Goal: Task Accomplishment & Management: Manage account settings

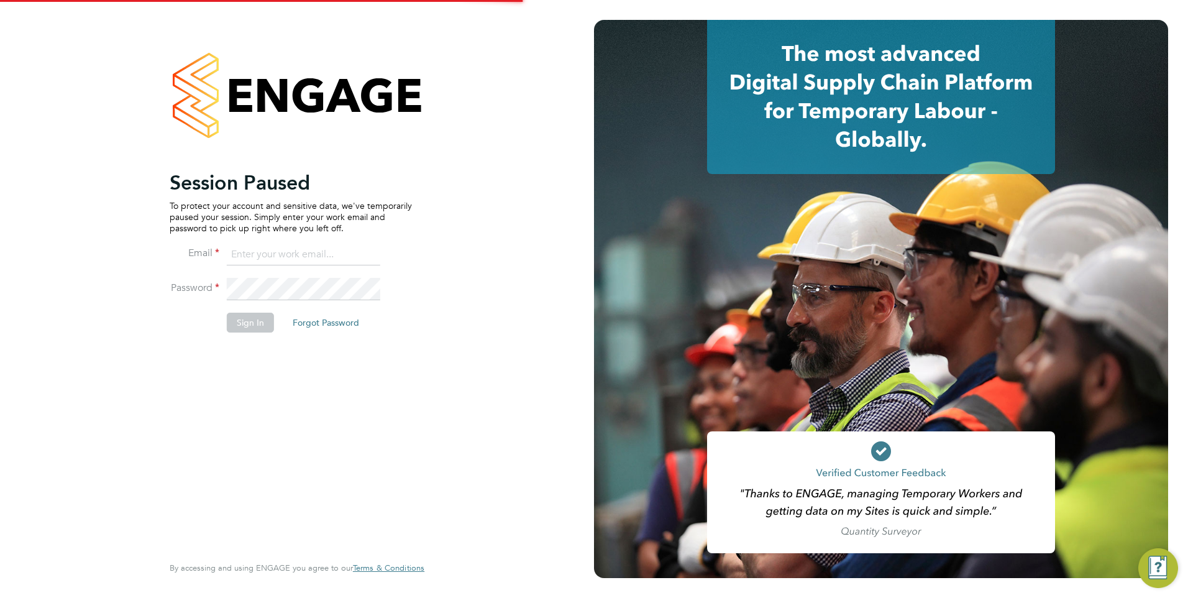
type input "Mia.Eckersley@ganymedesolutions.co.uk"
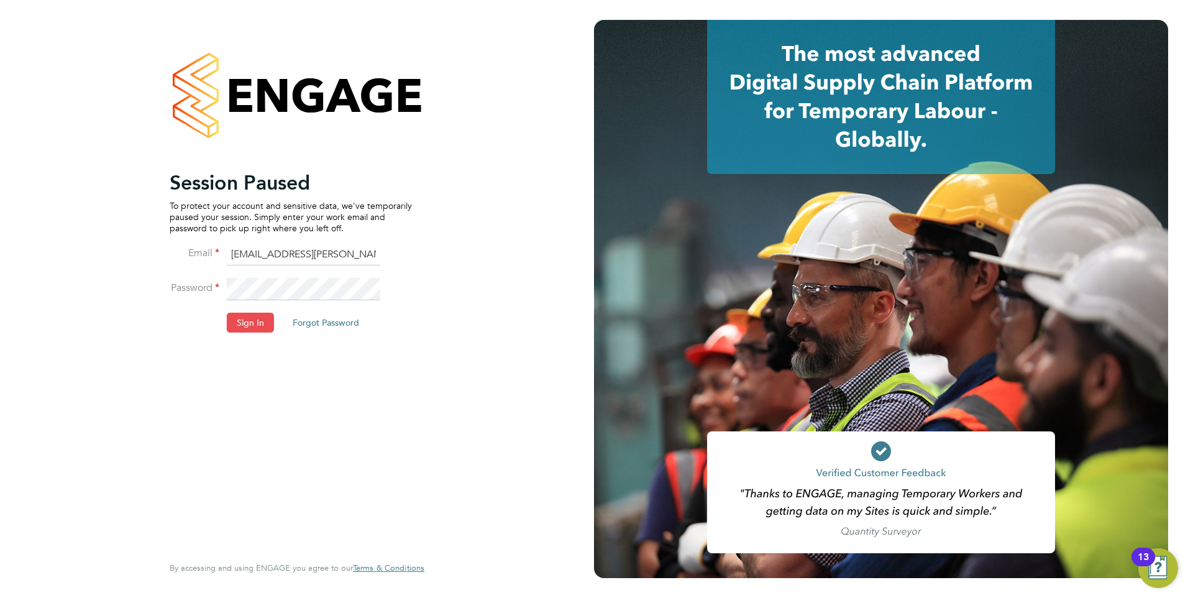
click at [252, 318] on button "Sign In" at bounding box center [250, 323] width 47 height 20
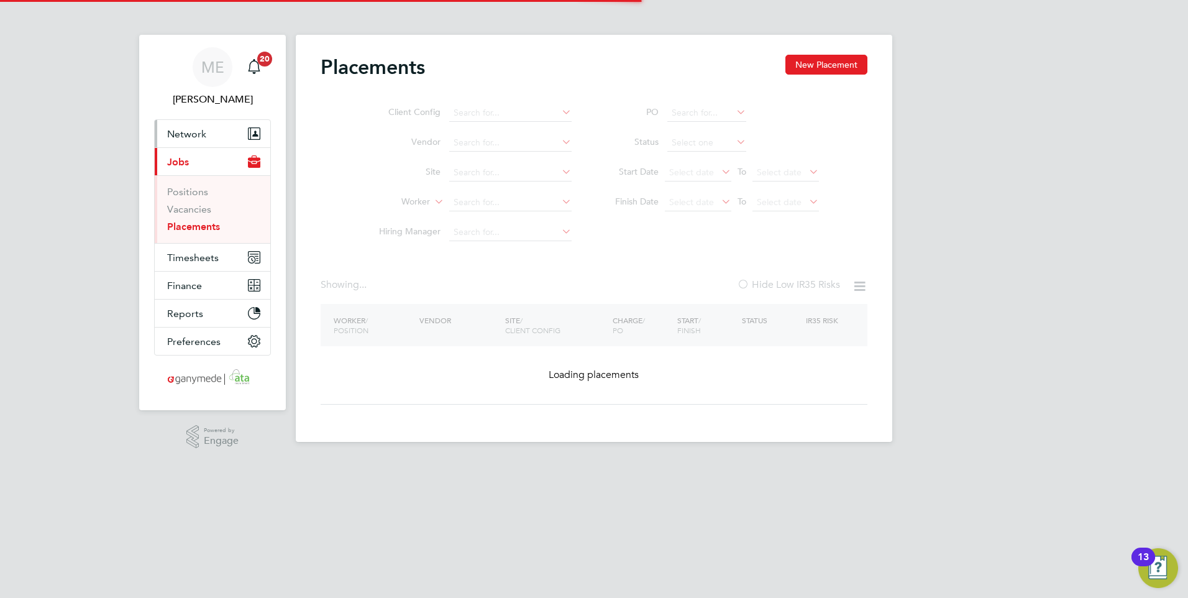
click at [191, 131] on span "Network" at bounding box center [186, 134] width 39 height 12
type input "Robert Brandon"
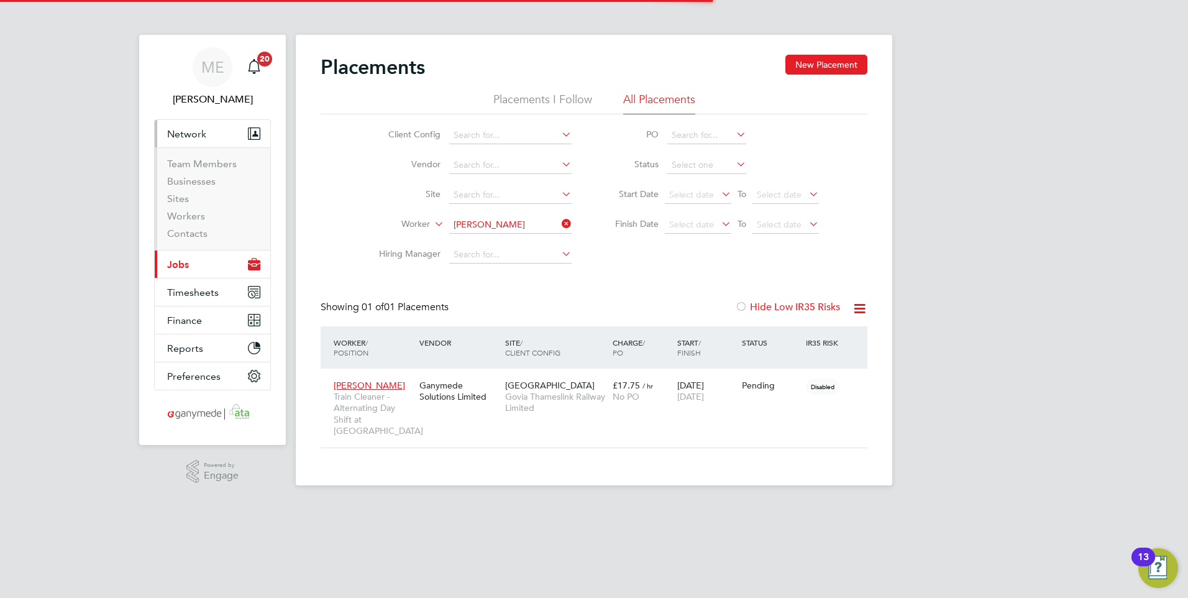
scroll to position [47, 108]
click at [190, 212] on link "Workers" at bounding box center [186, 216] width 38 height 12
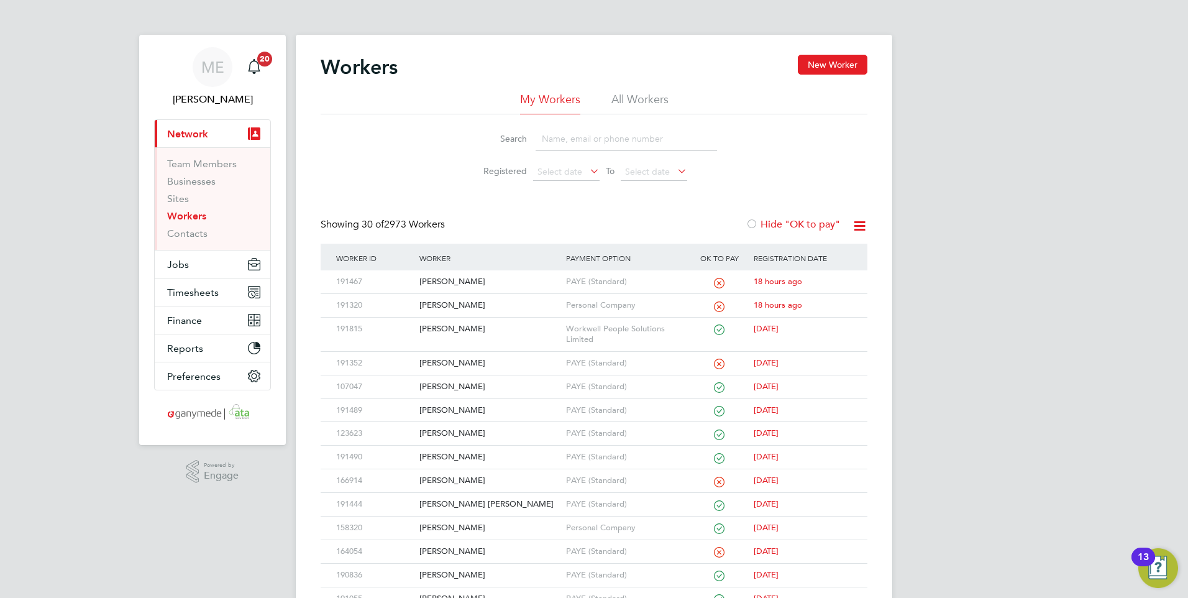
click at [570, 139] on input at bounding box center [626, 139] width 181 height 24
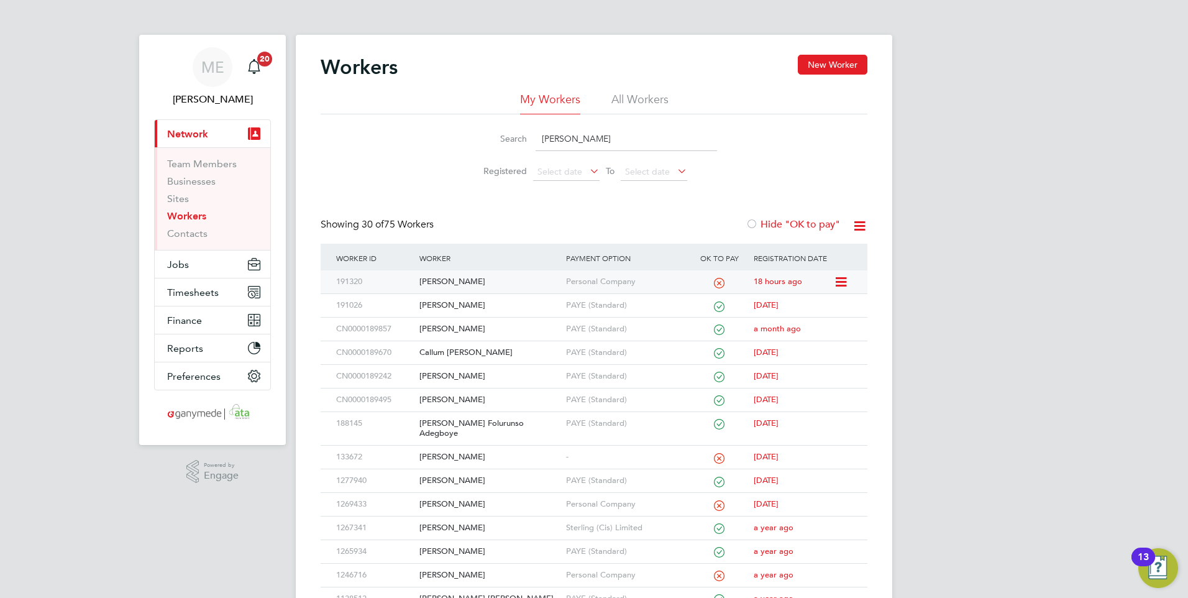
type input "john"
click at [496, 283] on div "[PERSON_NAME]" at bounding box center [489, 281] width 146 height 23
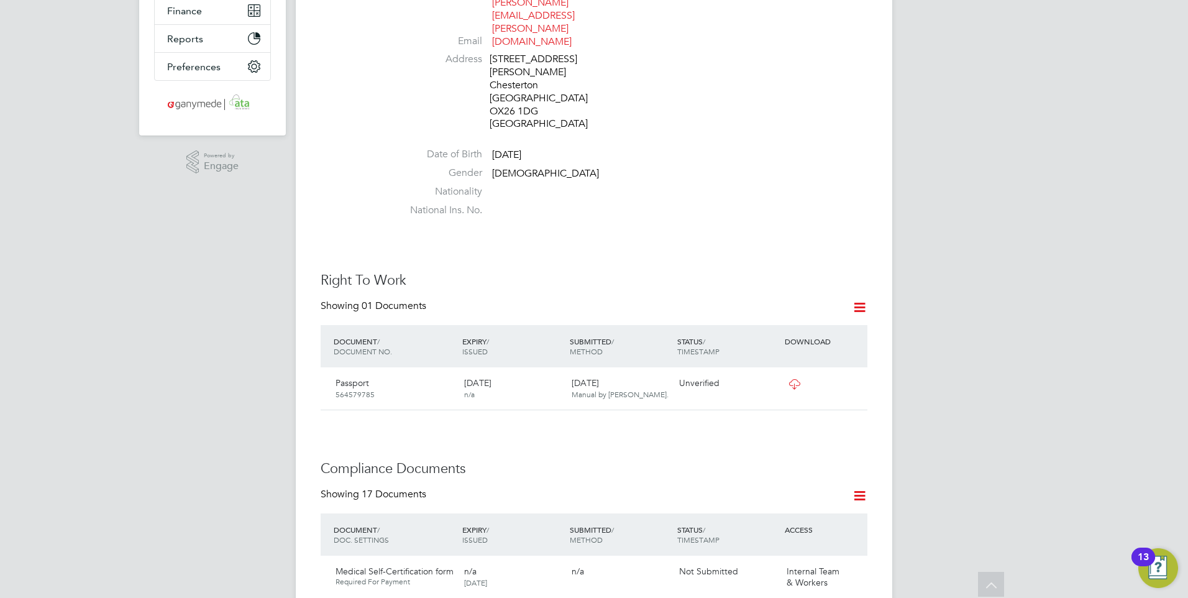
scroll to position [311, 0]
click at [791, 378] on icon at bounding box center [795, 383] width 16 height 10
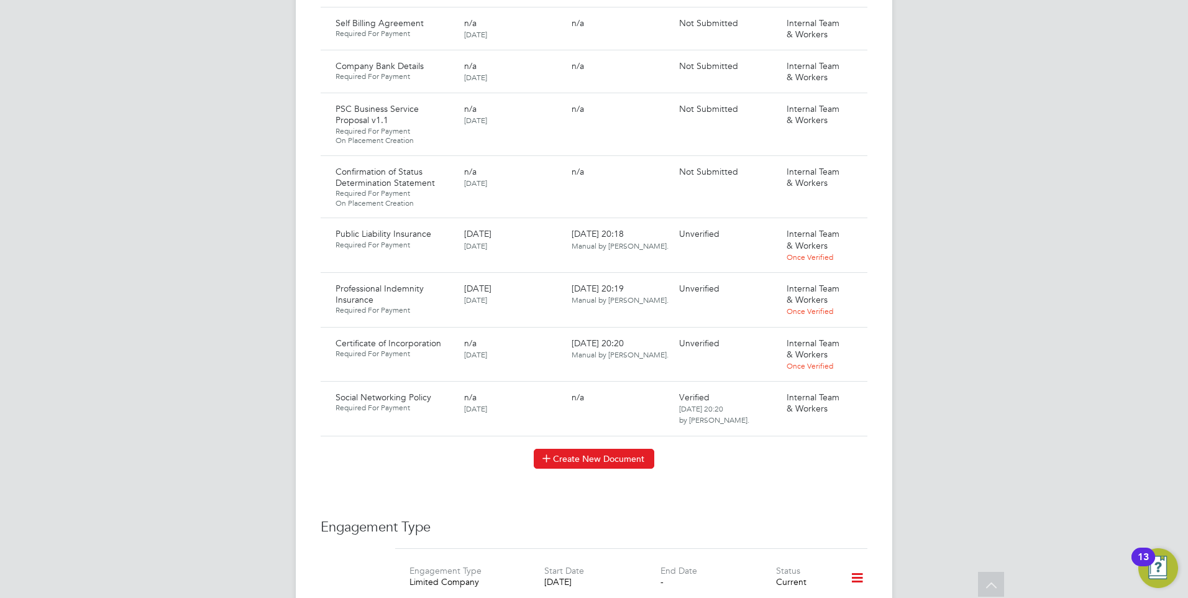
scroll to position [1243, 0]
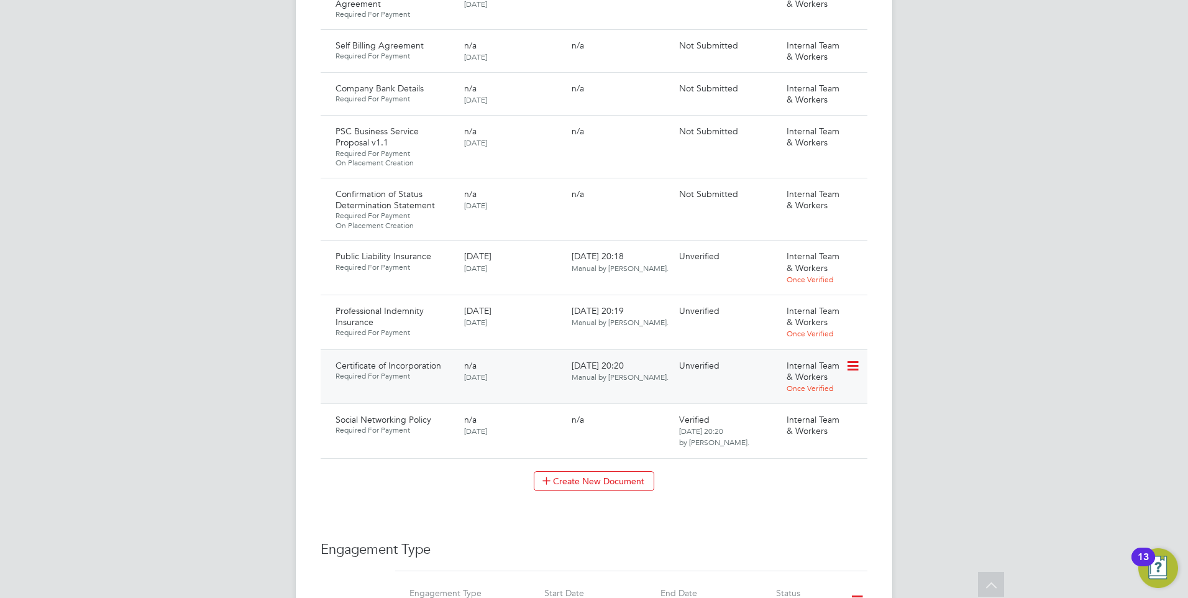
click at [854, 359] on icon at bounding box center [852, 366] width 12 height 15
click at [788, 368] on li "Download Document" at bounding box center [808, 372] width 99 height 17
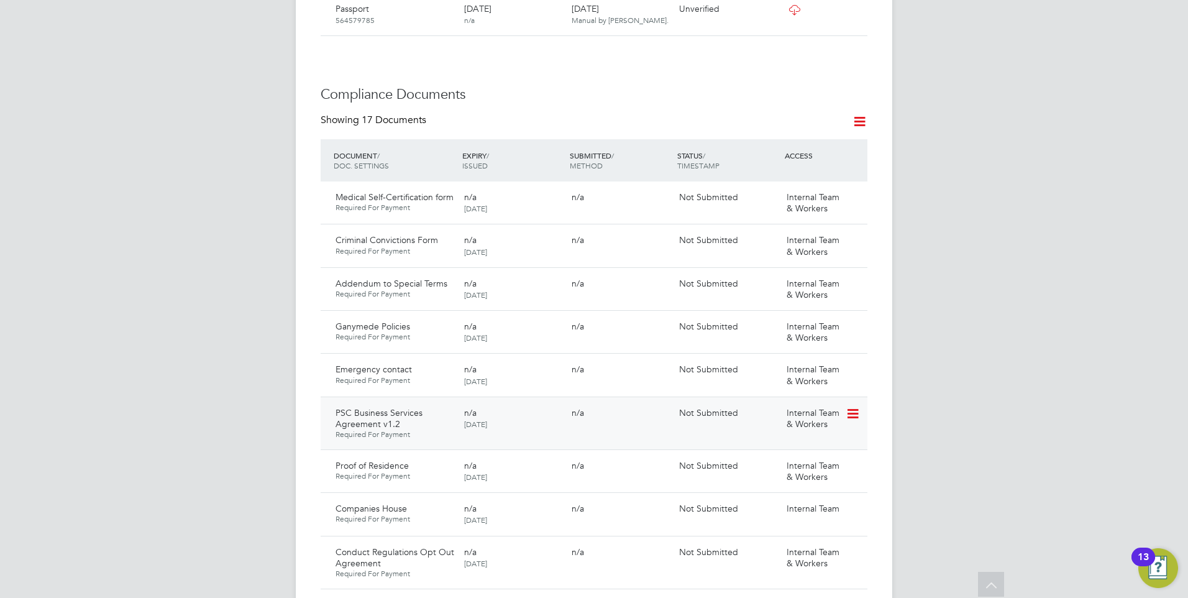
scroll to position [746, 0]
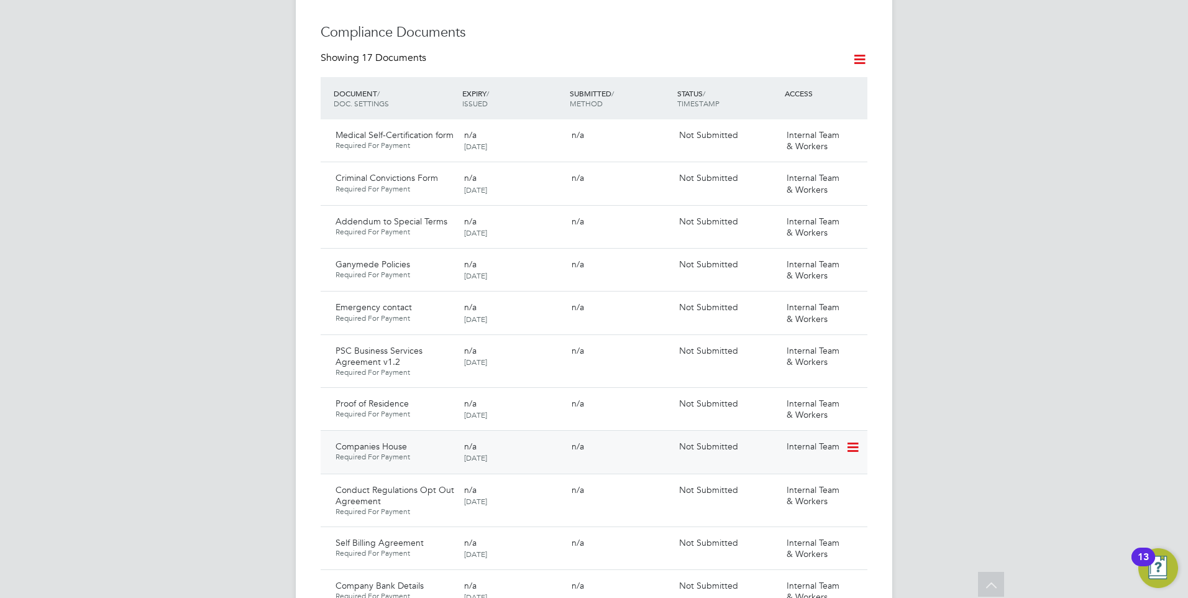
click at [850, 440] on icon at bounding box center [852, 447] width 12 height 15
click at [799, 451] on li "Submit Document" at bounding box center [814, 454] width 87 height 17
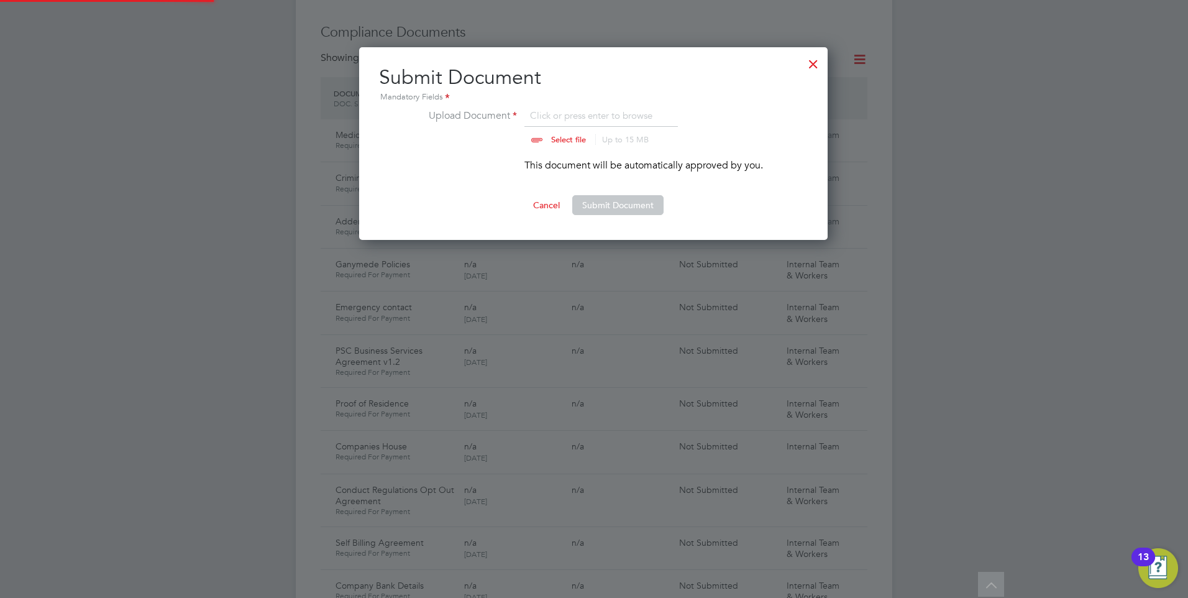
scroll to position [193, 470]
click at [552, 139] on input "file" at bounding box center [580, 126] width 195 height 37
type input "C:\fakepath\Companies House JC.PNG"
click at [601, 199] on button "Submit Document" at bounding box center [617, 205] width 91 height 20
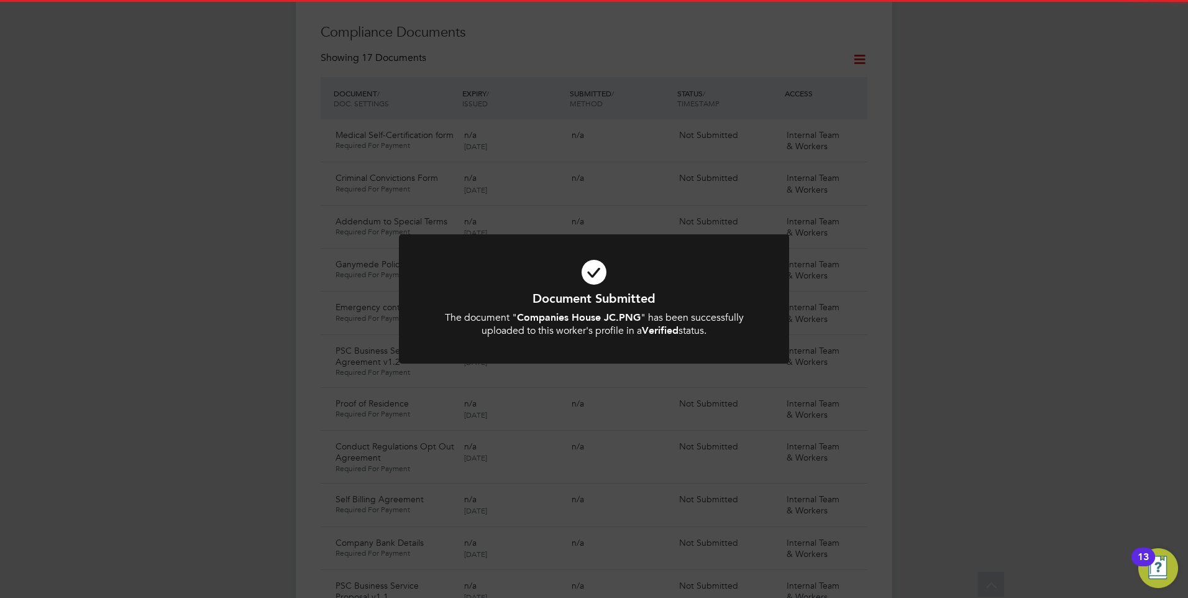
click at [589, 272] on icon at bounding box center [593, 272] width 323 height 48
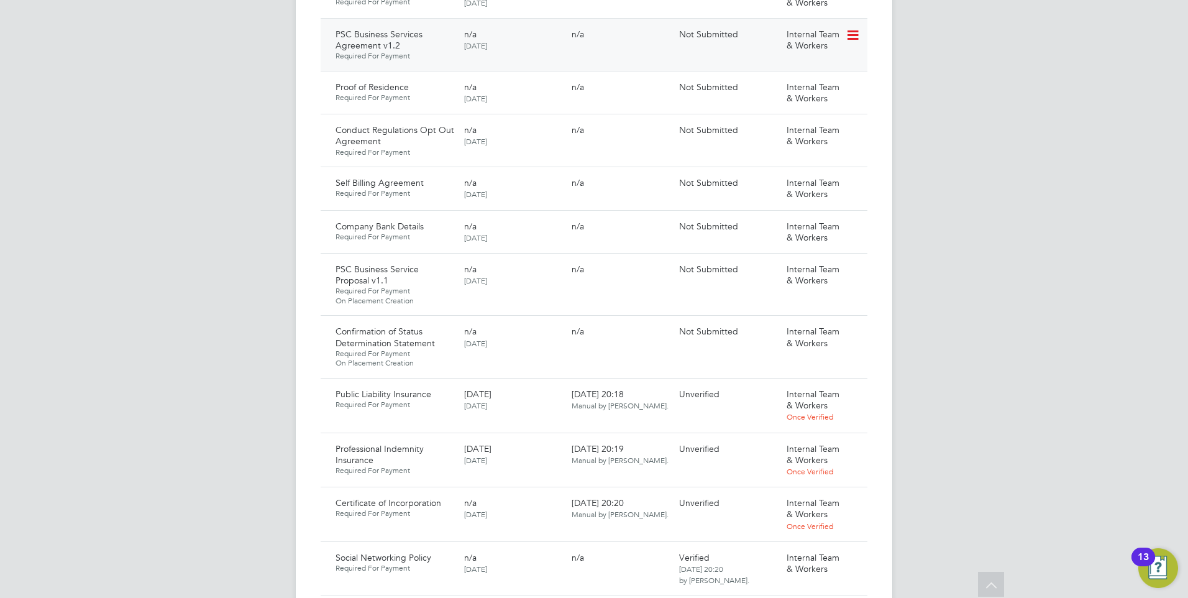
scroll to position [1181, 0]
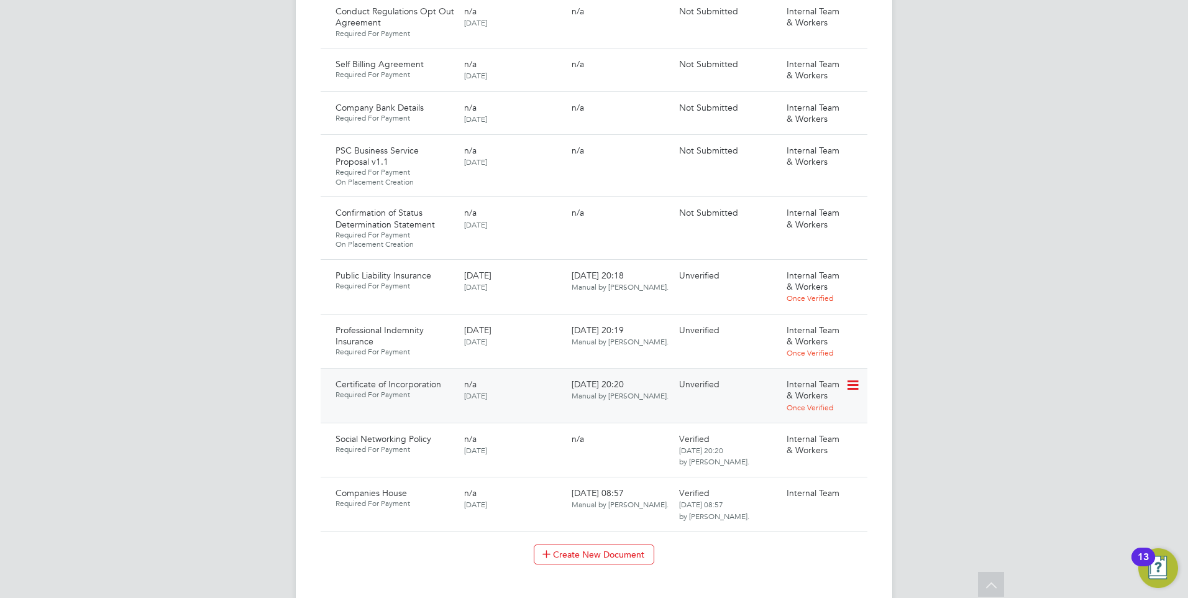
click at [852, 378] on icon at bounding box center [852, 385] width 12 height 15
click at [800, 424] on li "Verify Document" at bounding box center [808, 427] width 99 height 17
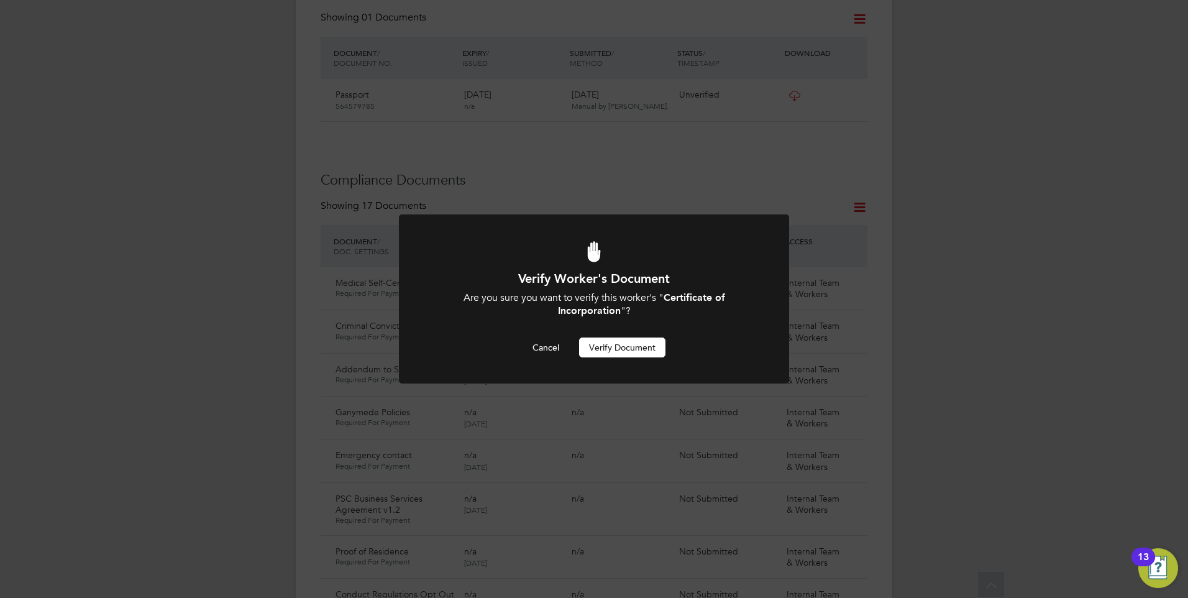
scroll to position [0, 0]
click at [594, 349] on button "Verify Document" at bounding box center [622, 347] width 86 height 20
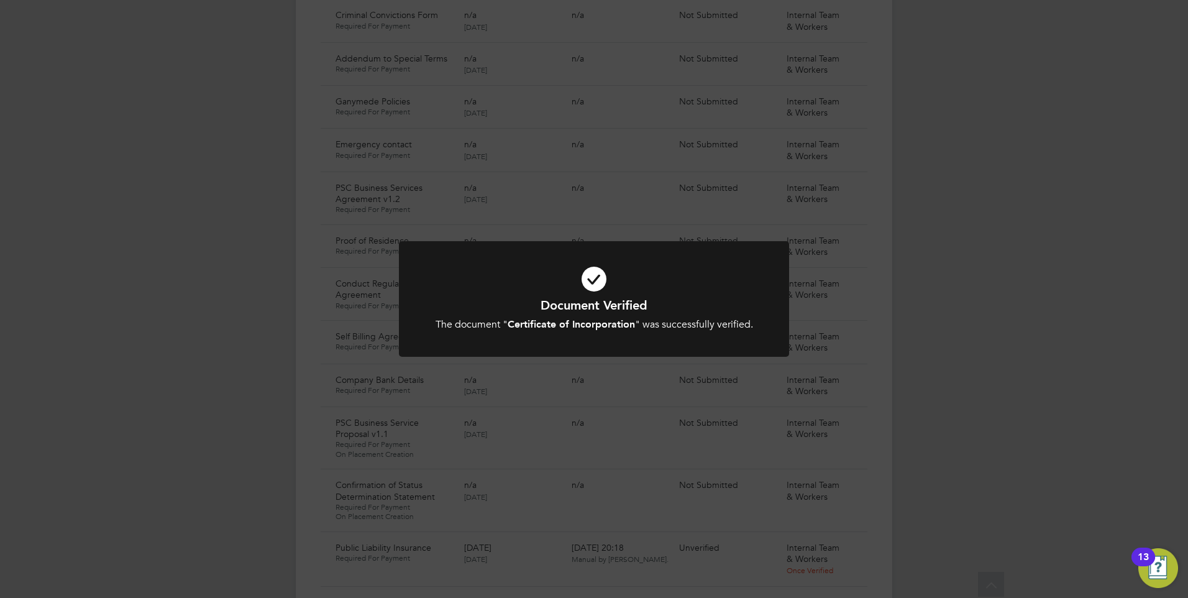
click at [621, 352] on div at bounding box center [594, 299] width 390 height 116
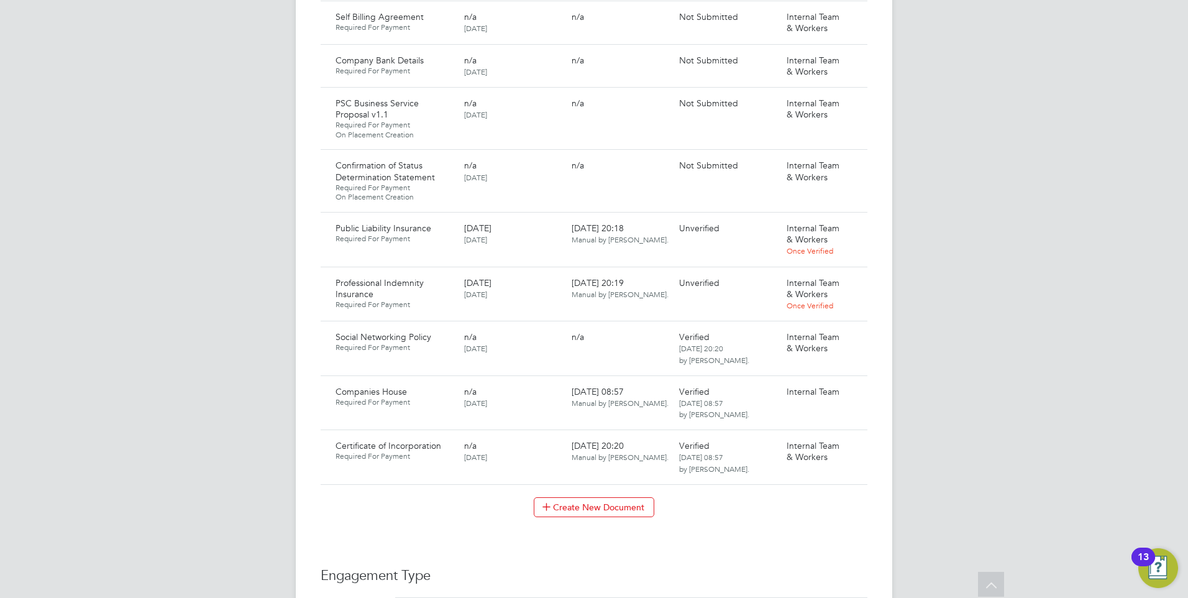
scroll to position [1219, 0]
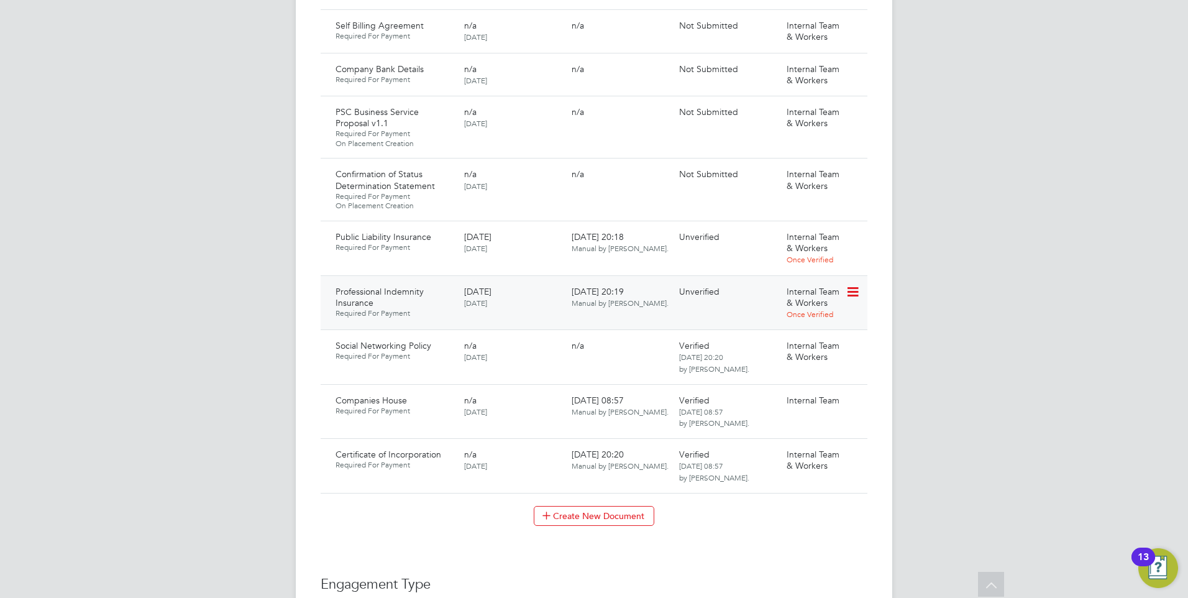
click at [853, 285] on icon at bounding box center [852, 292] width 12 height 15
click at [790, 297] on li "Download Document" at bounding box center [808, 299] width 99 height 17
click at [853, 231] on icon at bounding box center [852, 238] width 12 height 15
click at [790, 237] on li "Download Document" at bounding box center [808, 244] width 99 height 17
click at [849, 231] on icon at bounding box center [852, 238] width 12 height 15
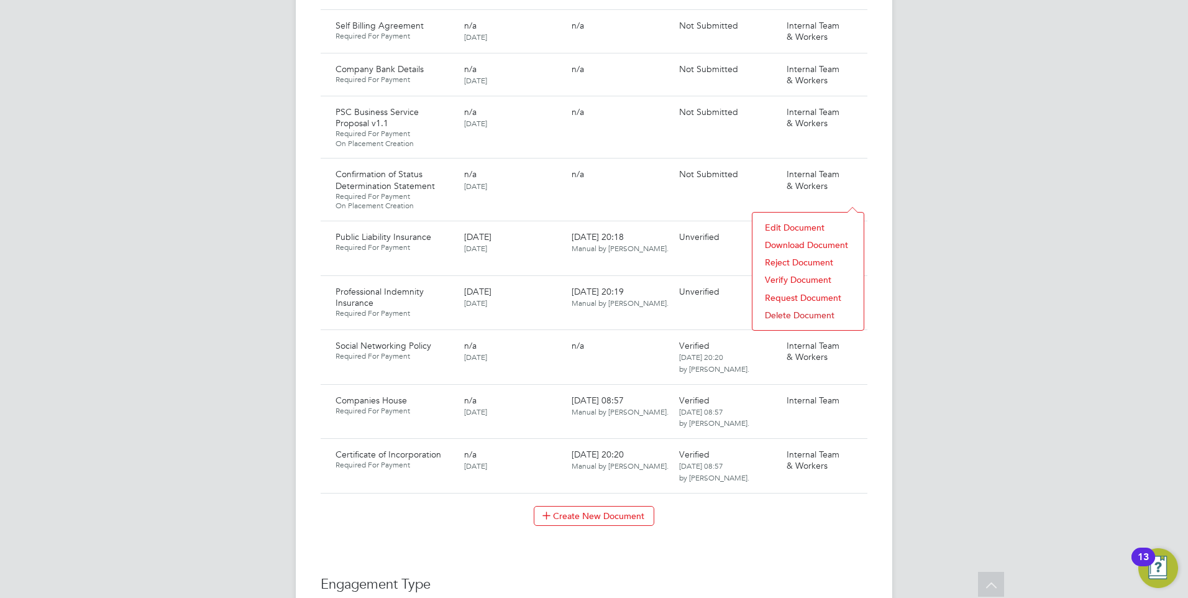
click at [787, 275] on li "Verify Document" at bounding box center [808, 279] width 99 height 17
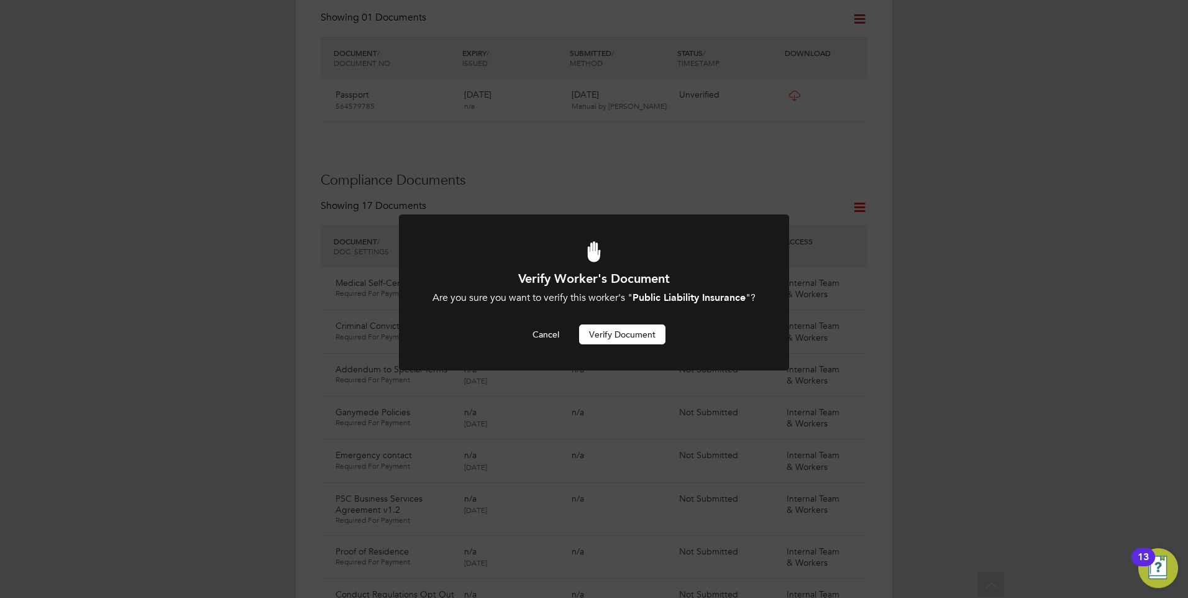
scroll to position [0, 0]
click at [615, 342] on button "Verify Document" at bounding box center [622, 334] width 86 height 20
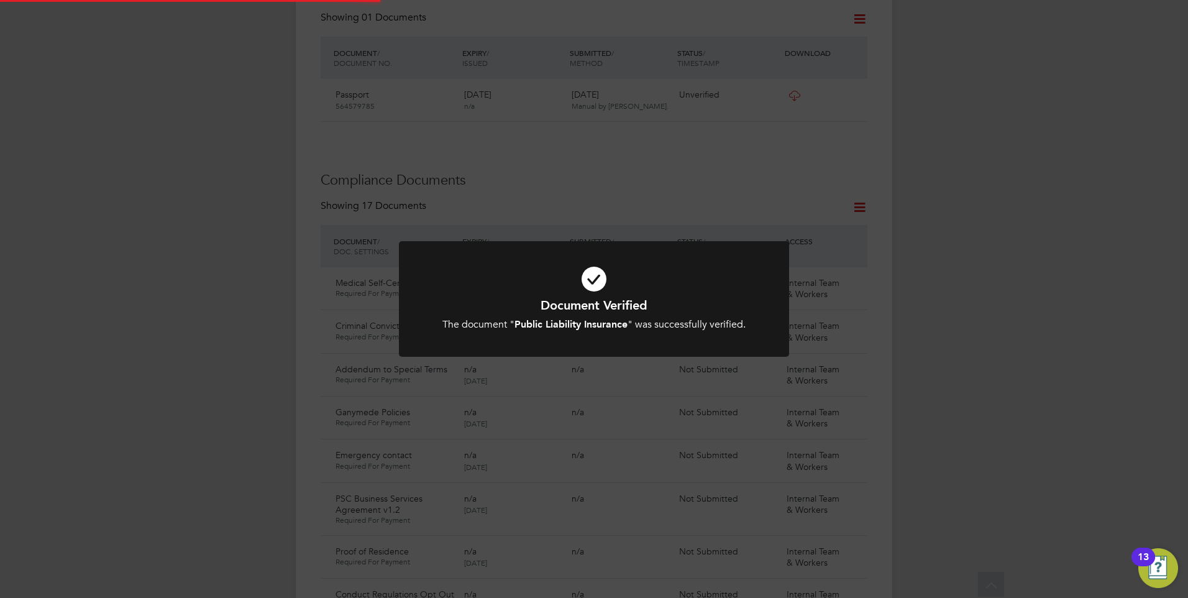
click at [608, 314] on div "Document Verified The document " Public Liability Insurance " was successfully …" at bounding box center [593, 314] width 323 height 34
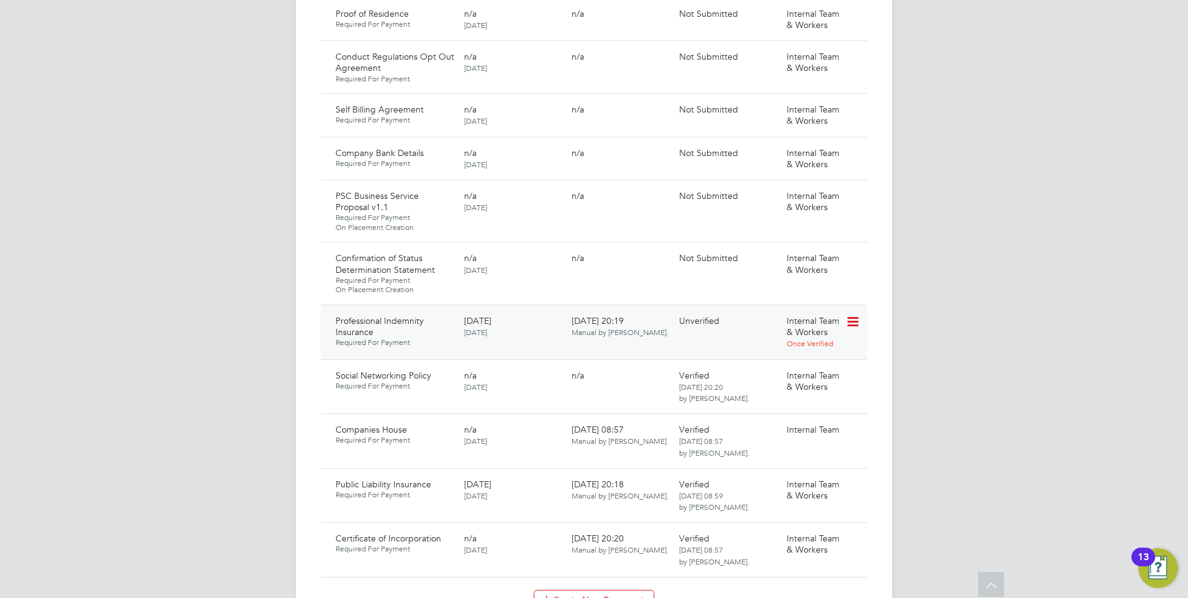
scroll to position [1157, 0]
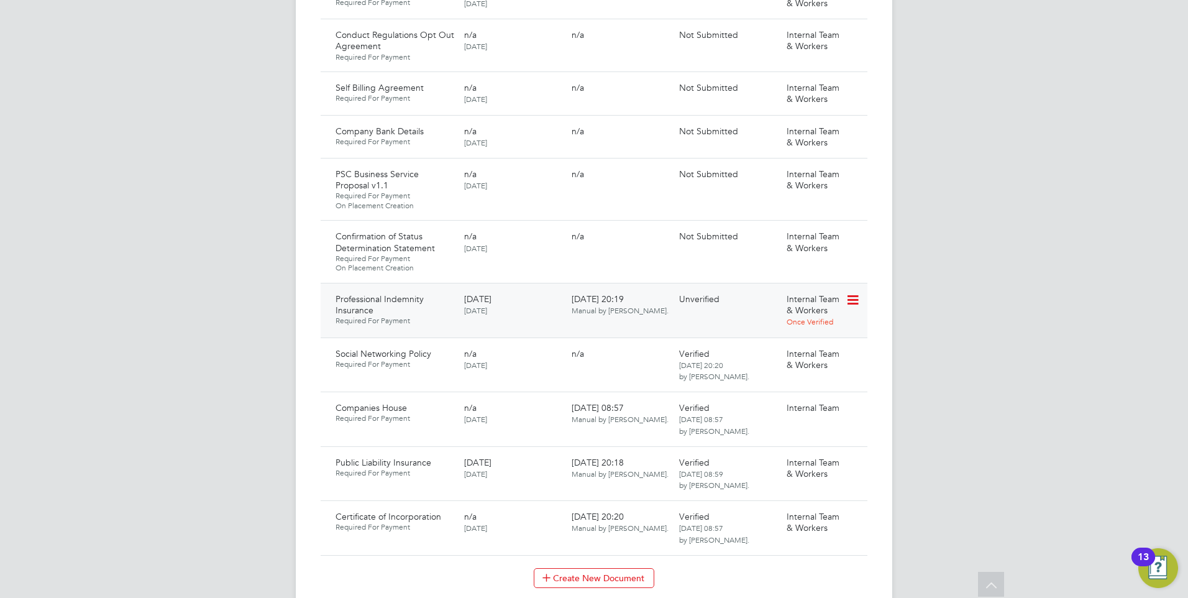
click at [856, 293] on icon at bounding box center [852, 300] width 12 height 15
click at [808, 337] on li "Verify Document" at bounding box center [808, 341] width 99 height 17
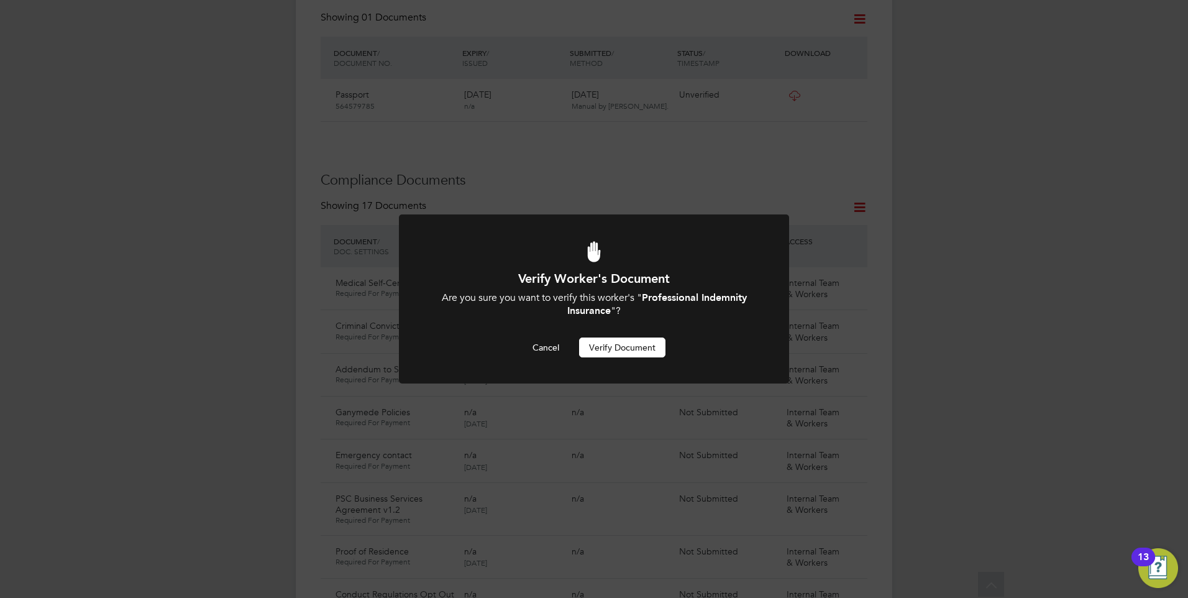
scroll to position [0, 0]
click at [626, 347] on button "Verify Document" at bounding box center [622, 347] width 86 height 20
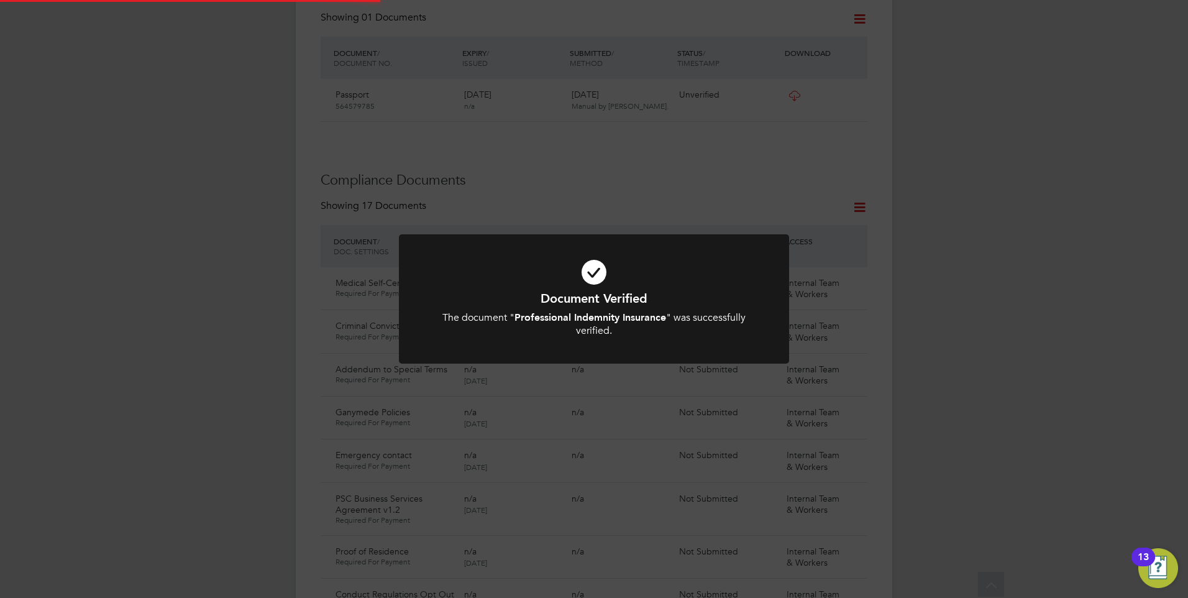
click at [626, 308] on div "Document Verified The document " Professional Indemnity Insurance " was success…" at bounding box center [593, 313] width 323 height 47
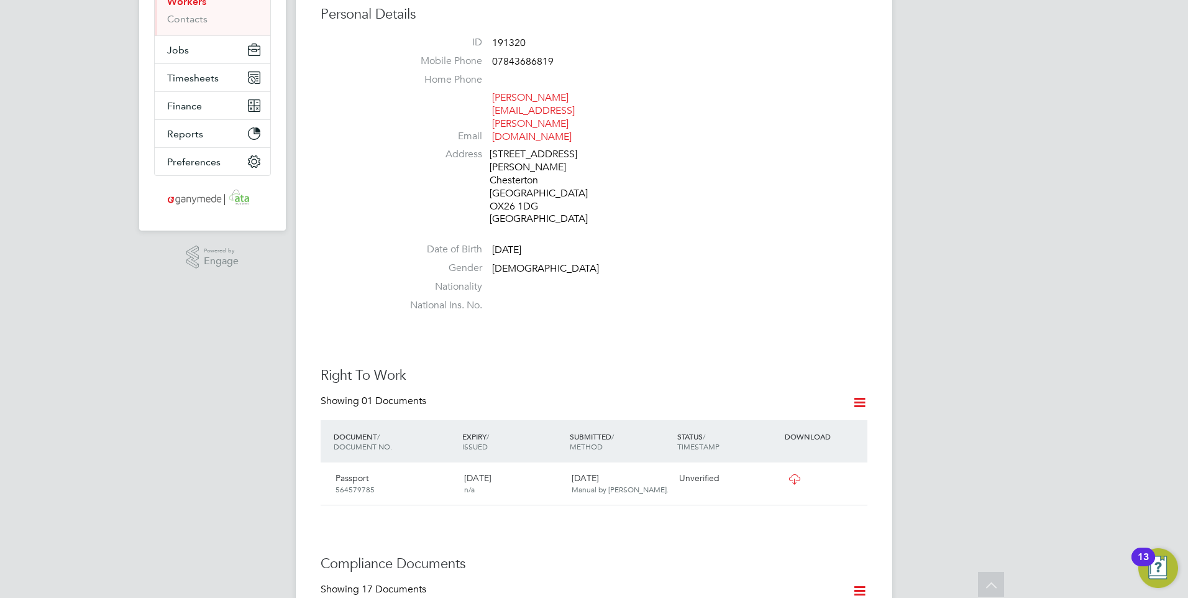
scroll to position [0, 0]
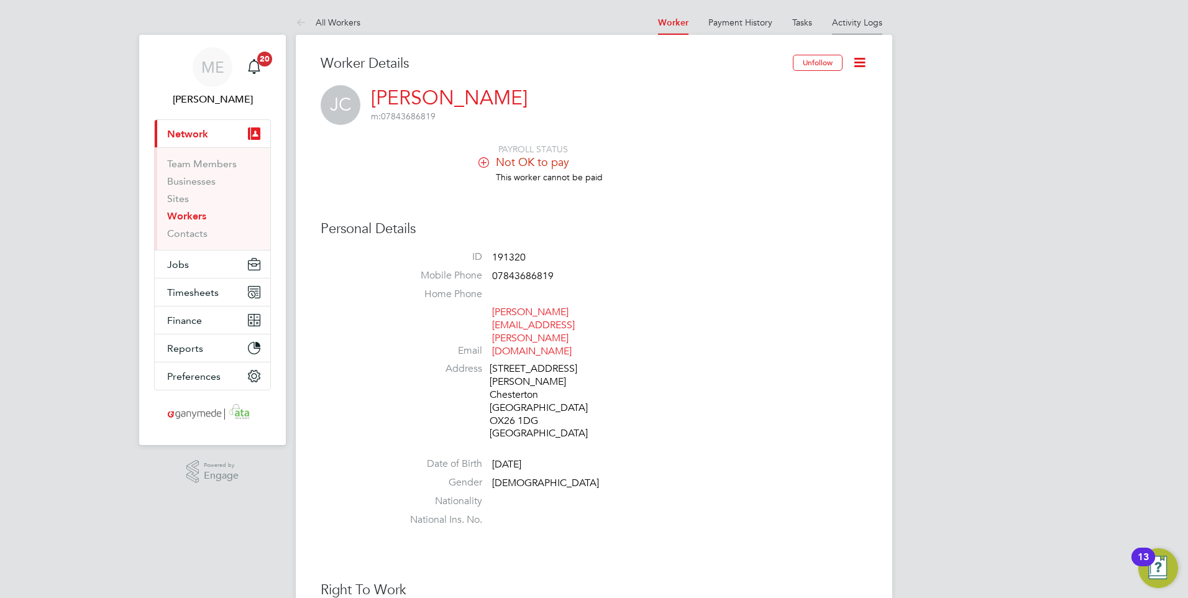
click at [848, 25] on link "Activity Logs" at bounding box center [857, 22] width 50 height 11
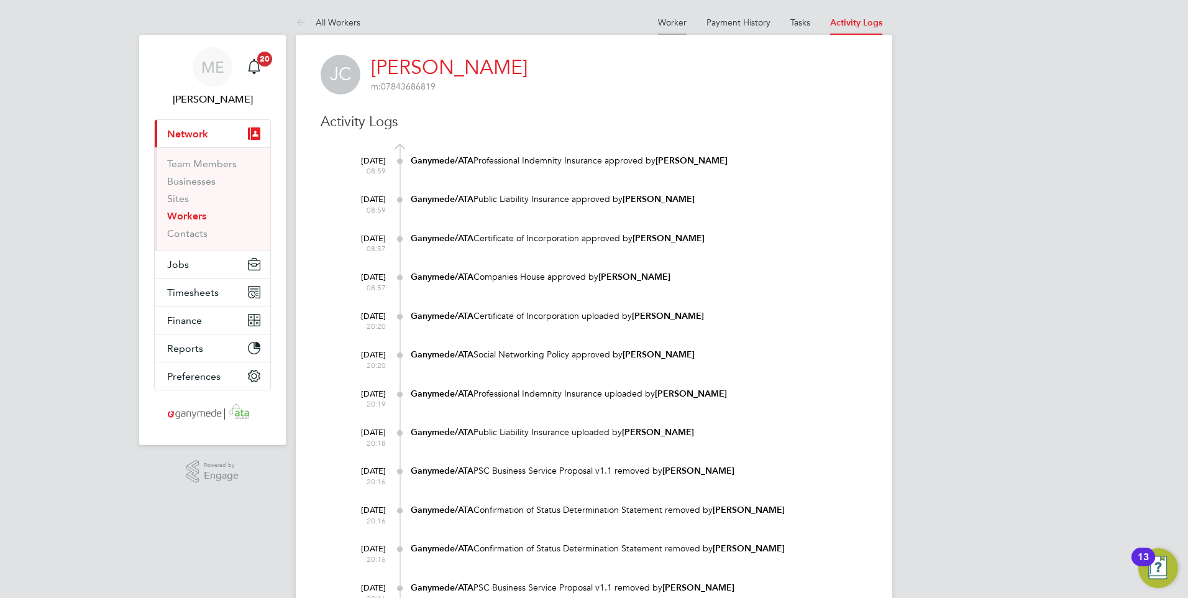
click at [663, 19] on link "Worker" at bounding box center [672, 22] width 29 height 11
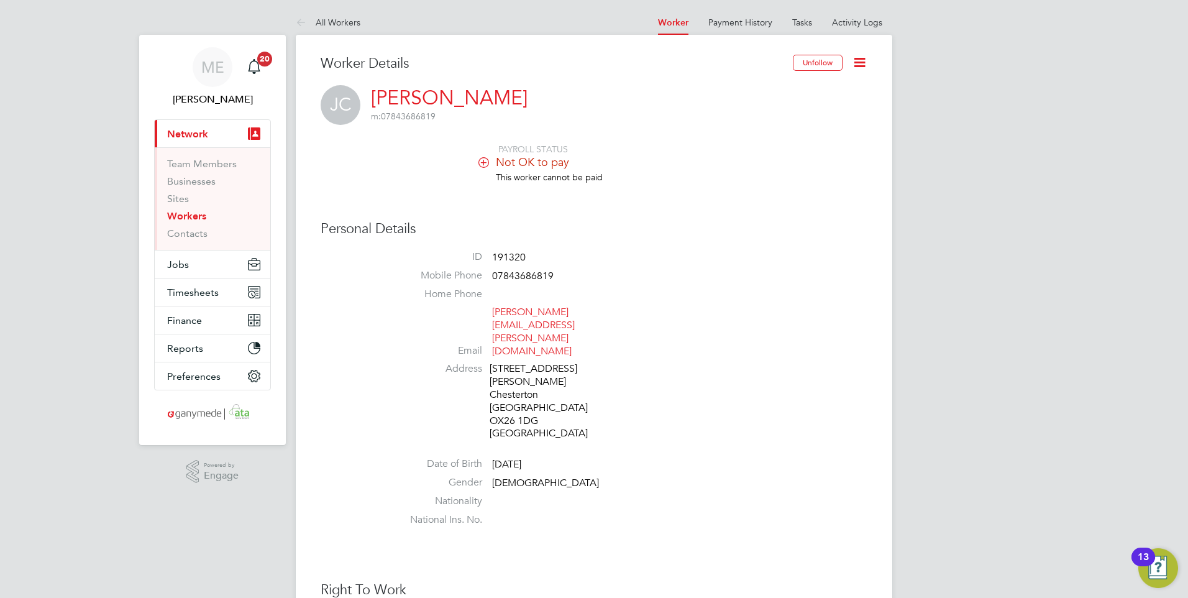
click at [862, 61] on icon at bounding box center [860, 63] width 16 height 16
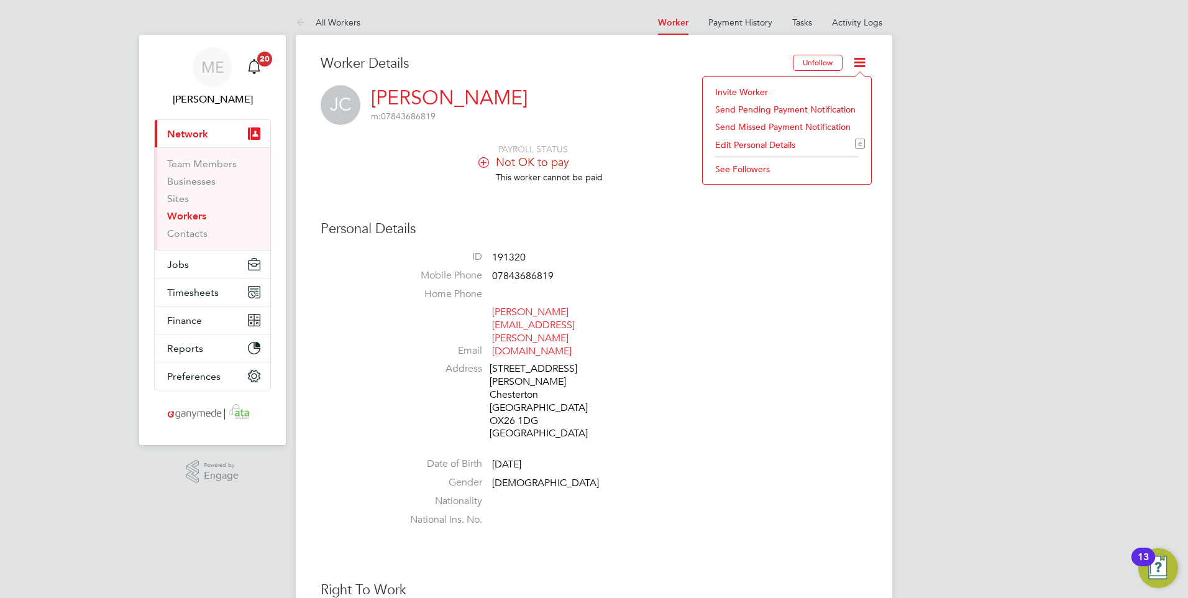
click at [752, 87] on li "Invite Worker" at bounding box center [787, 91] width 156 height 17
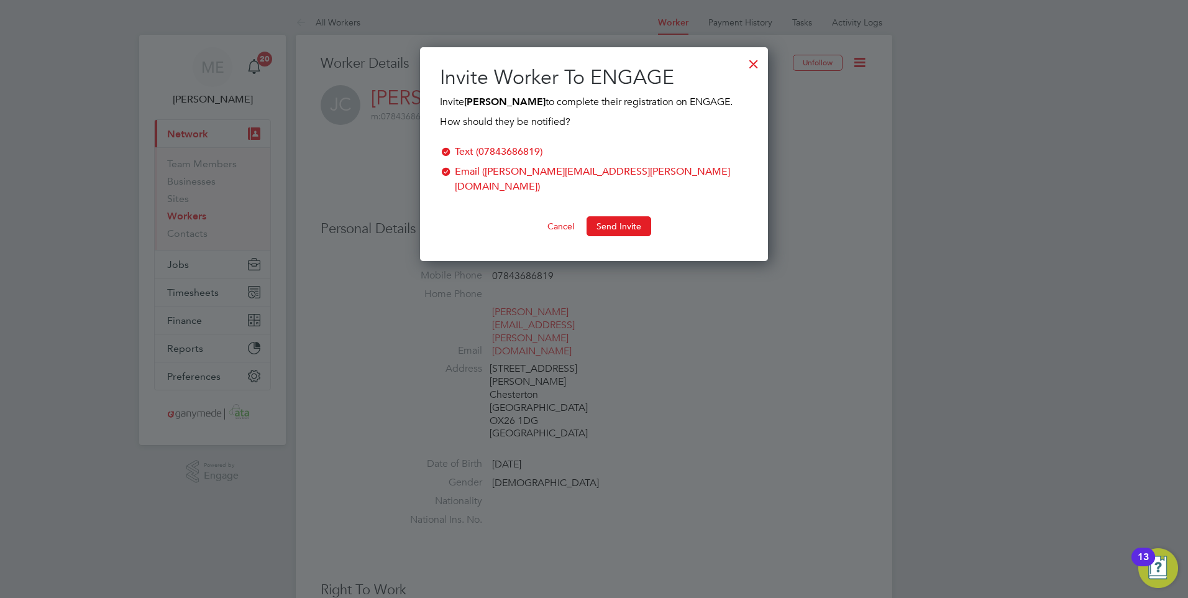
scroll to position [199, 349]
click at [628, 216] on button "Send Invite" at bounding box center [619, 226] width 65 height 20
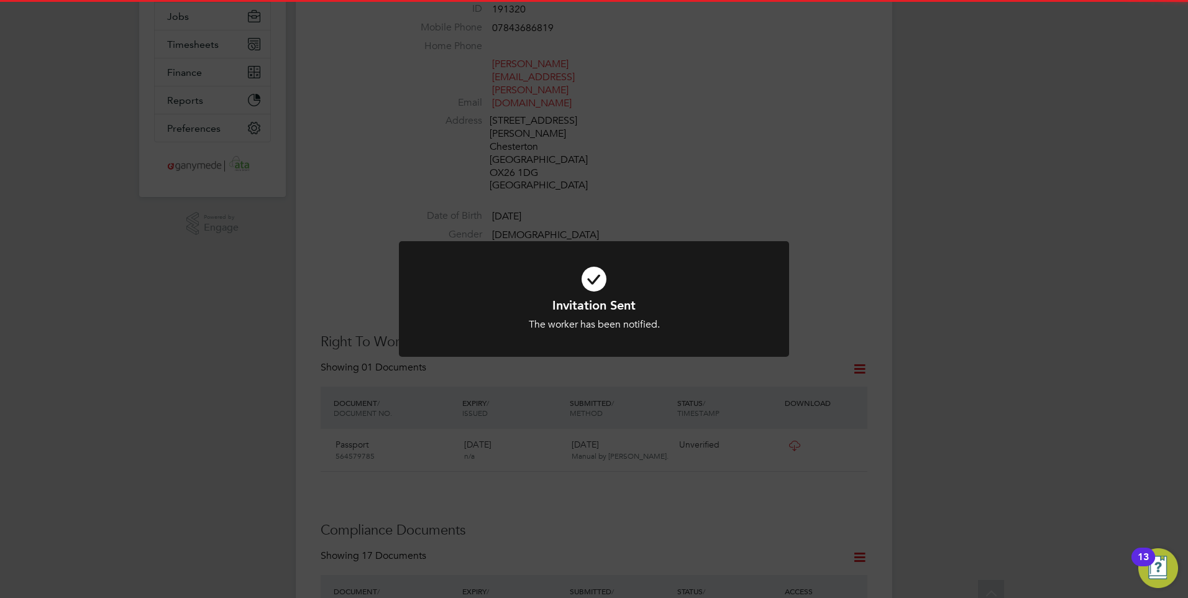
click at [714, 198] on div "Invitation Sent The worker has been notified. Cancel Okay" at bounding box center [594, 299] width 1188 height 598
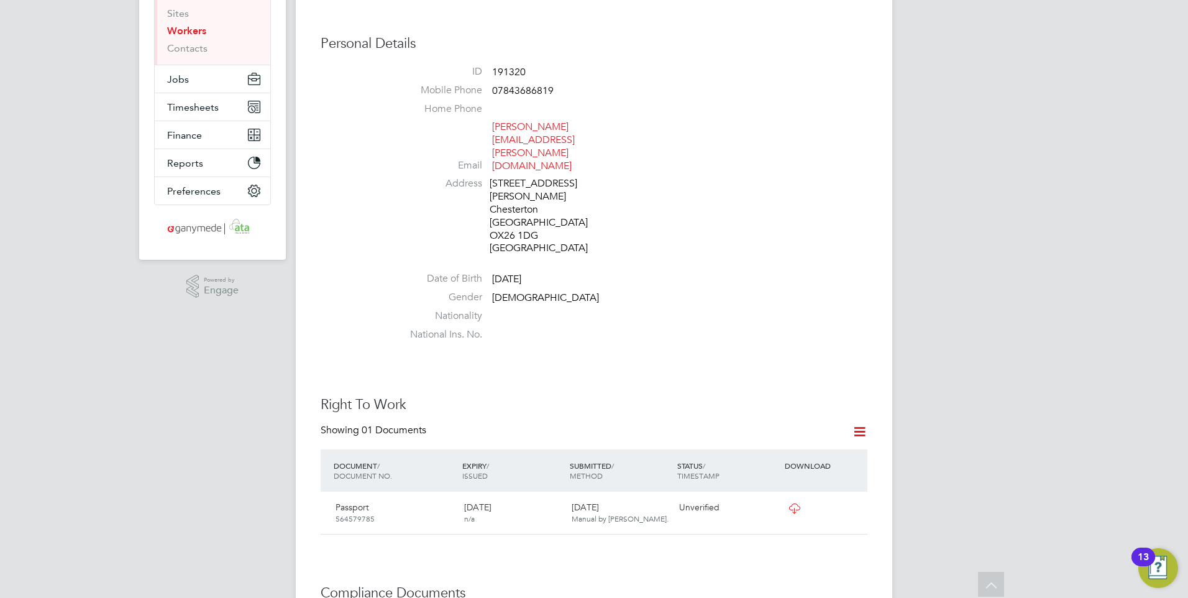
scroll to position [0, 0]
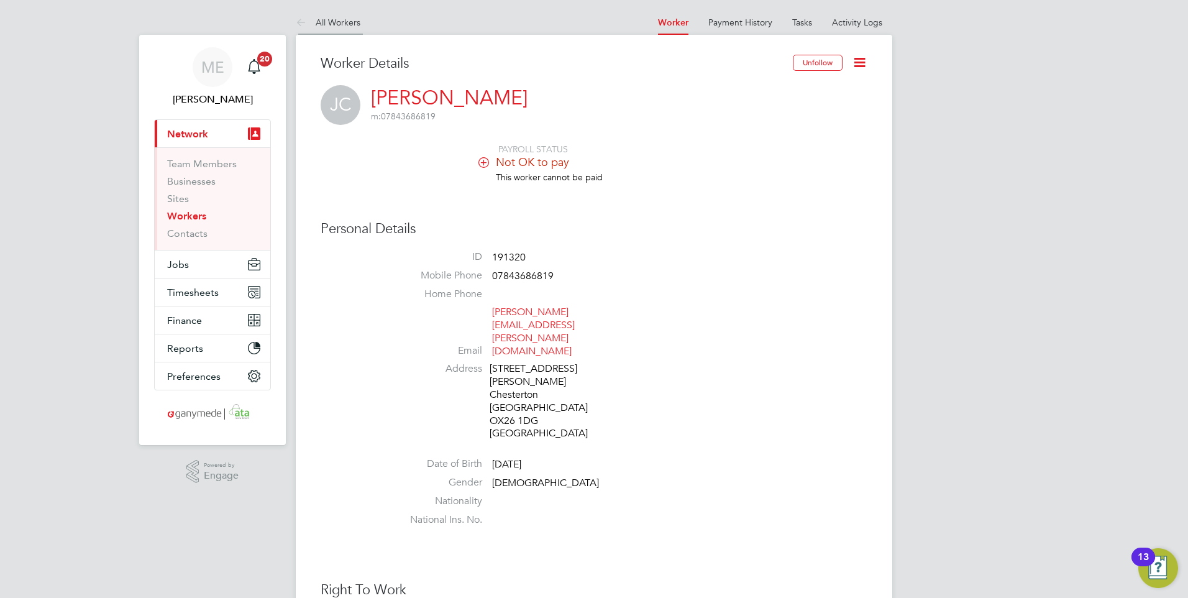
click at [298, 24] on icon at bounding box center [304, 24] width 16 height 16
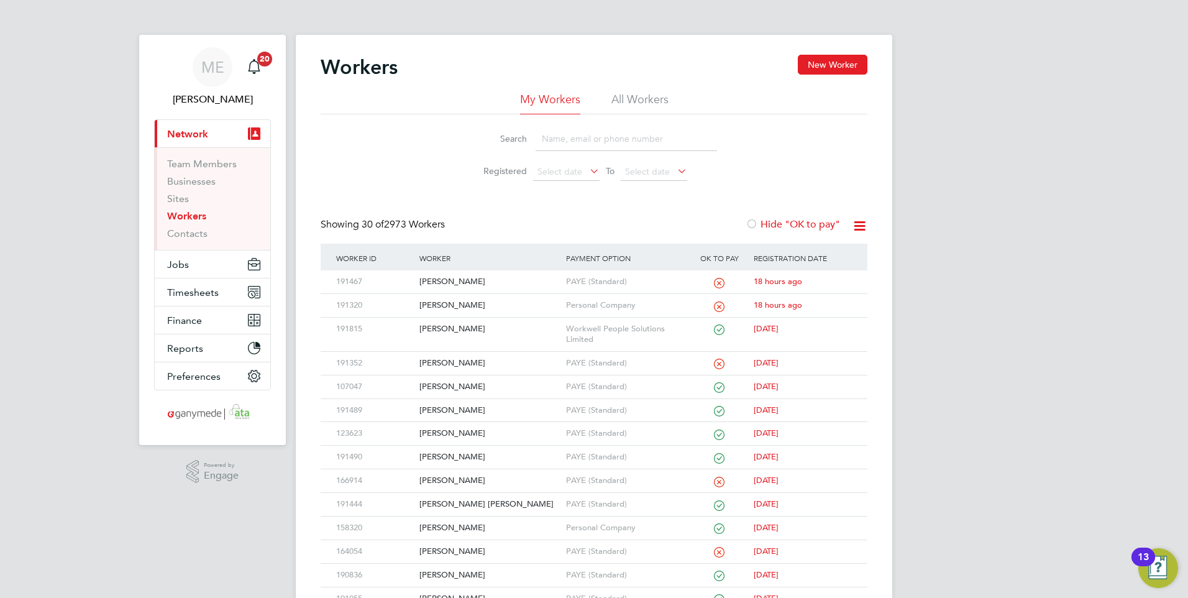
click at [640, 138] on input at bounding box center [626, 139] width 181 height 24
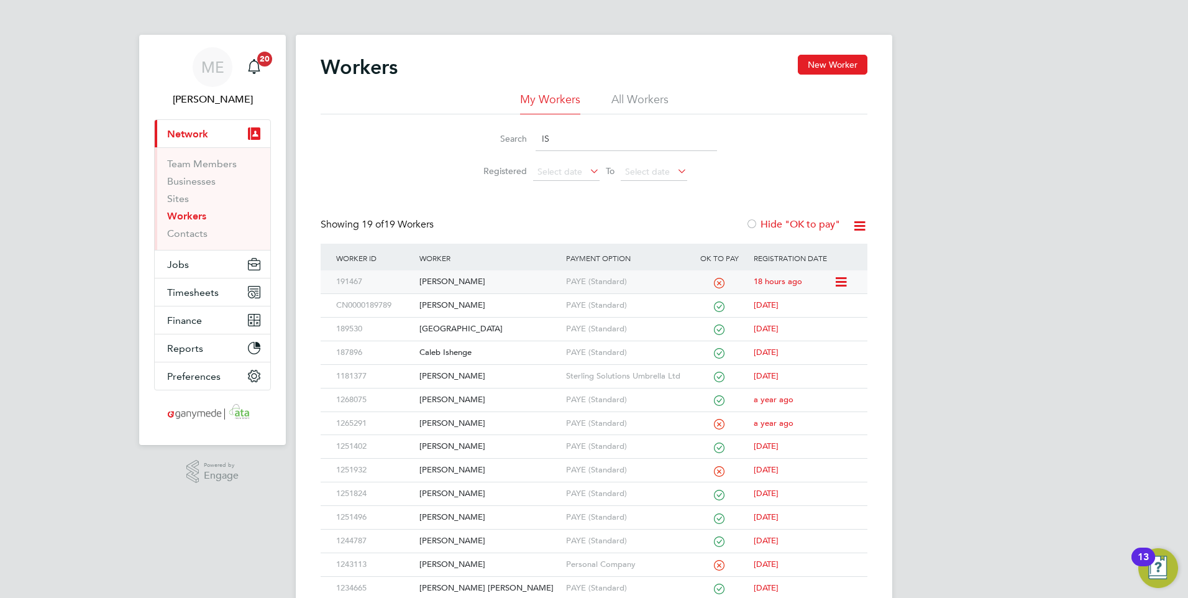
type input "IS"
click at [499, 280] on div "Isaac Korankye" at bounding box center [489, 281] width 146 height 23
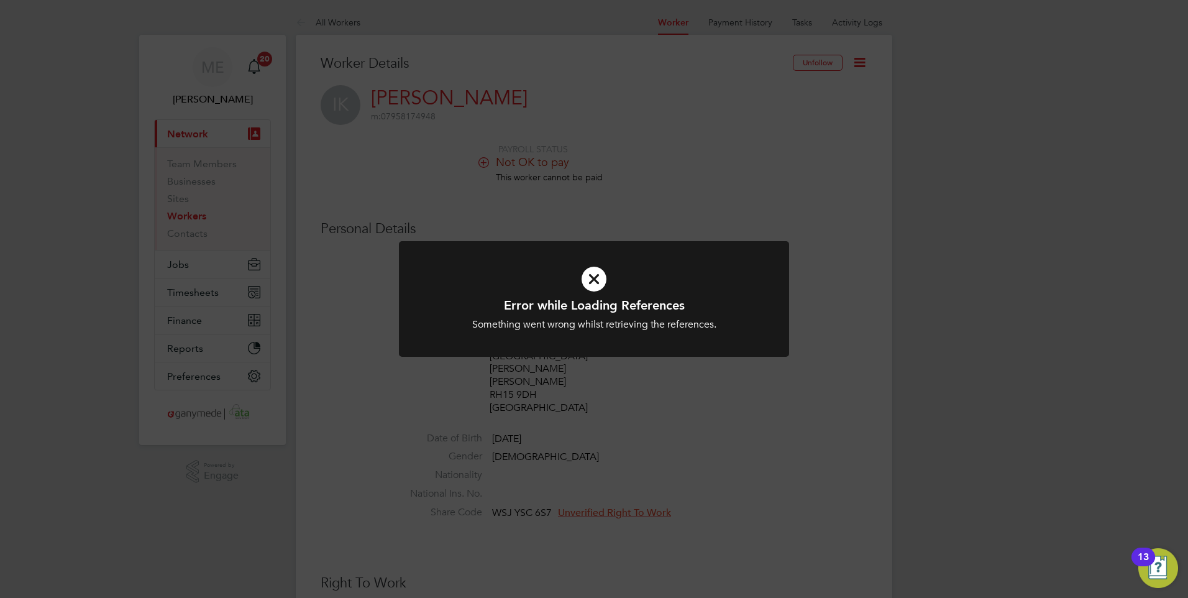
click at [587, 278] on icon at bounding box center [593, 279] width 323 height 48
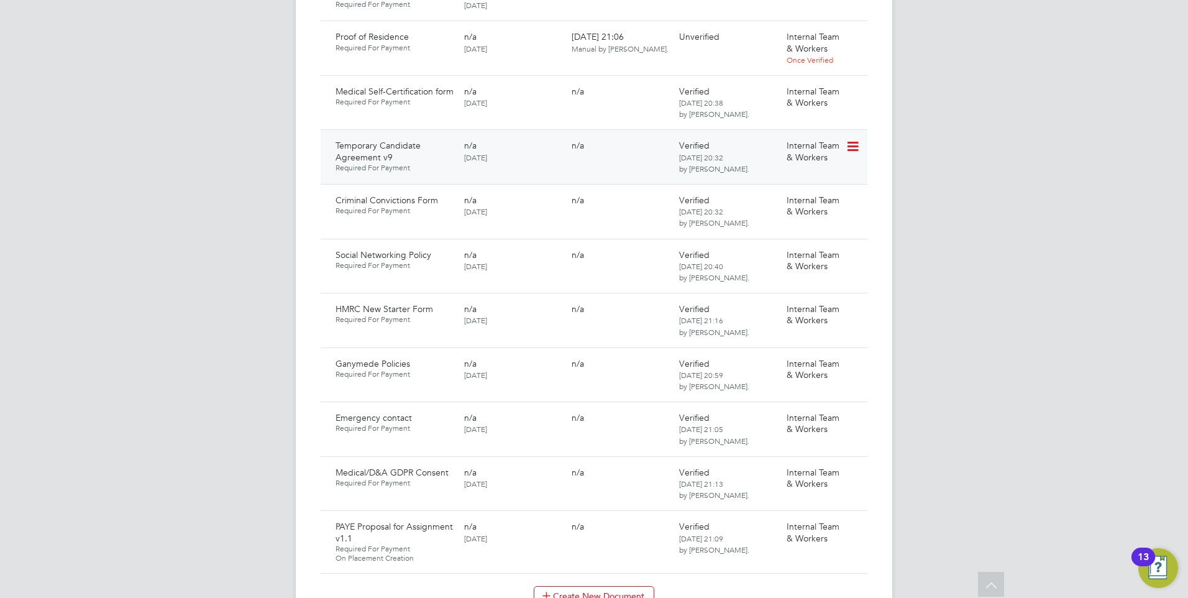
scroll to position [994, 0]
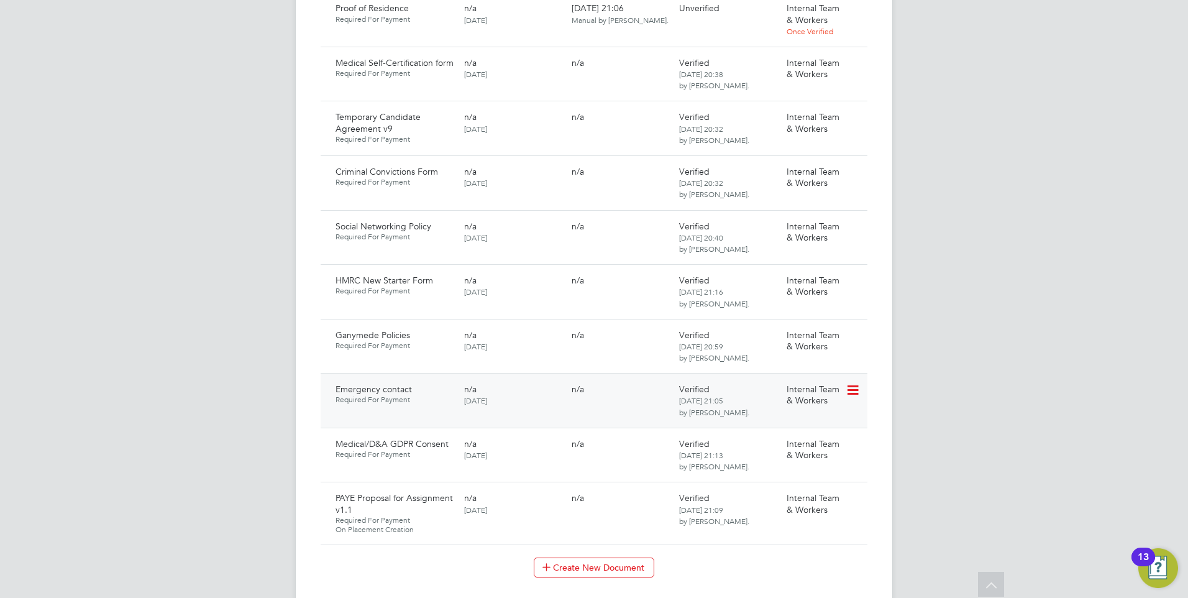
click at [854, 383] on icon at bounding box center [852, 390] width 12 height 15
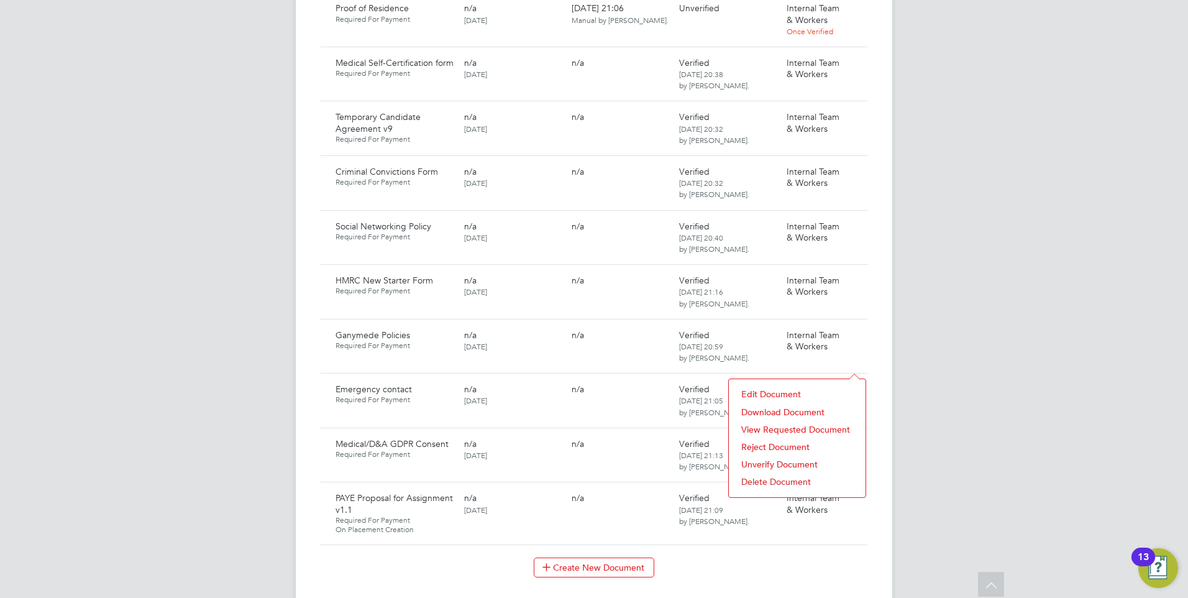
click at [766, 406] on li "Download Document" at bounding box center [797, 411] width 124 height 17
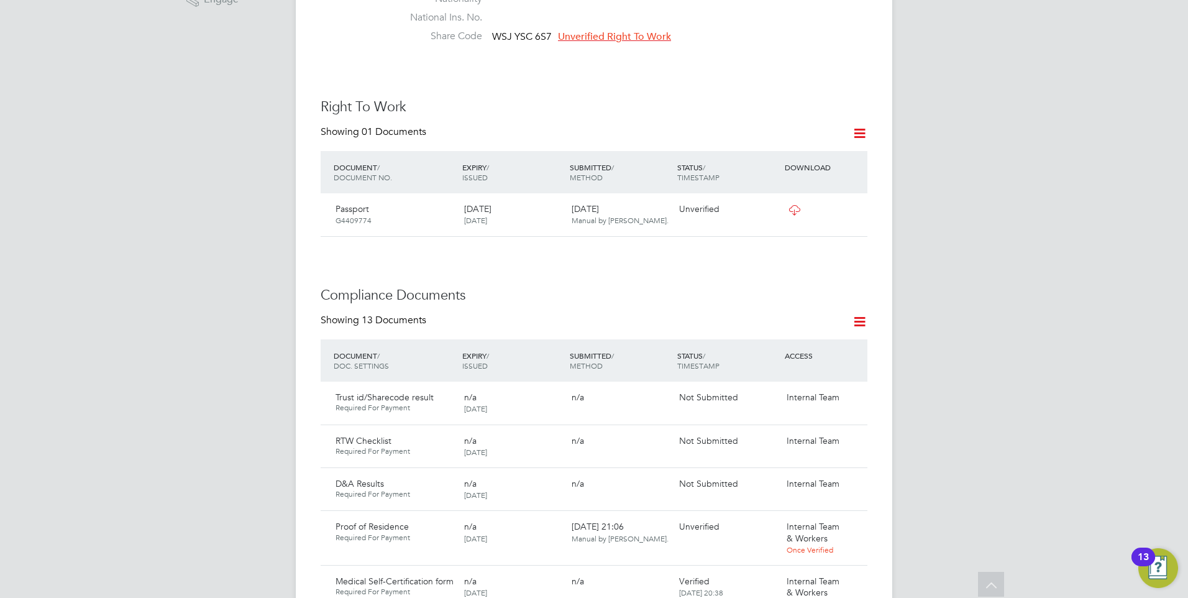
scroll to position [497, 0]
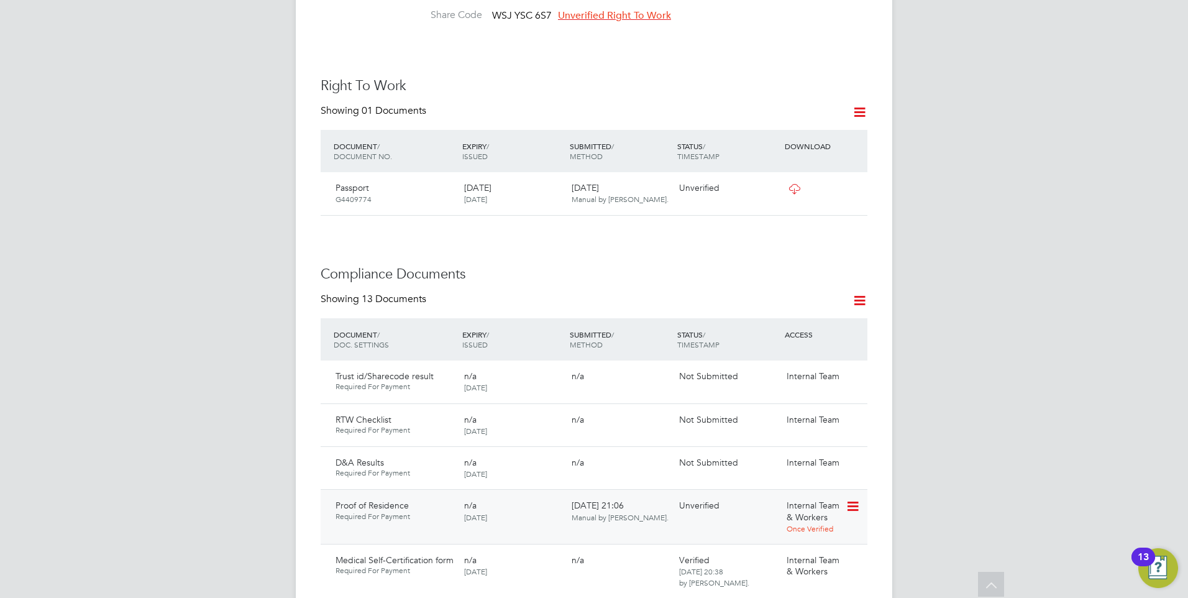
click at [851, 499] on icon at bounding box center [852, 506] width 12 height 15
click at [794, 525] on li "Download Document" at bounding box center [808, 527] width 99 height 17
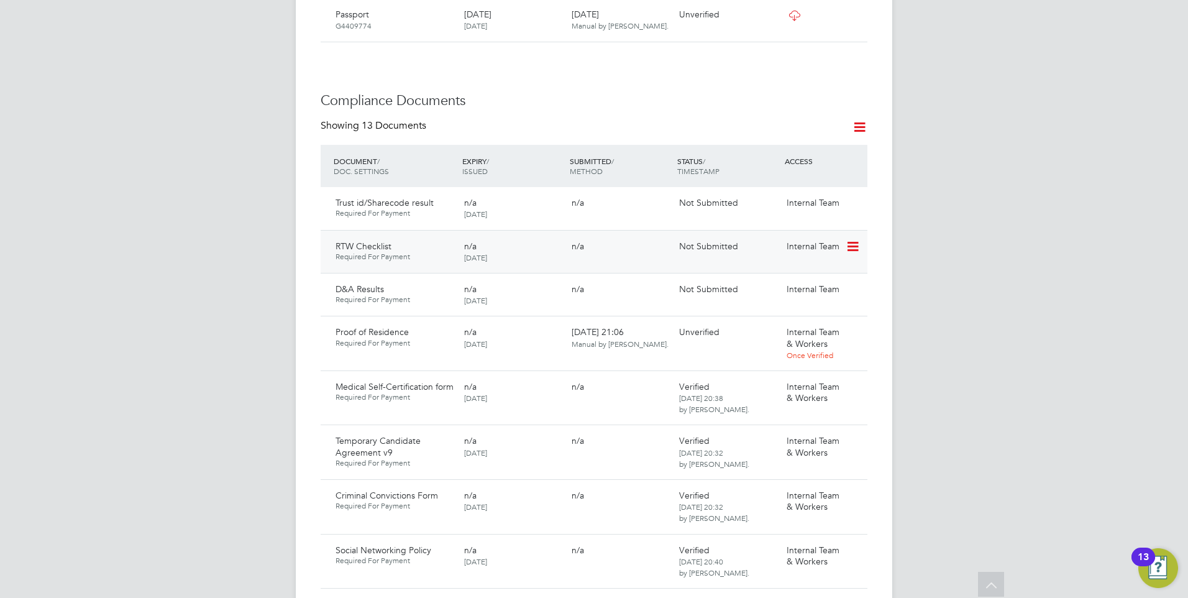
scroll to position [684, 0]
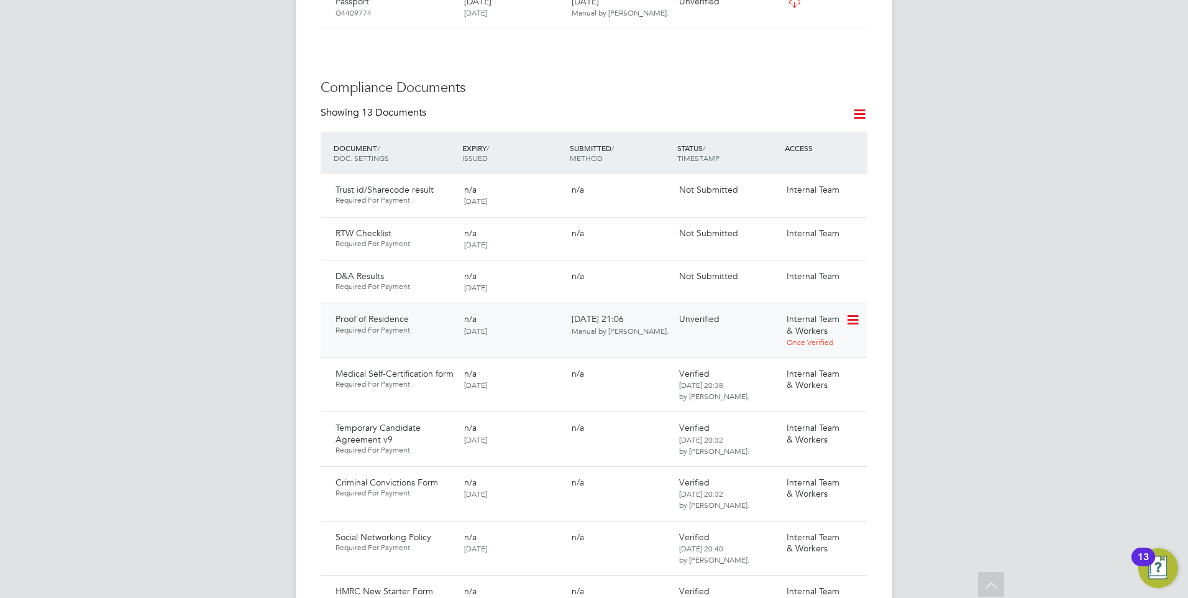
click at [853, 313] on icon at bounding box center [852, 320] width 12 height 15
click at [783, 370] on li "Verify Document" at bounding box center [808, 376] width 99 height 17
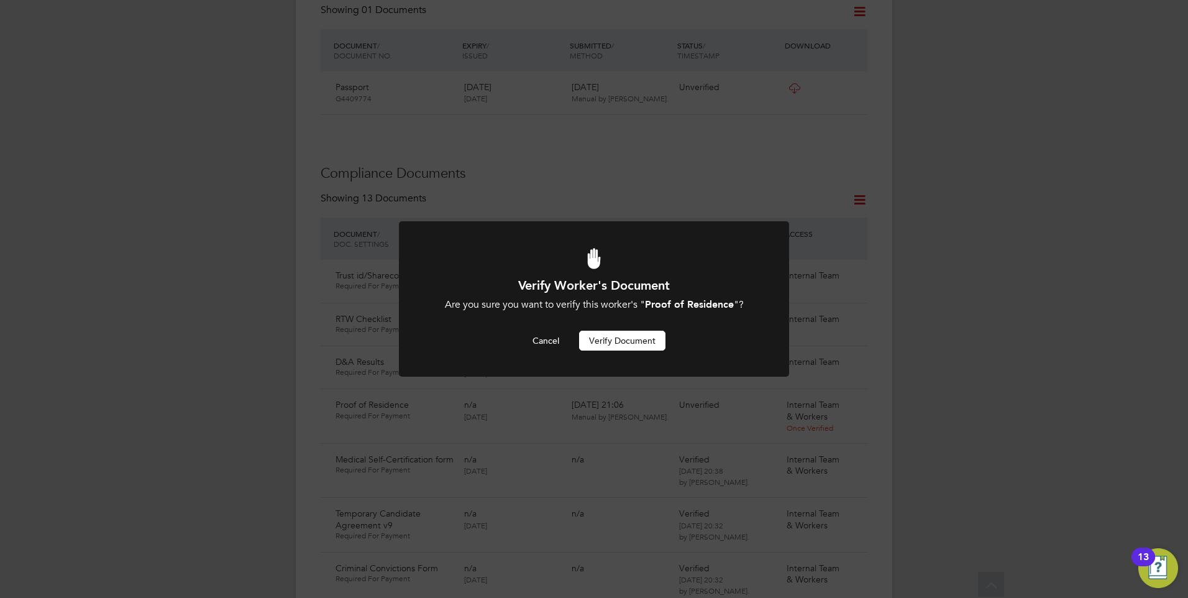
click at [606, 336] on button "Verify Document" at bounding box center [622, 341] width 86 height 20
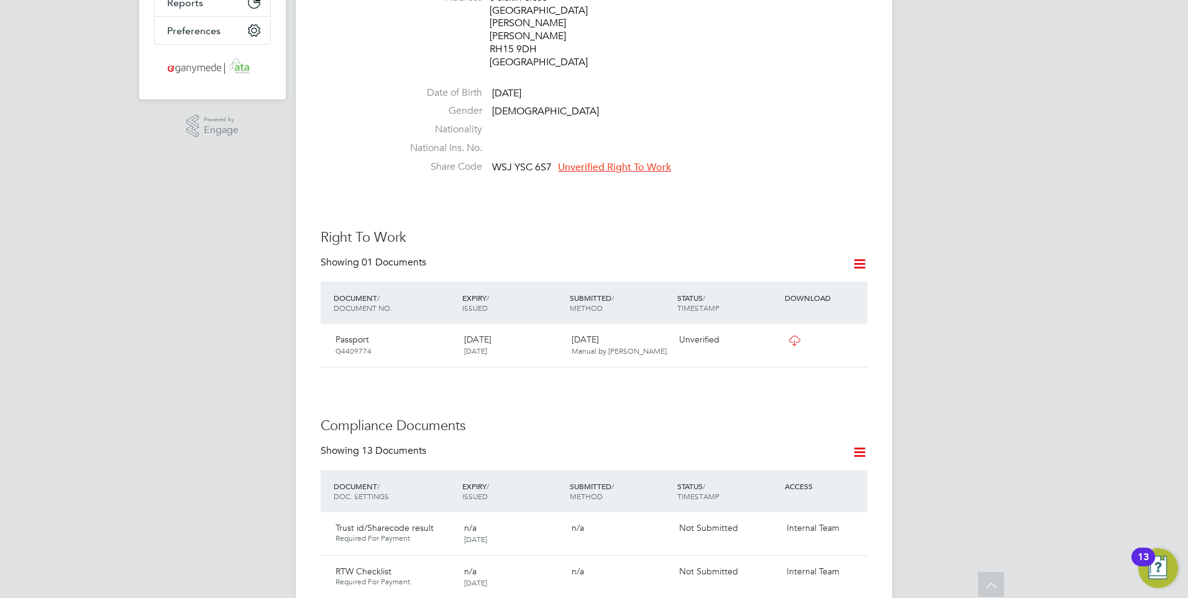
scroll to position [373, 0]
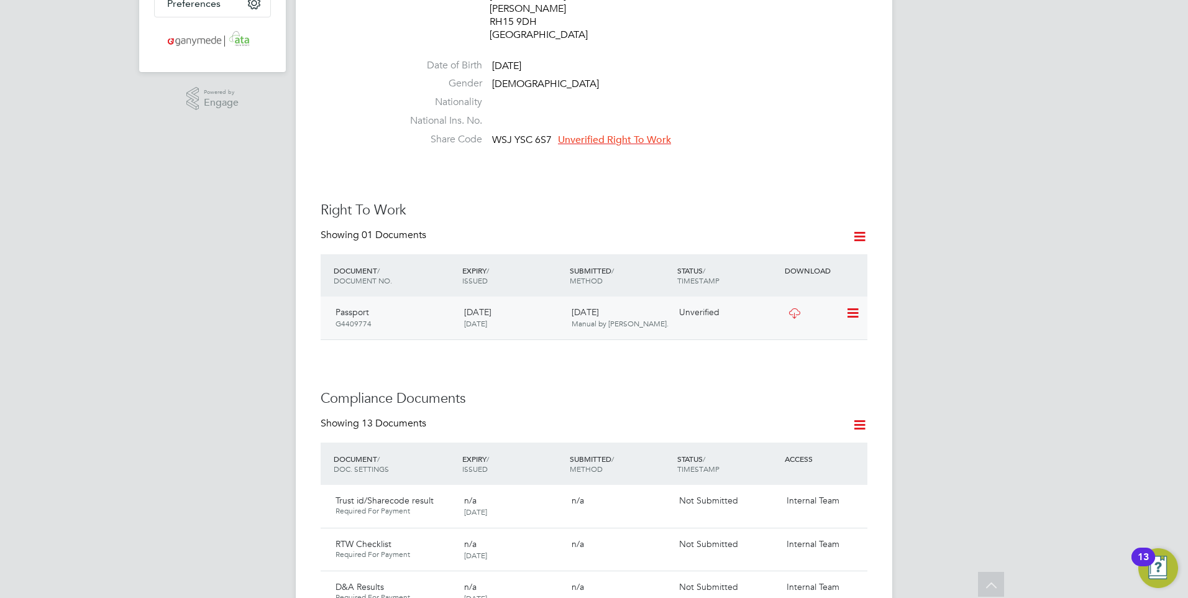
click at [789, 308] on icon at bounding box center [795, 313] width 16 height 10
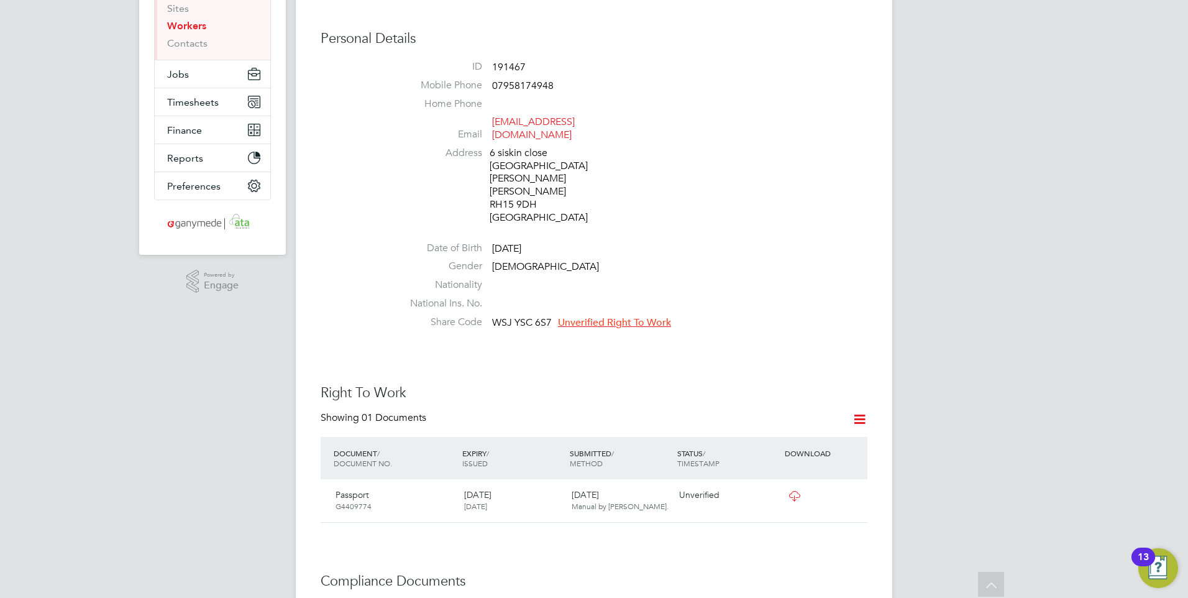
scroll to position [186, 0]
drag, startPoint x: 551, startPoint y: 301, endPoint x: 483, endPoint y: 301, distance: 68.4
click at [483, 319] on li "Share Code WSJ YSC 6S7 Unverified Right To Work" at bounding box center [631, 328] width 472 height 19
drag, startPoint x: 483, startPoint y: 301, endPoint x: 510, endPoint y: 302, distance: 26.7
copy li "WSJ YSC 6S7"
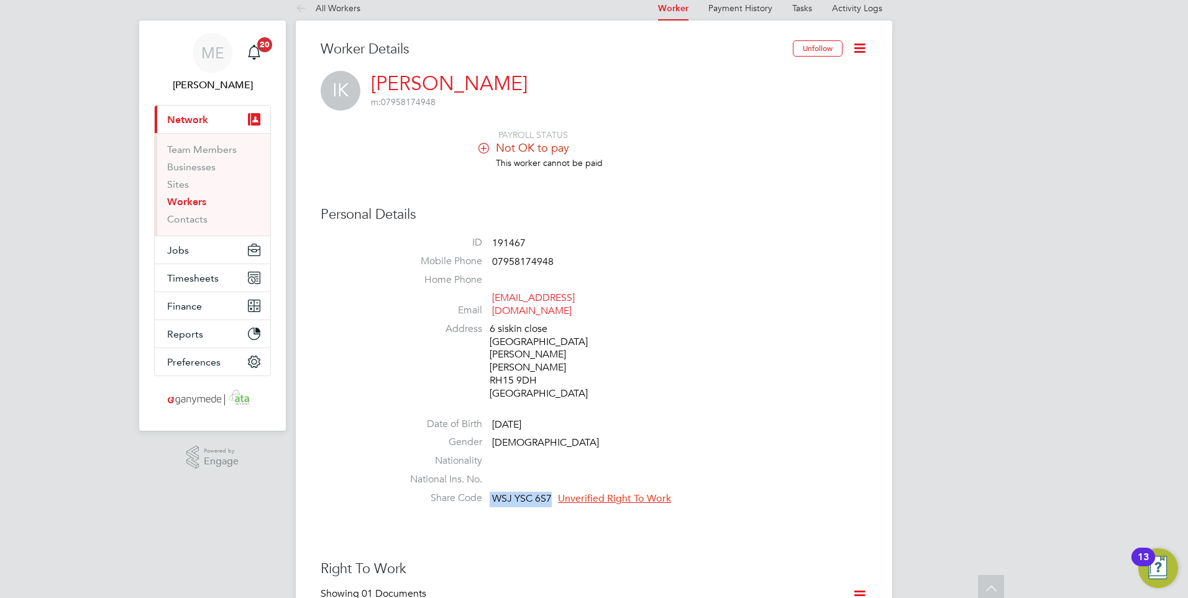
scroll to position [0, 0]
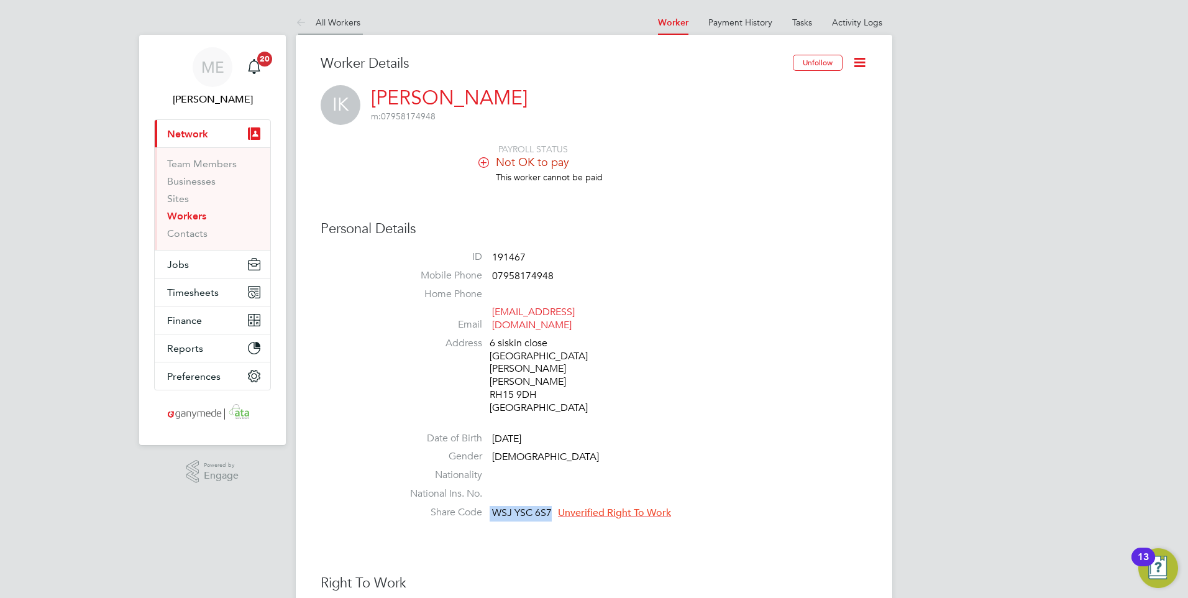
click at [296, 21] on icon at bounding box center [304, 24] width 16 height 16
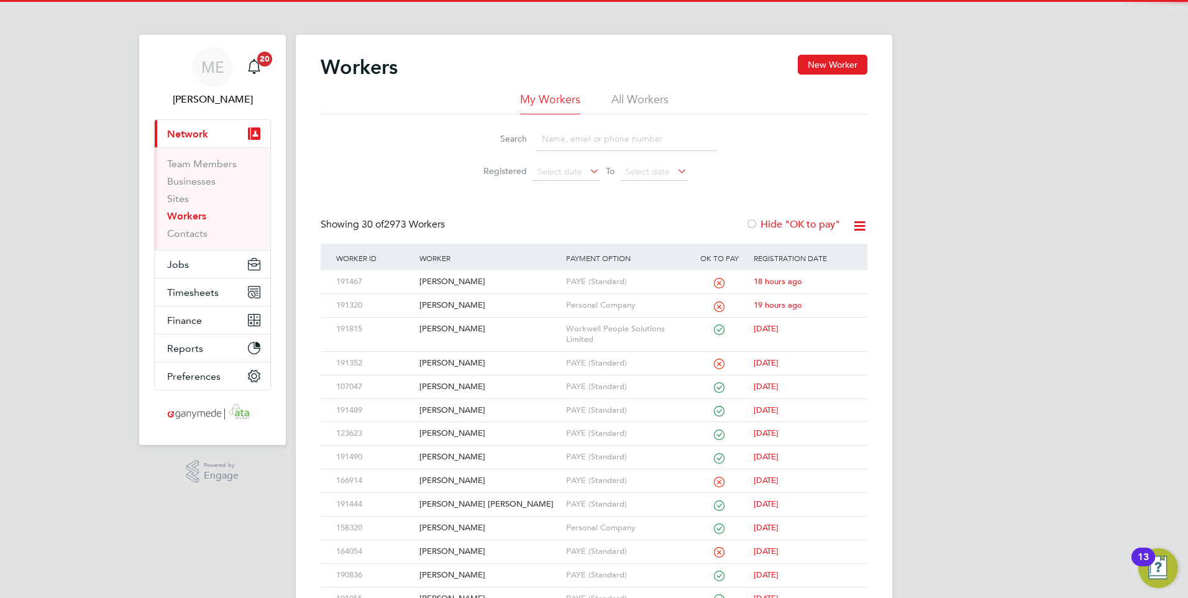
click at [558, 146] on input at bounding box center [626, 139] width 181 height 24
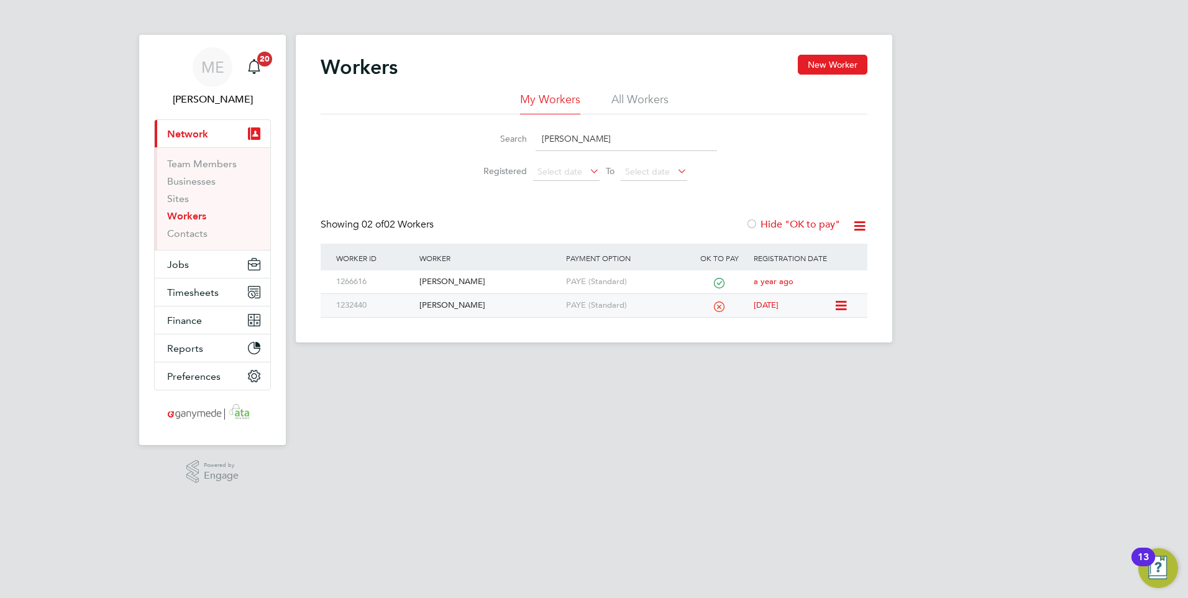
type input "carole"
click at [485, 303] on div "[PERSON_NAME]" at bounding box center [489, 305] width 146 height 23
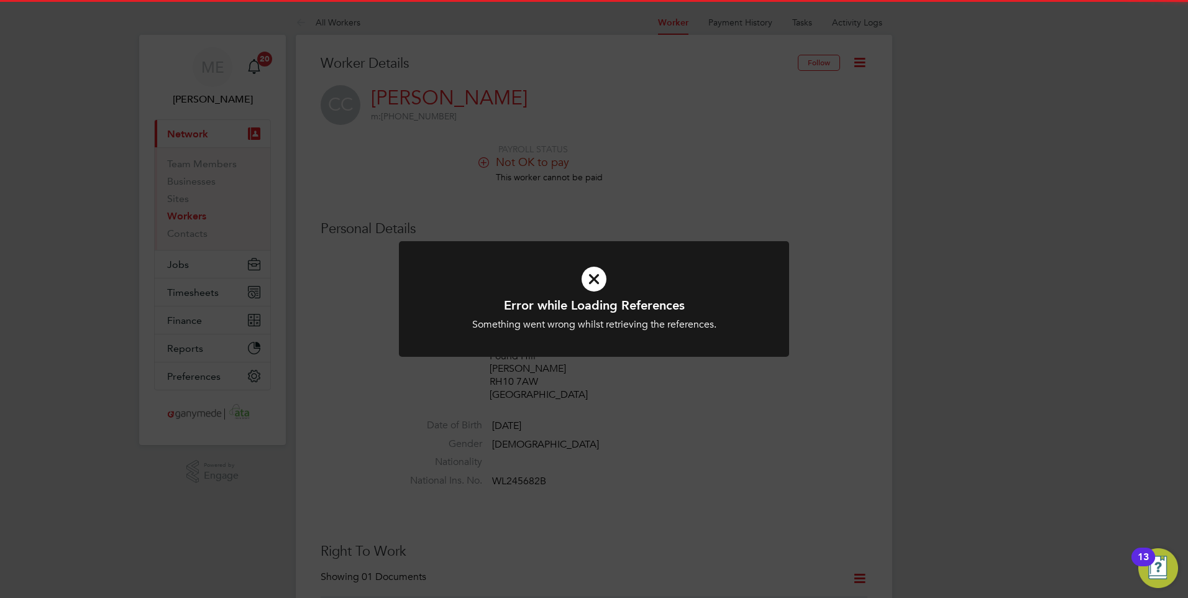
click at [579, 283] on icon at bounding box center [593, 279] width 323 height 48
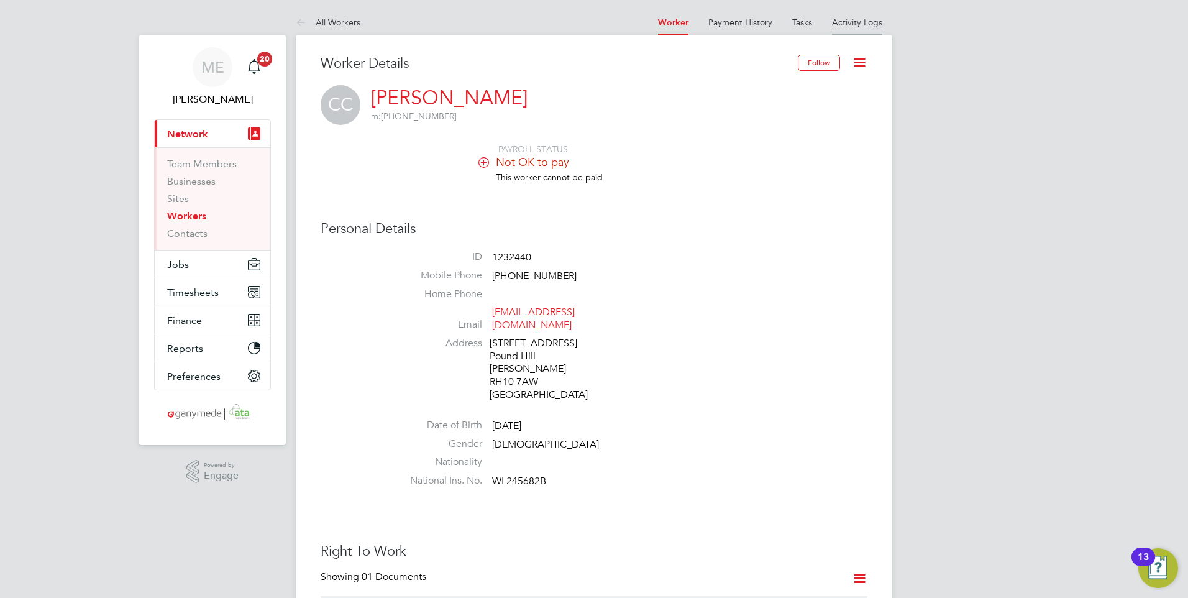
click at [848, 21] on link "Activity Logs" at bounding box center [857, 22] width 50 height 11
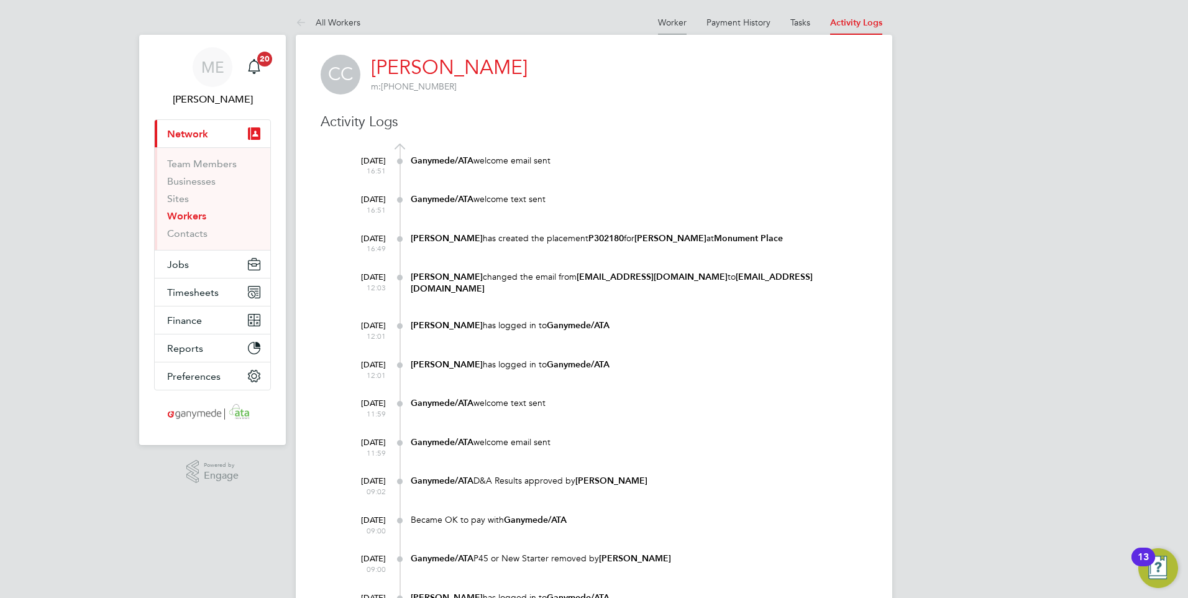
click at [670, 20] on link "Worker" at bounding box center [672, 22] width 29 height 11
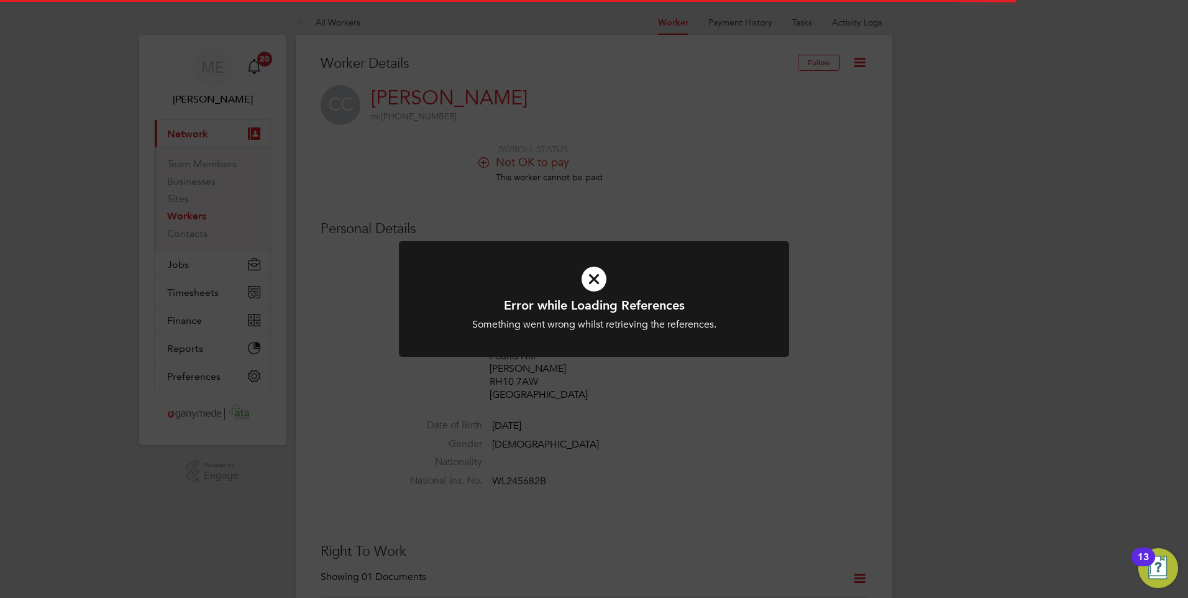
scroll to position [186, 0]
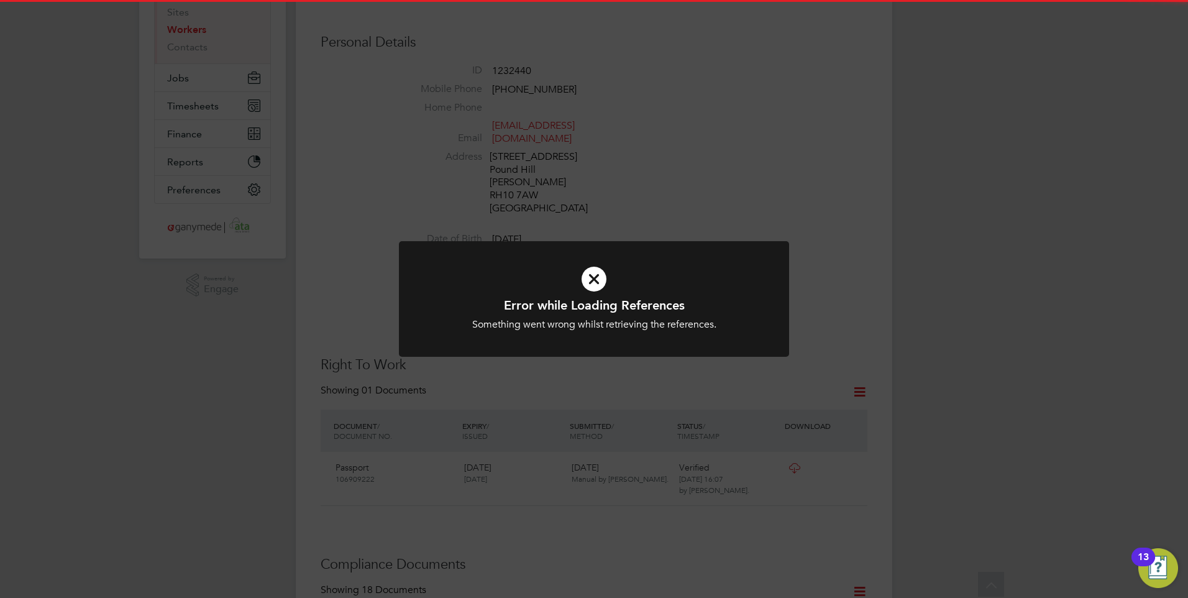
click at [600, 273] on icon at bounding box center [593, 279] width 323 height 48
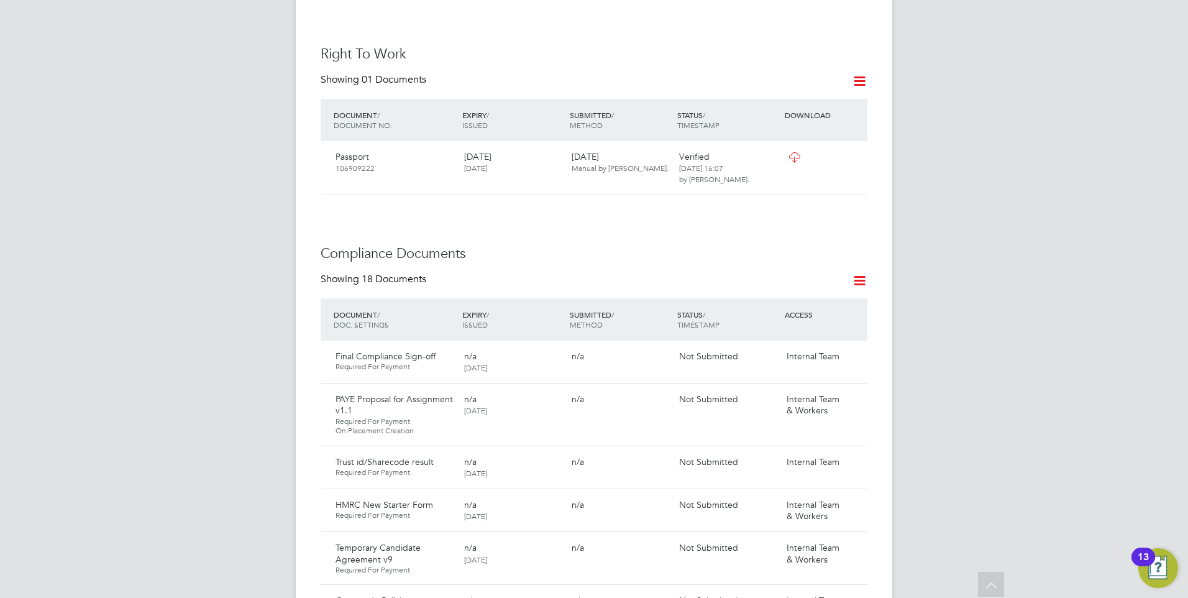
scroll to position [621, 0]
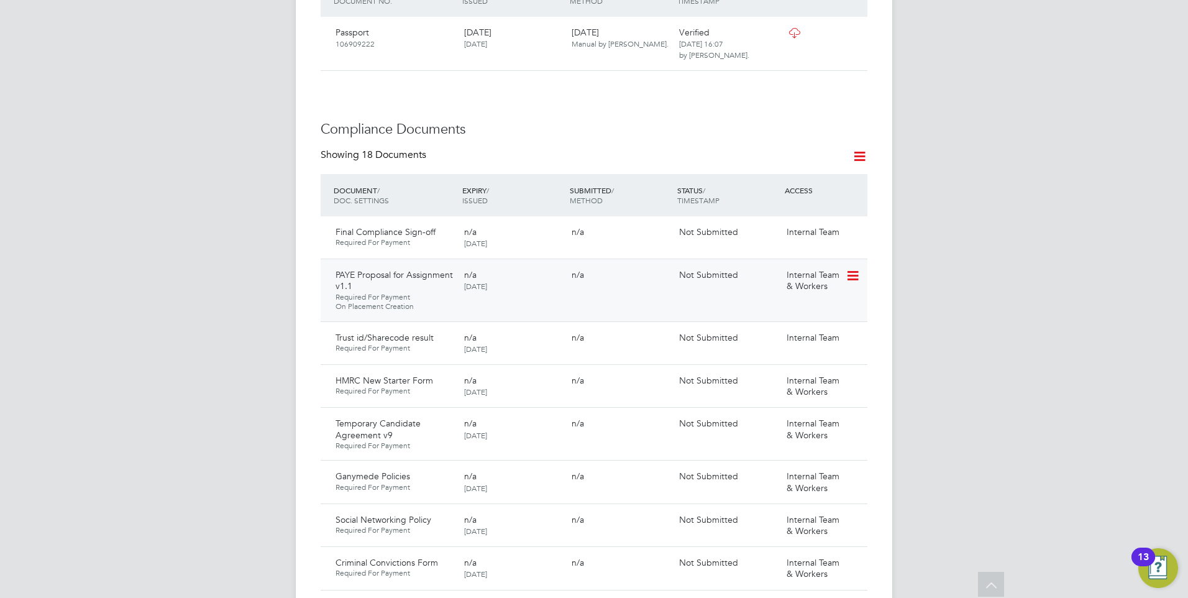
click at [848, 268] on icon at bounding box center [852, 275] width 12 height 15
click at [769, 324] on li "Request Document" at bounding box center [797, 327] width 124 height 17
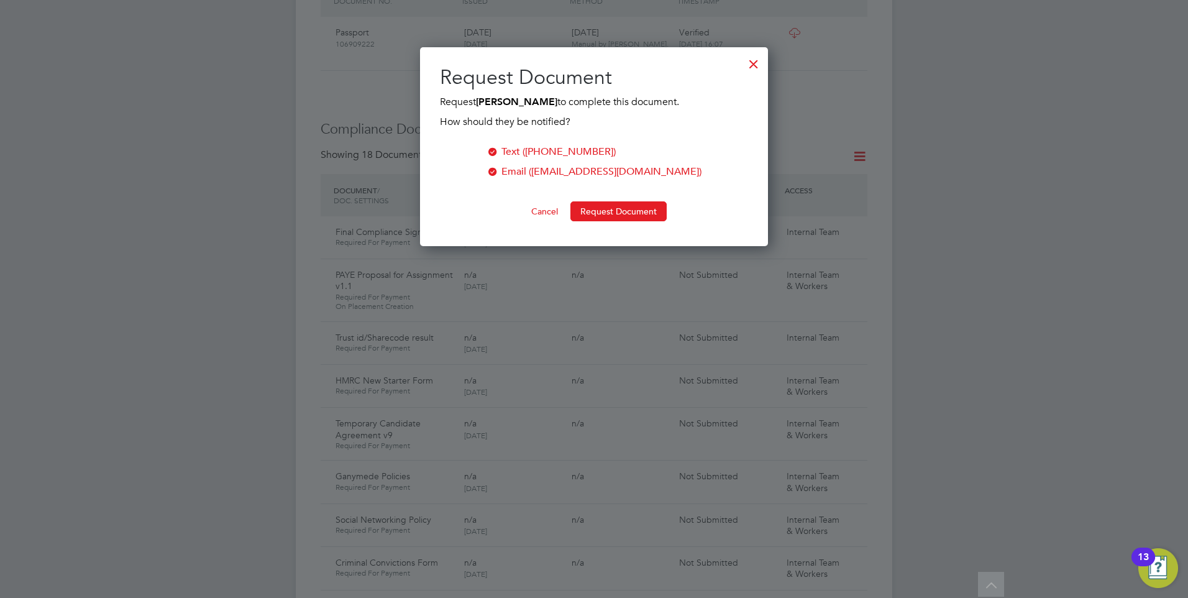
scroll to position [199, 349]
click at [603, 206] on button "Request Document" at bounding box center [618, 211] width 96 height 20
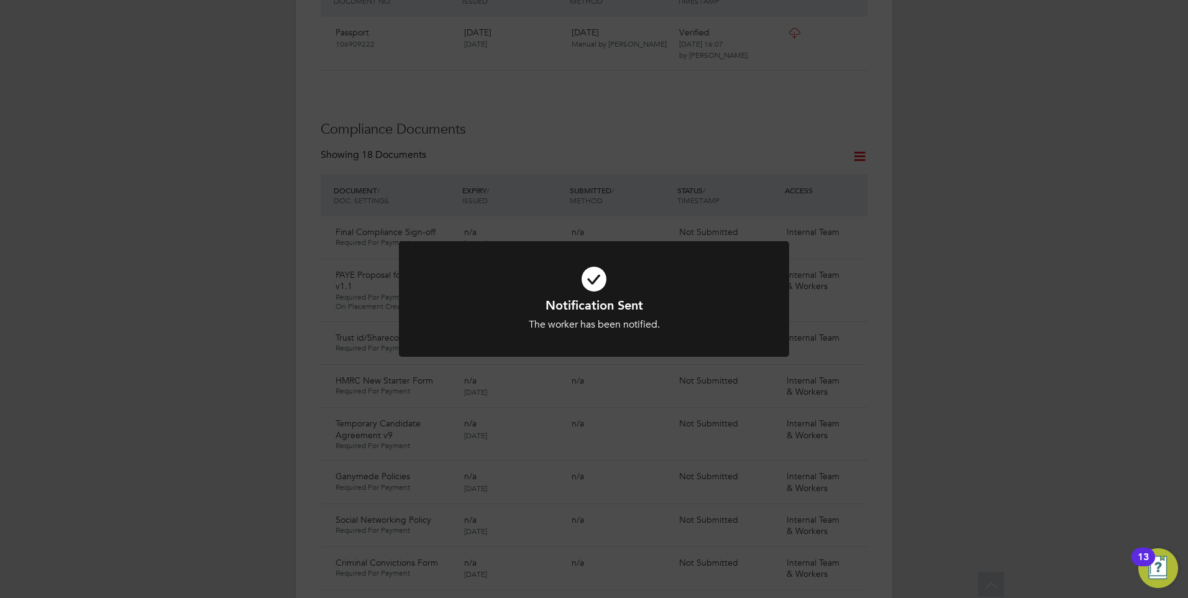
click at [593, 274] on icon at bounding box center [593, 279] width 323 height 48
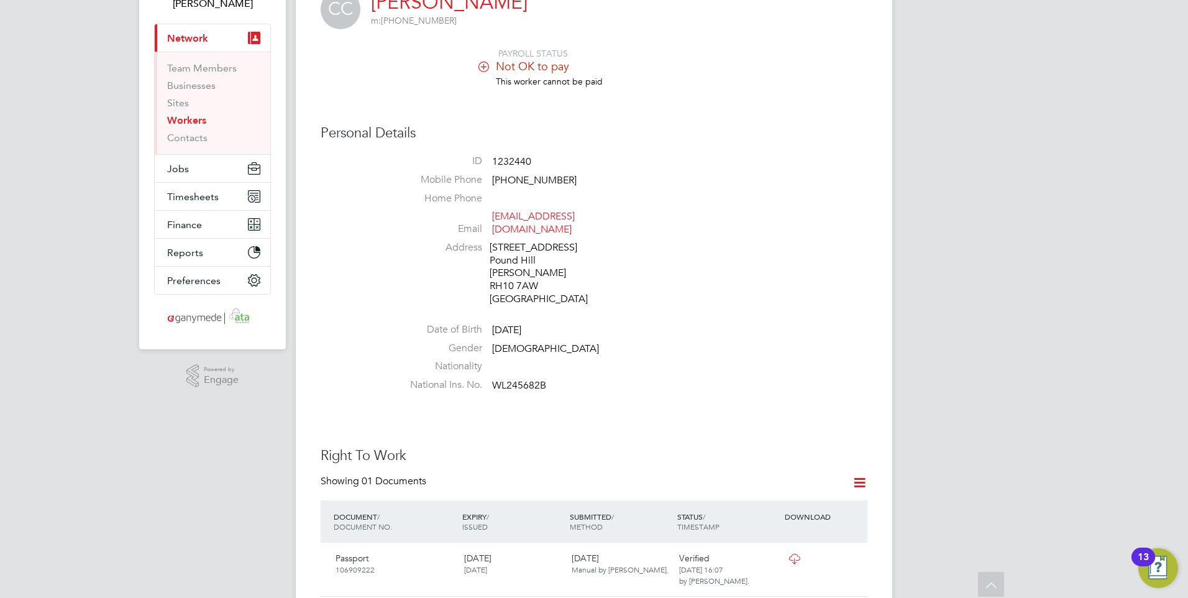
scroll to position [0, 0]
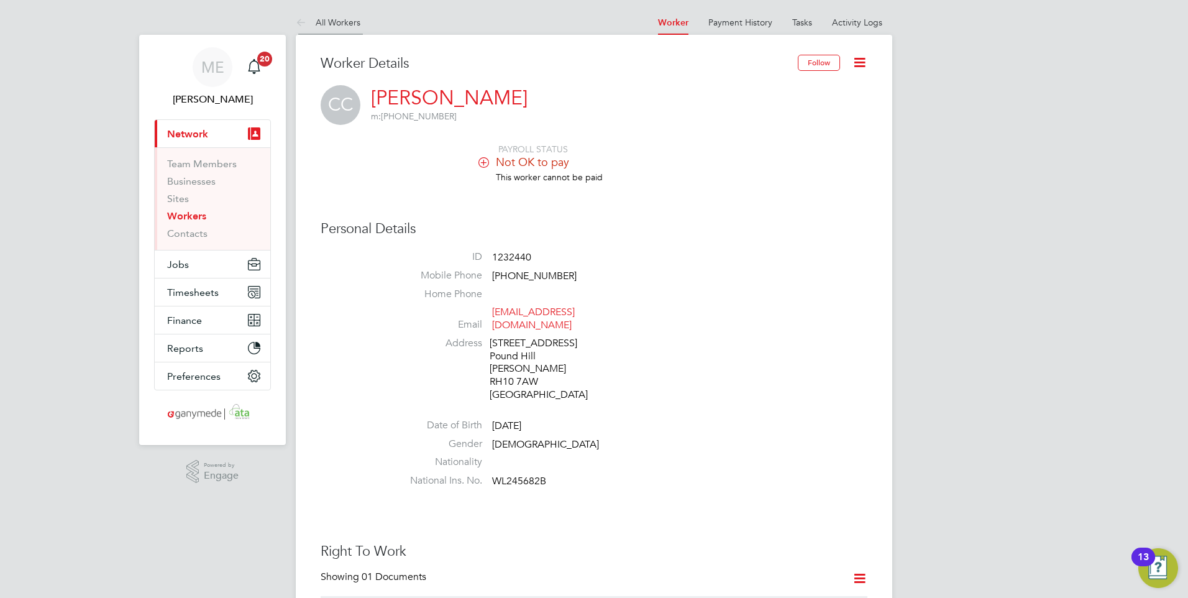
click at [296, 25] on icon at bounding box center [304, 24] width 16 height 16
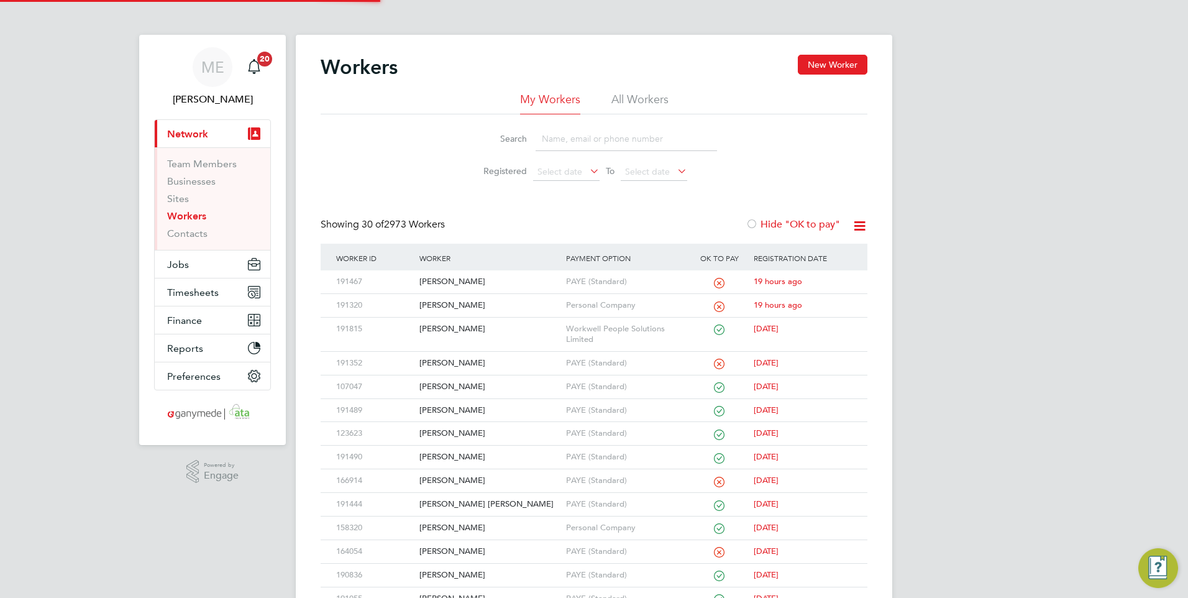
click at [582, 138] on input at bounding box center [626, 139] width 181 height 24
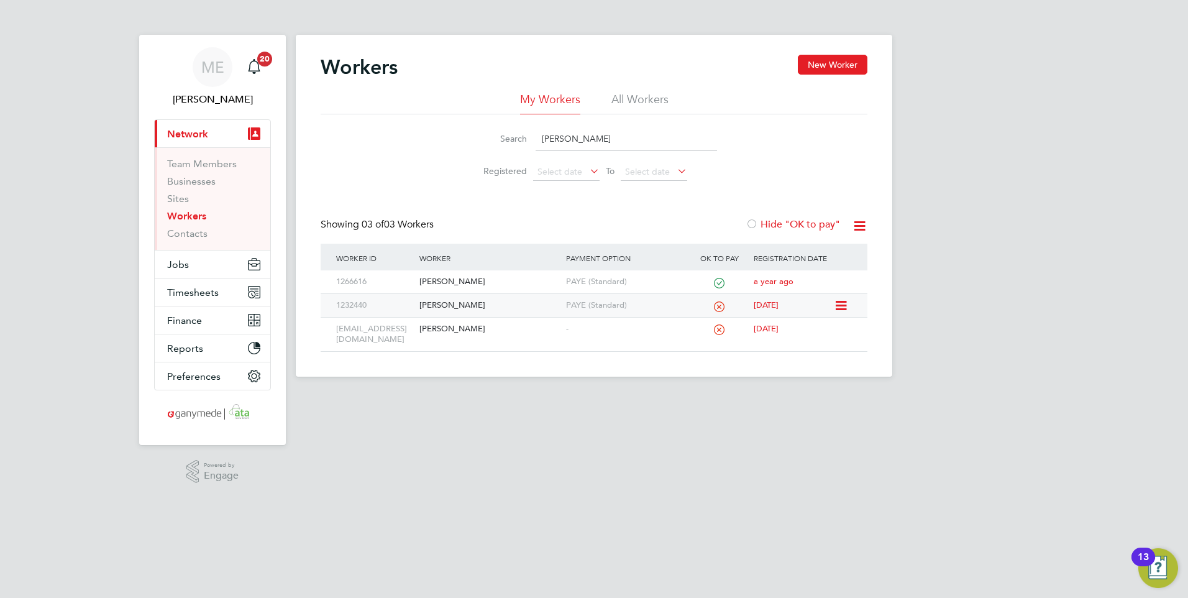
type input "carol"
click at [480, 300] on div "Carole Caudwell" at bounding box center [489, 305] width 146 height 23
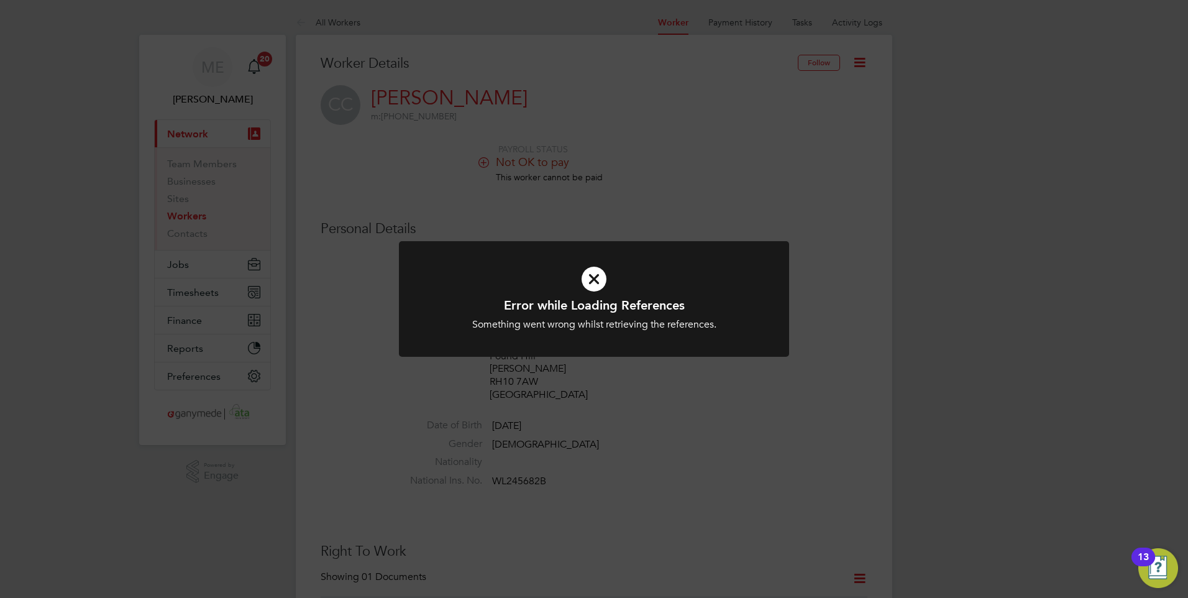
click at [592, 283] on icon at bounding box center [593, 279] width 323 height 48
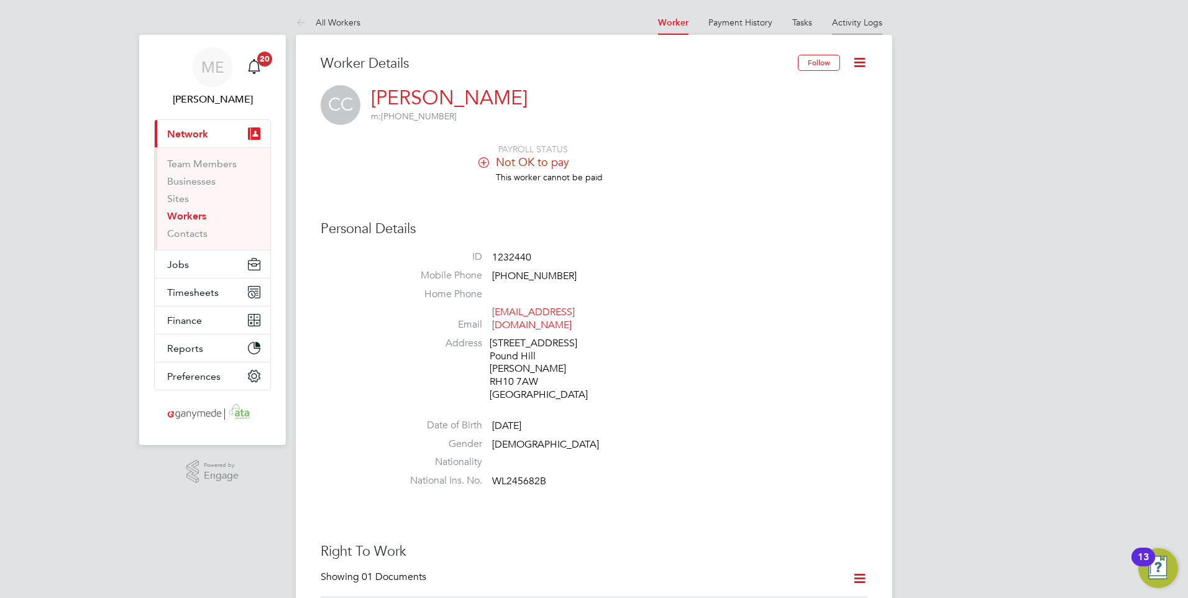
click at [848, 16] on li "Activity Logs" at bounding box center [857, 22] width 50 height 25
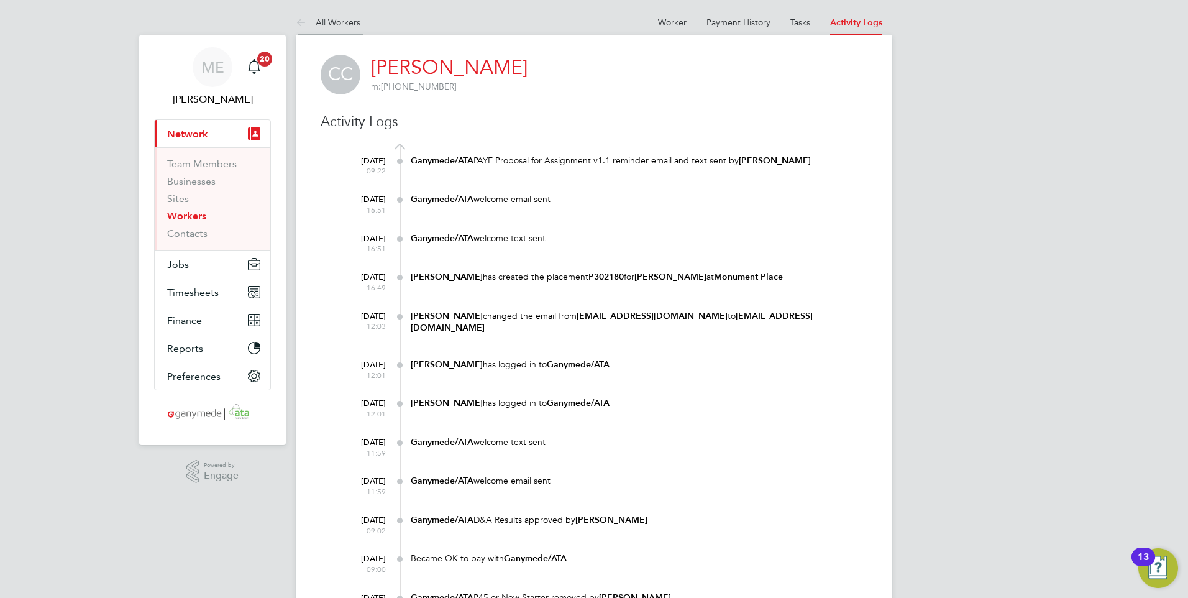
click at [300, 16] on icon at bounding box center [304, 24] width 16 height 16
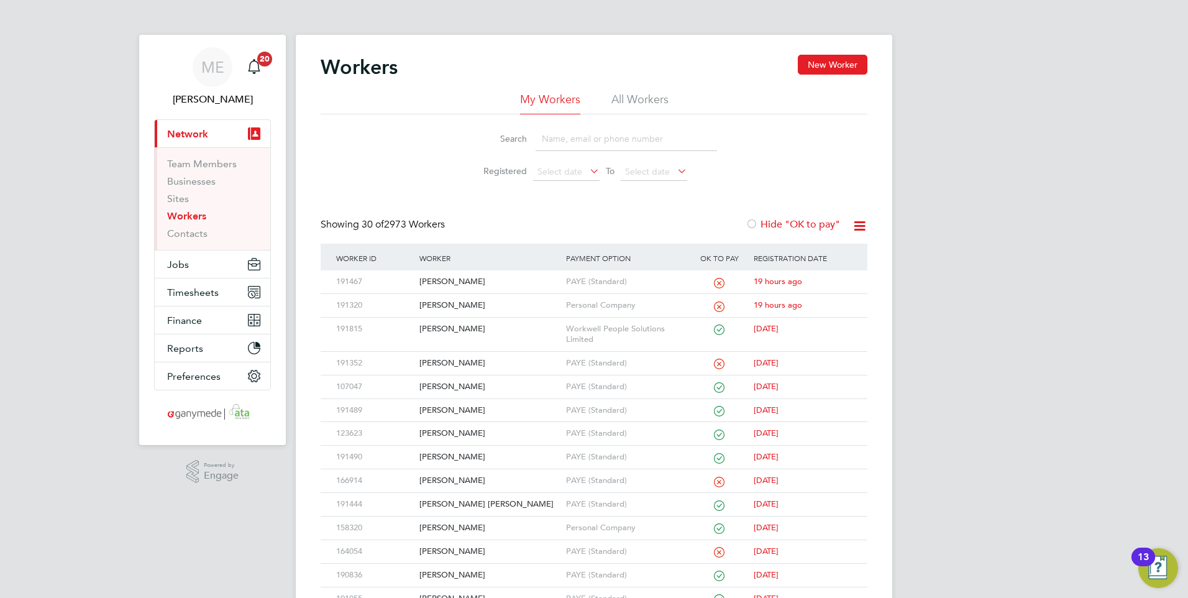
click at [578, 139] on input at bounding box center [626, 139] width 181 height 24
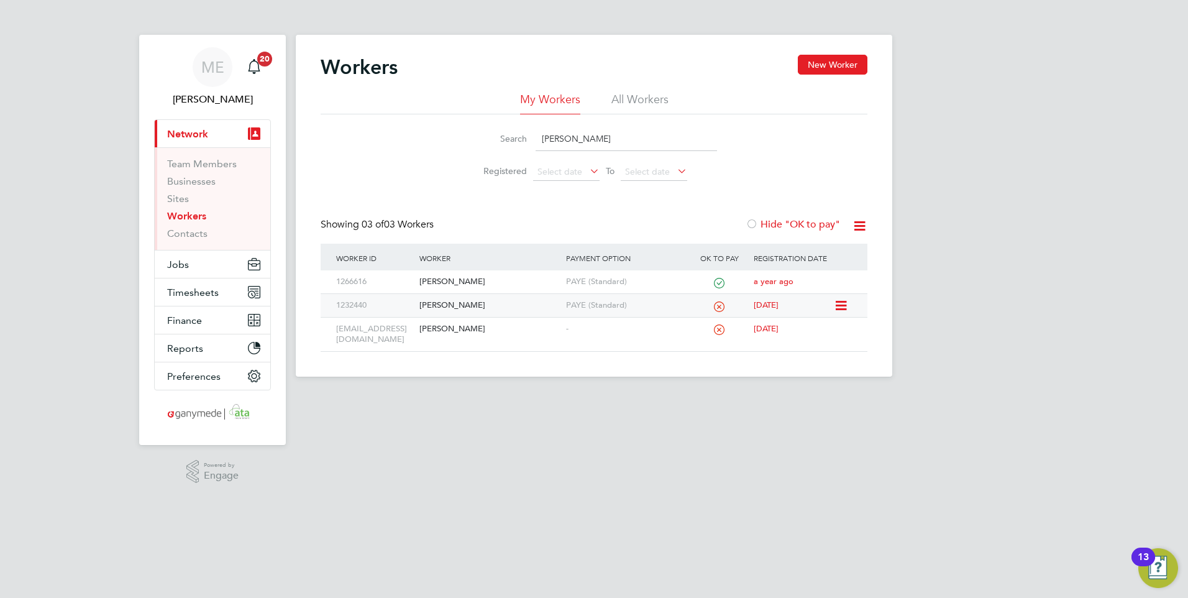
type input "[PERSON_NAME]"
click at [515, 301] on div "[PERSON_NAME]" at bounding box center [489, 305] width 146 height 23
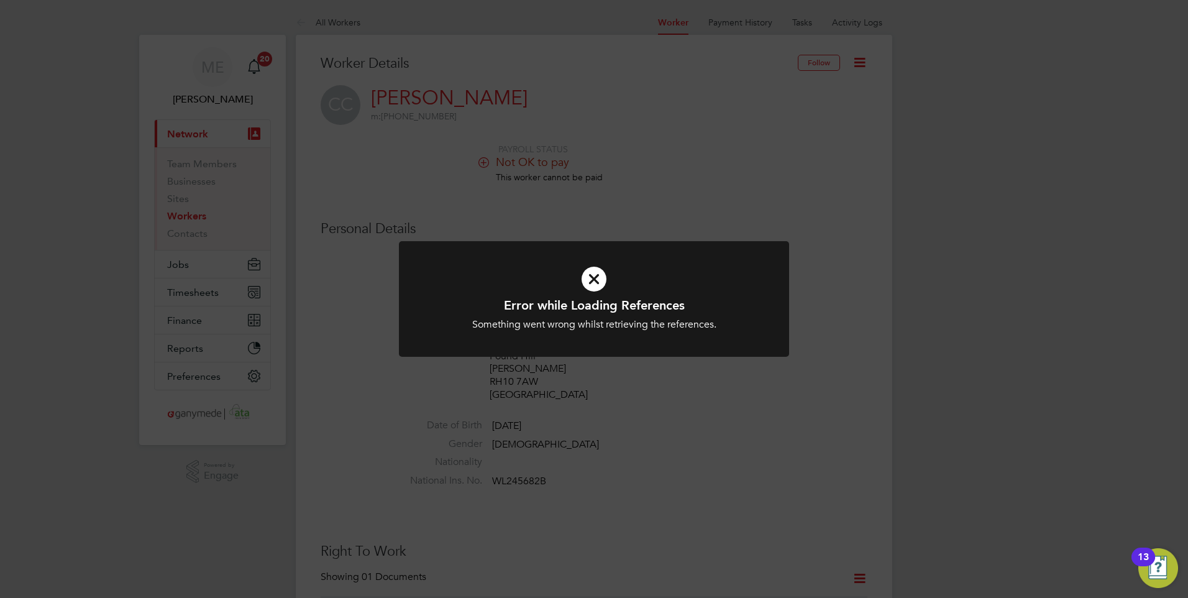
click at [602, 281] on icon at bounding box center [593, 279] width 323 height 48
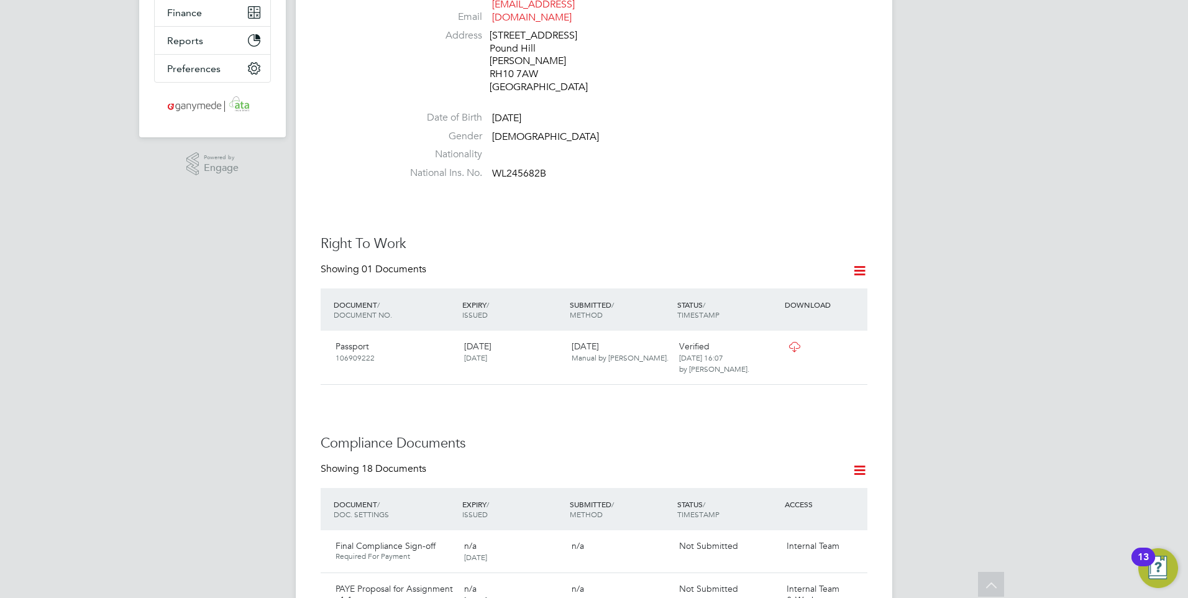
scroll to position [249, 0]
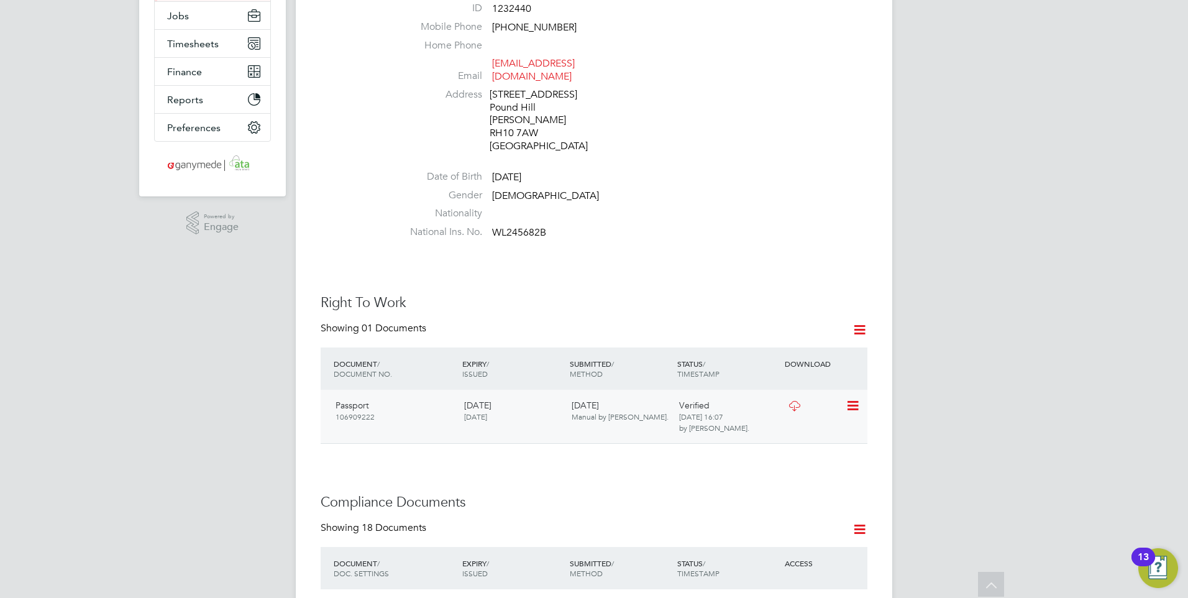
click at [792, 401] on icon at bounding box center [795, 406] width 16 height 10
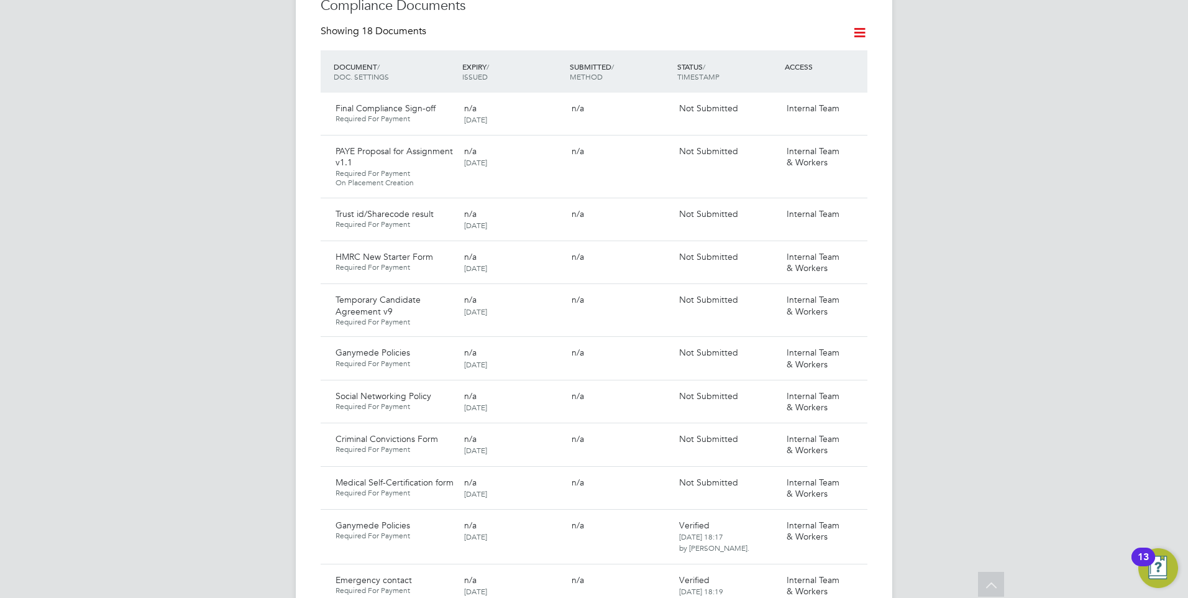
scroll to position [746, 0]
click at [854, 250] on icon at bounding box center [852, 257] width 12 height 15
click at [760, 322] on li "Delete Document" at bounding box center [797, 326] width 124 height 17
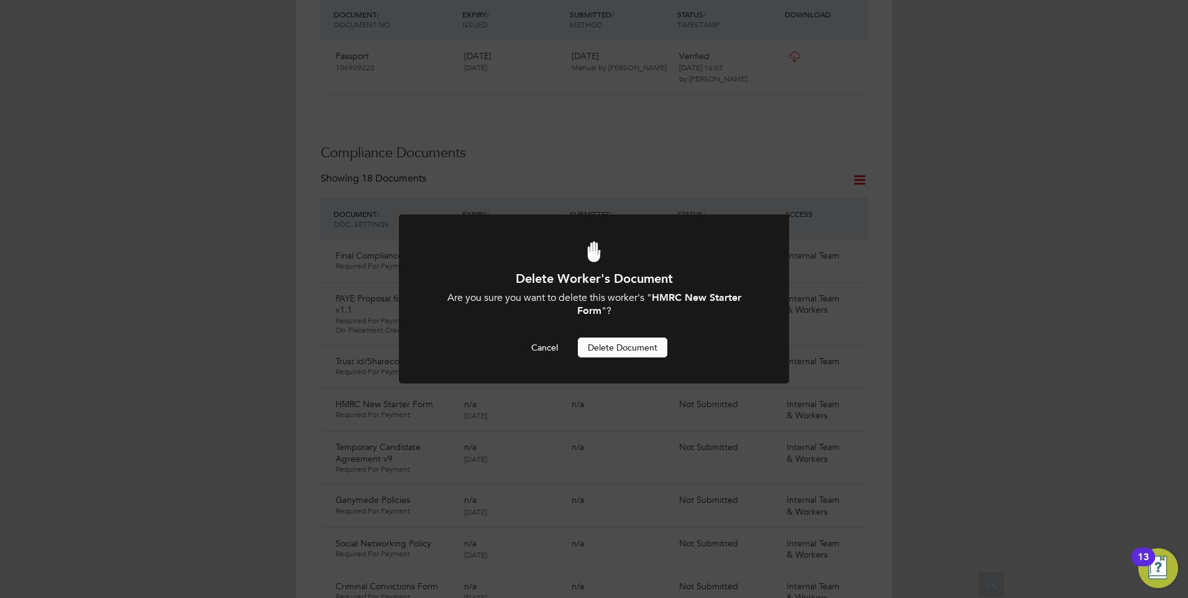
scroll to position [0, 0]
click at [636, 343] on button "Delete Document" at bounding box center [622, 347] width 89 height 20
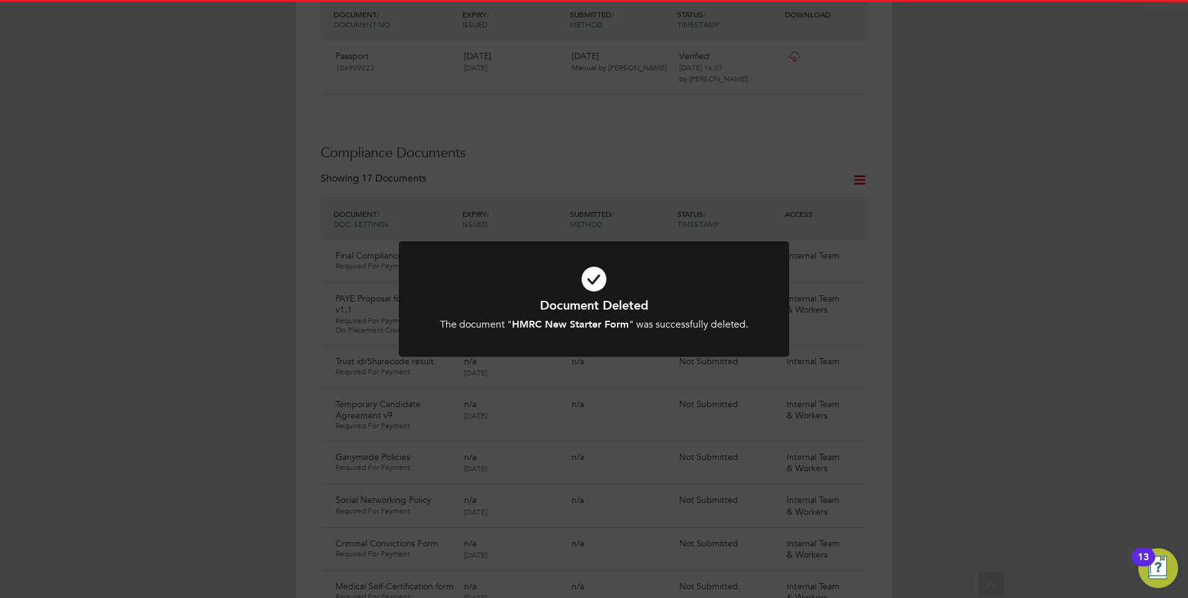
click at [593, 267] on icon at bounding box center [593, 279] width 323 height 48
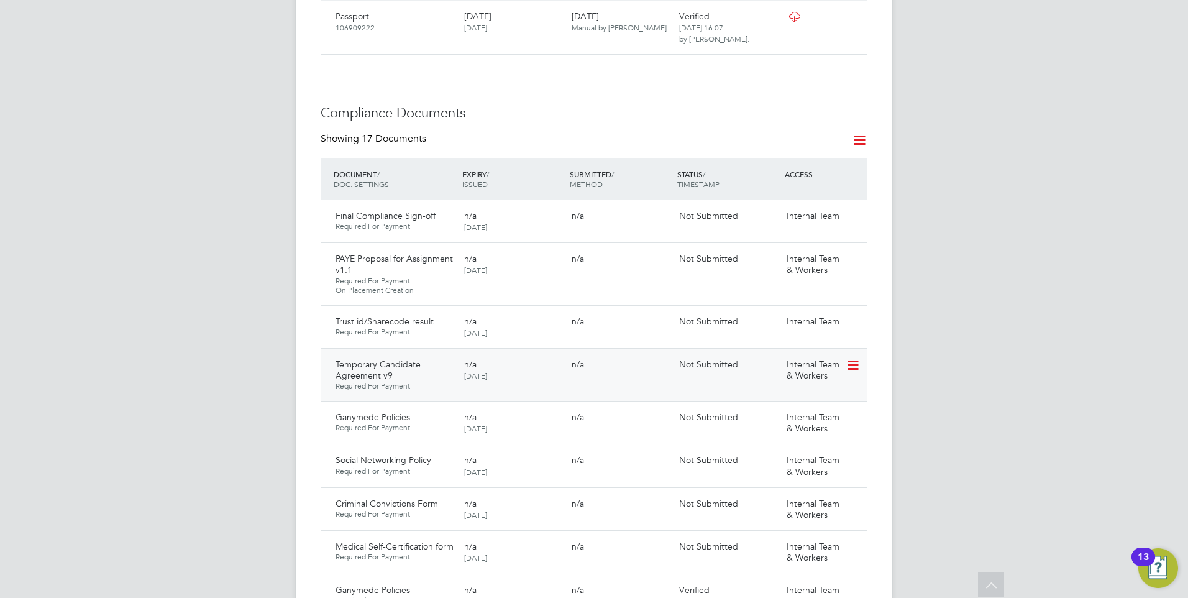
scroll to position [660, 0]
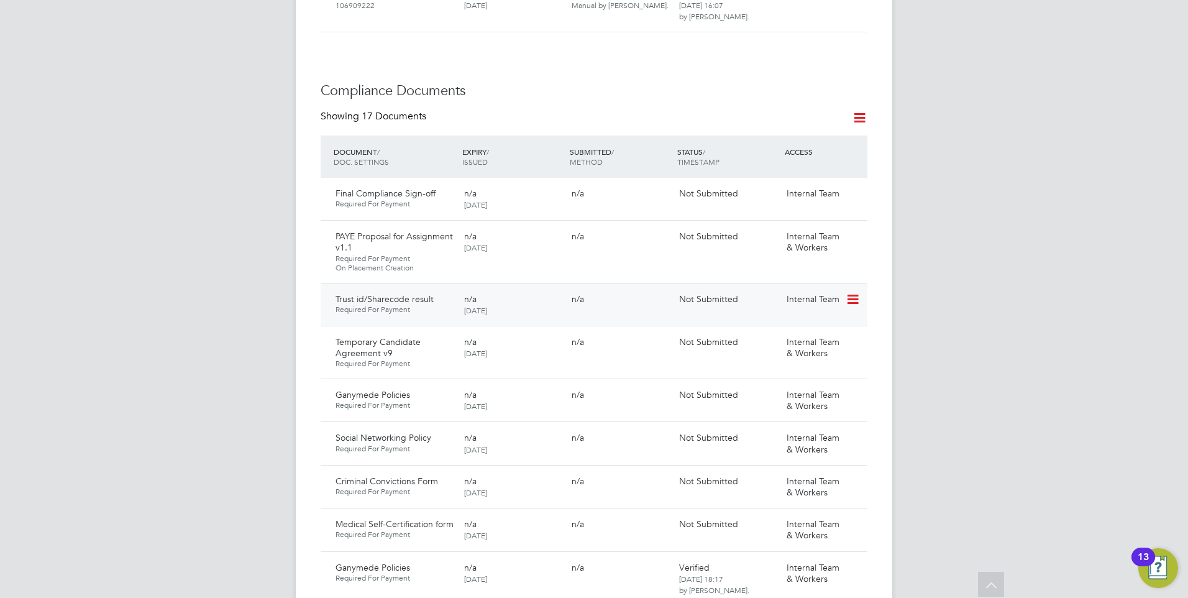
click at [851, 292] on icon at bounding box center [852, 299] width 12 height 15
click at [795, 348] on li "Delete Document" at bounding box center [814, 351] width 87 height 17
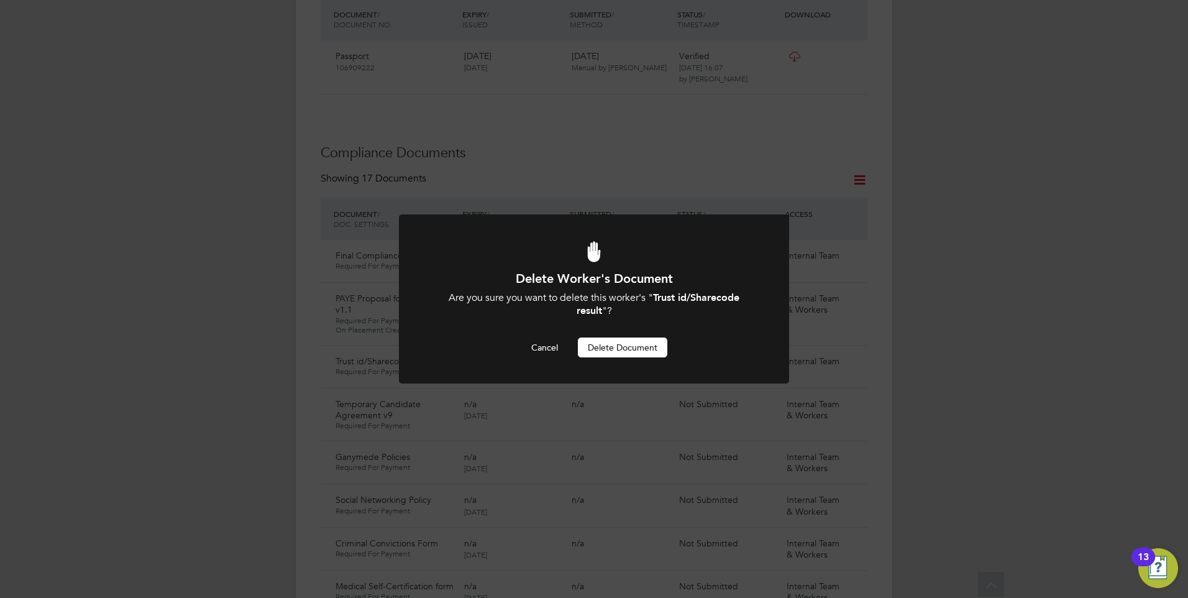
scroll to position [0, 0]
click at [603, 340] on button "Delete Document" at bounding box center [622, 347] width 89 height 20
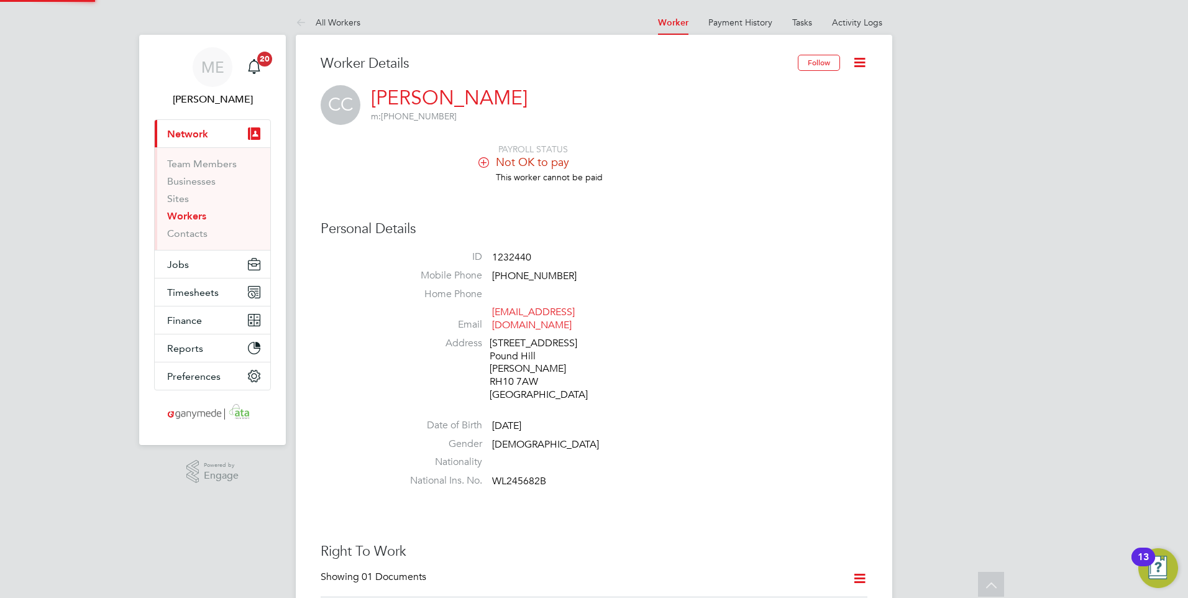
scroll to position [598, 0]
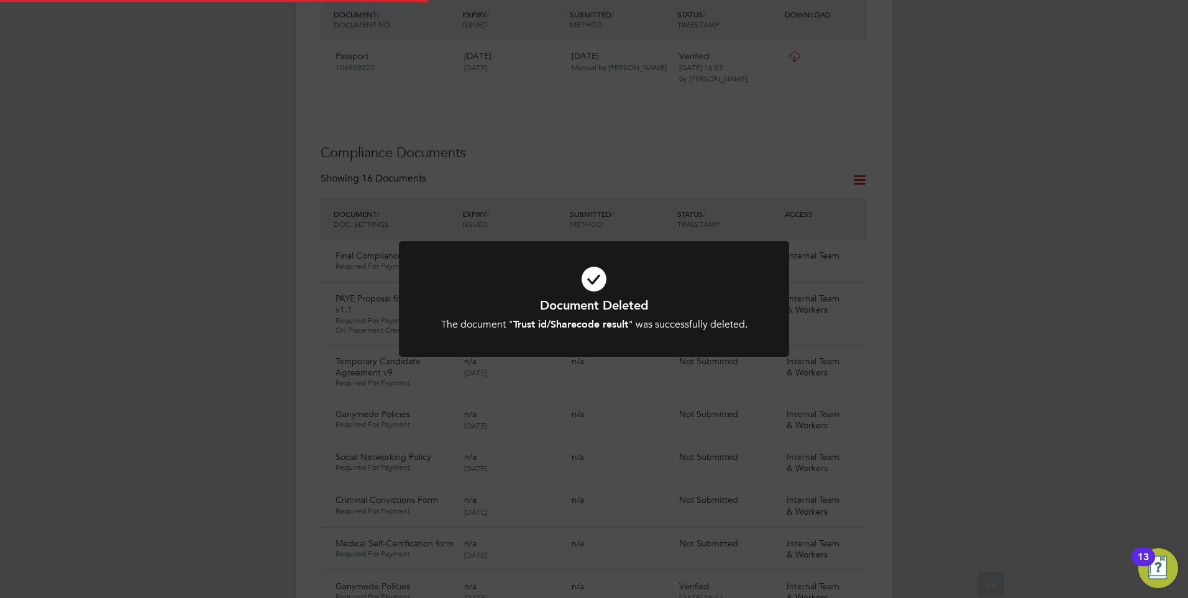
click at [578, 283] on icon at bounding box center [593, 279] width 323 height 48
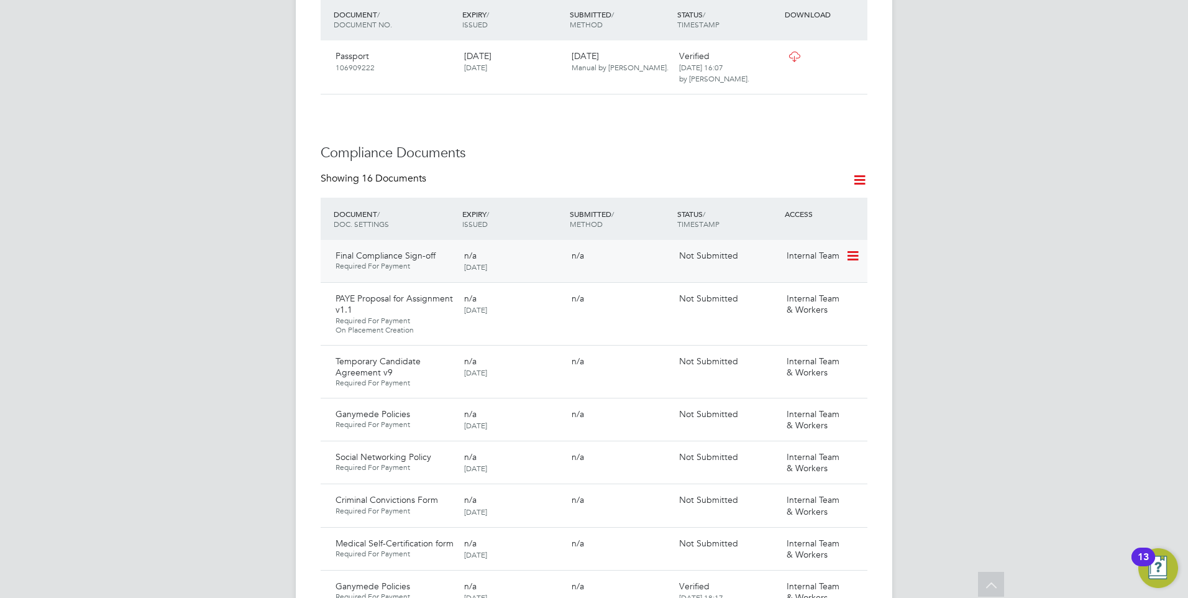
click at [856, 249] on icon at bounding box center [852, 256] width 12 height 15
click at [794, 304] on li "Delete Document" at bounding box center [814, 308] width 87 height 17
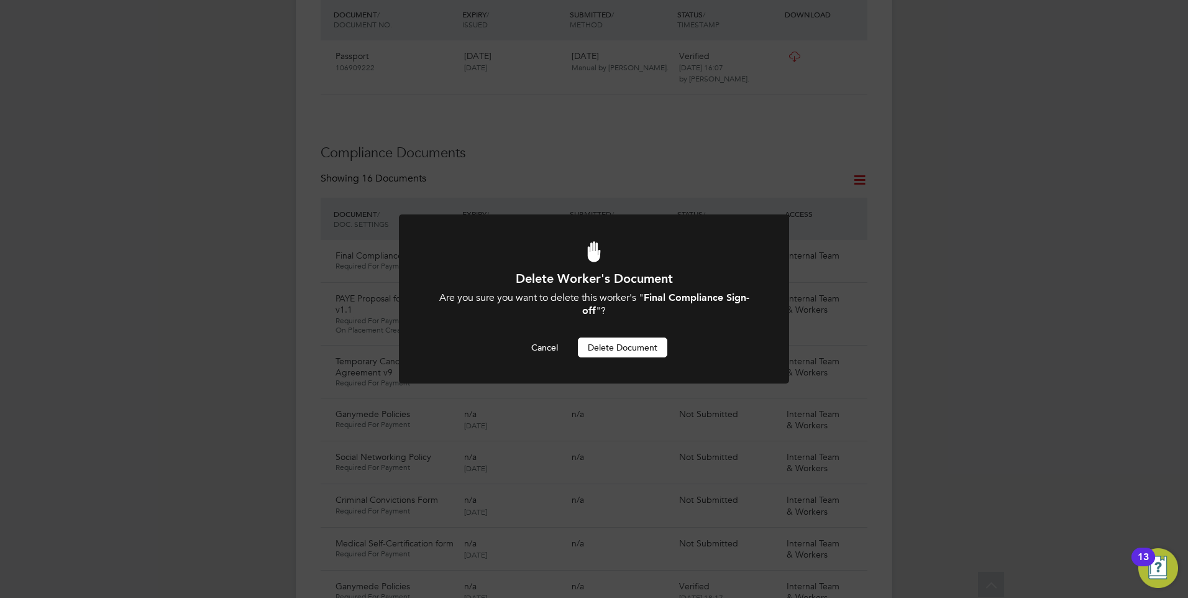
click at [600, 339] on button "Delete Document" at bounding box center [622, 347] width 89 height 20
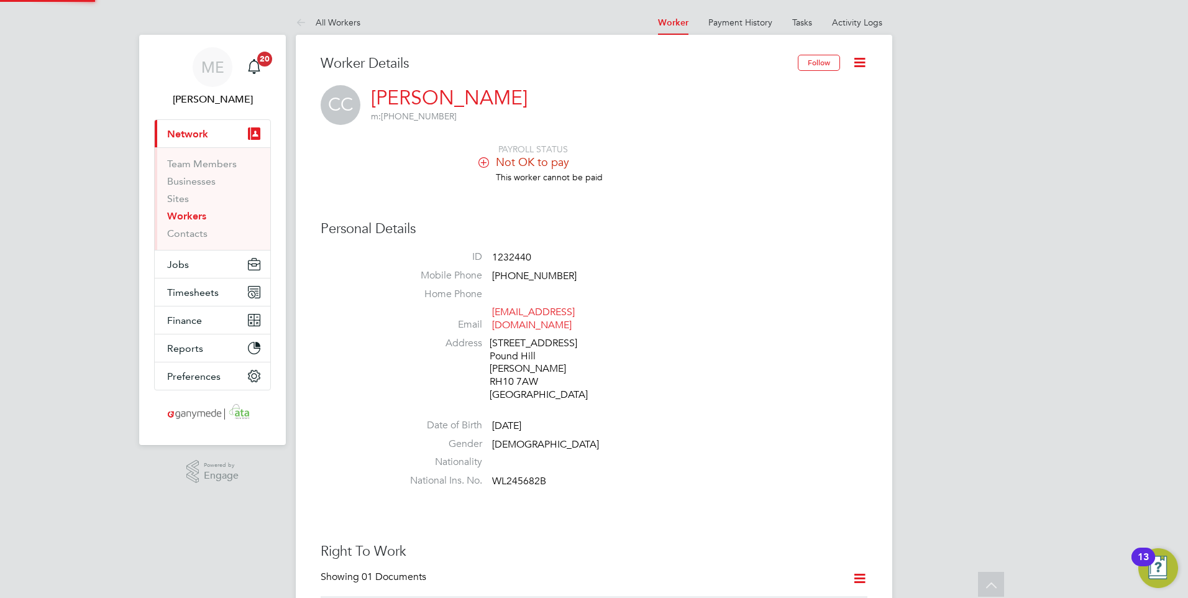
scroll to position [598, 0]
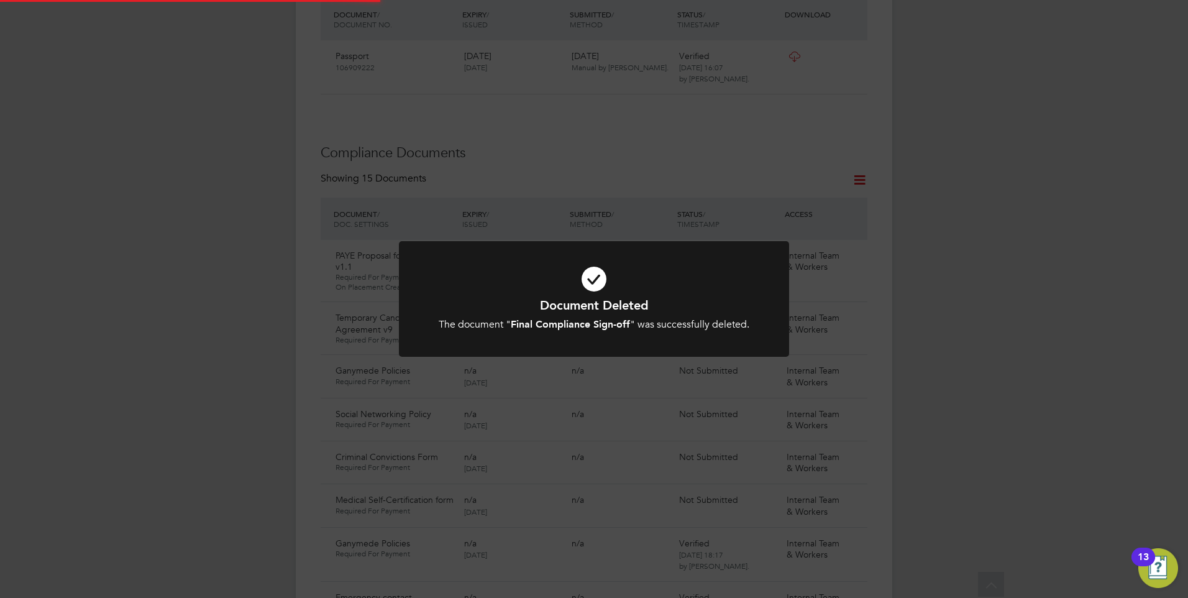
click at [602, 289] on icon at bounding box center [593, 279] width 323 height 48
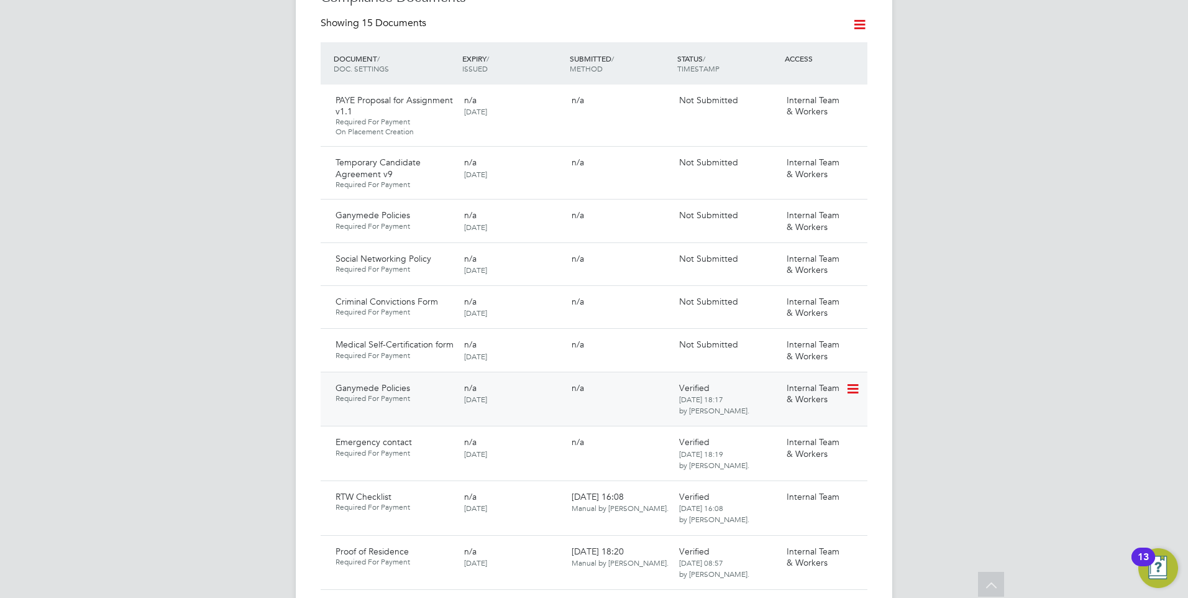
scroll to position [722, 0]
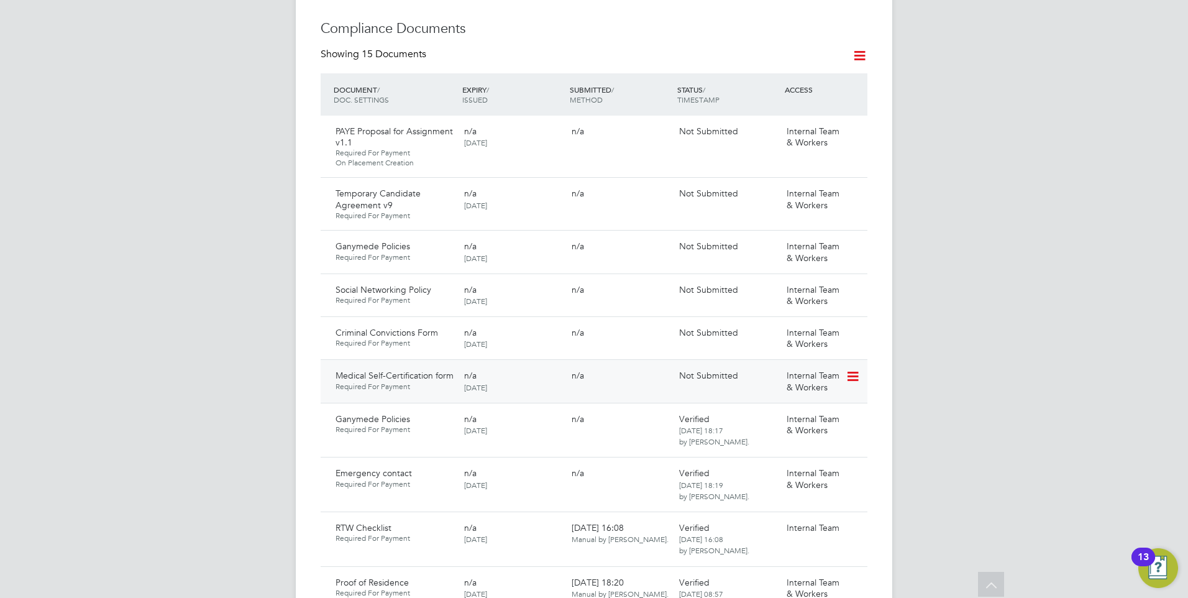
click at [854, 369] on icon at bounding box center [852, 376] width 12 height 15
click at [776, 440] on li "Delete Document" at bounding box center [797, 445] width 124 height 17
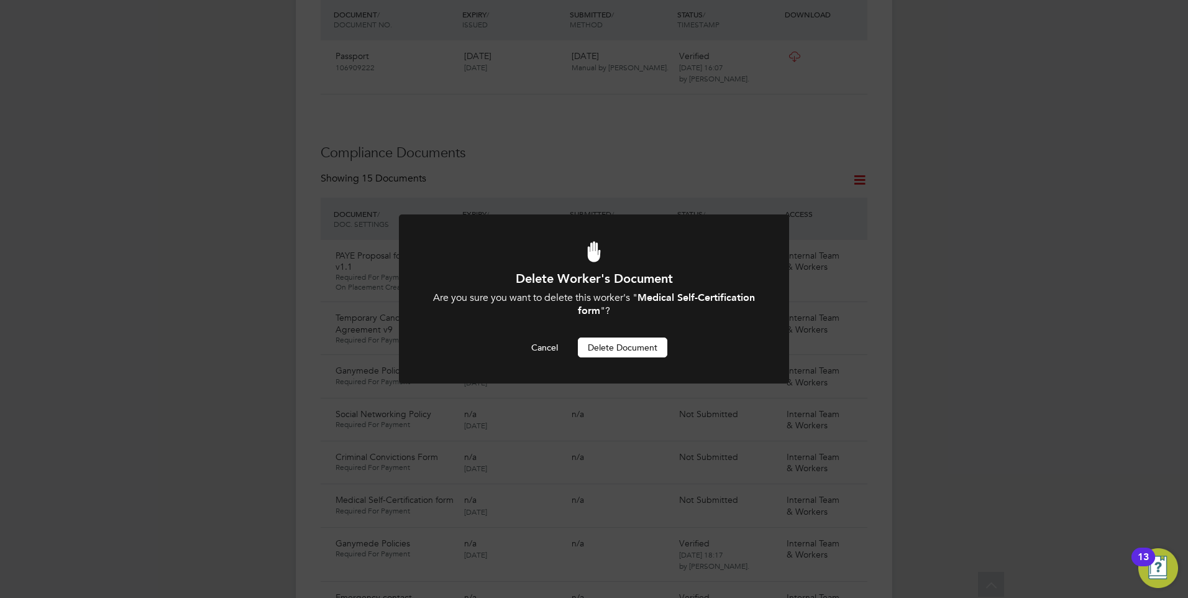
click at [617, 342] on button "Delete Document" at bounding box center [622, 347] width 89 height 20
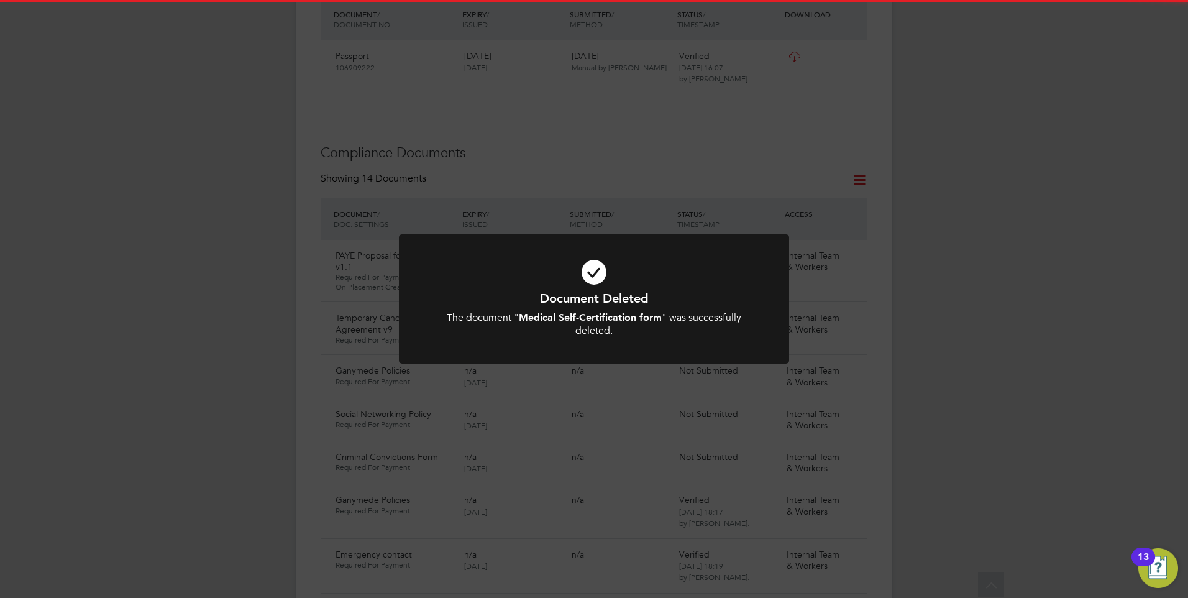
click at [576, 291] on h1 "Document Deleted" at bounding box center [593, 298] width 323 height 16
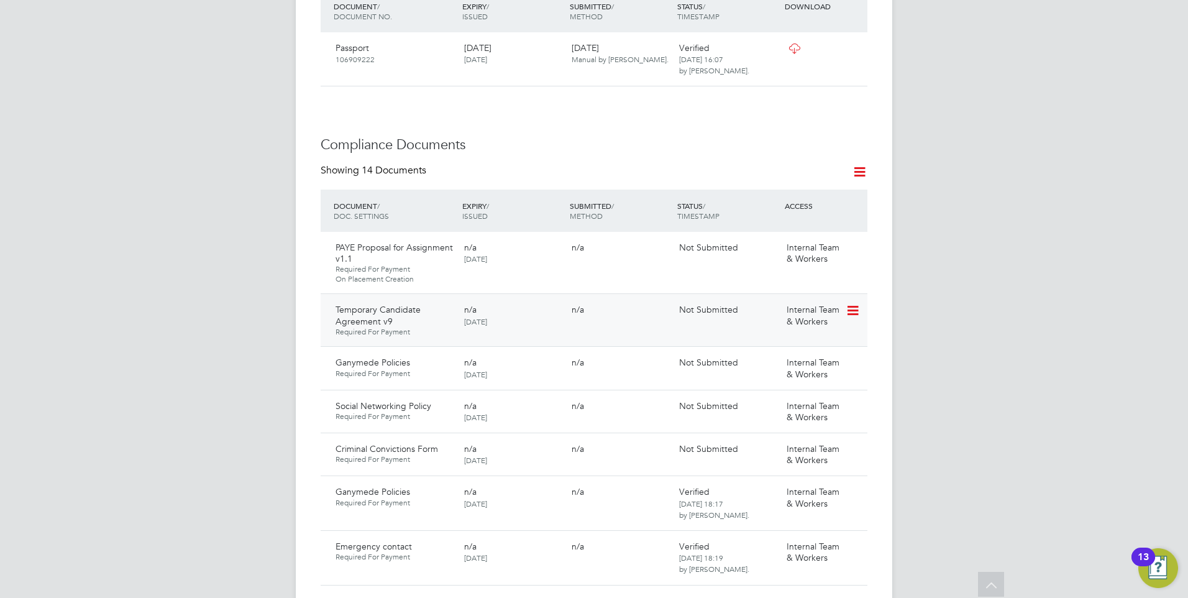
scroll to position [660, 0]
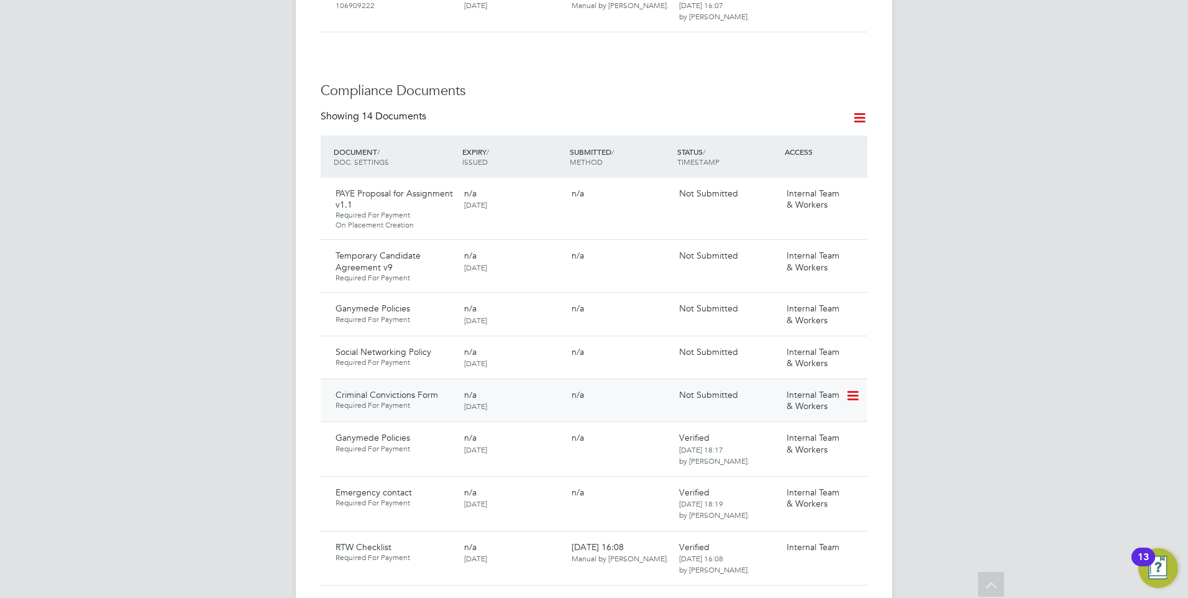
click at [852, 388] on icon at bounding box center [852, 395] width 12 height 15
click at [774, 460] on li "Delete Document" at bounding box center [797, 465] width 124 height 17
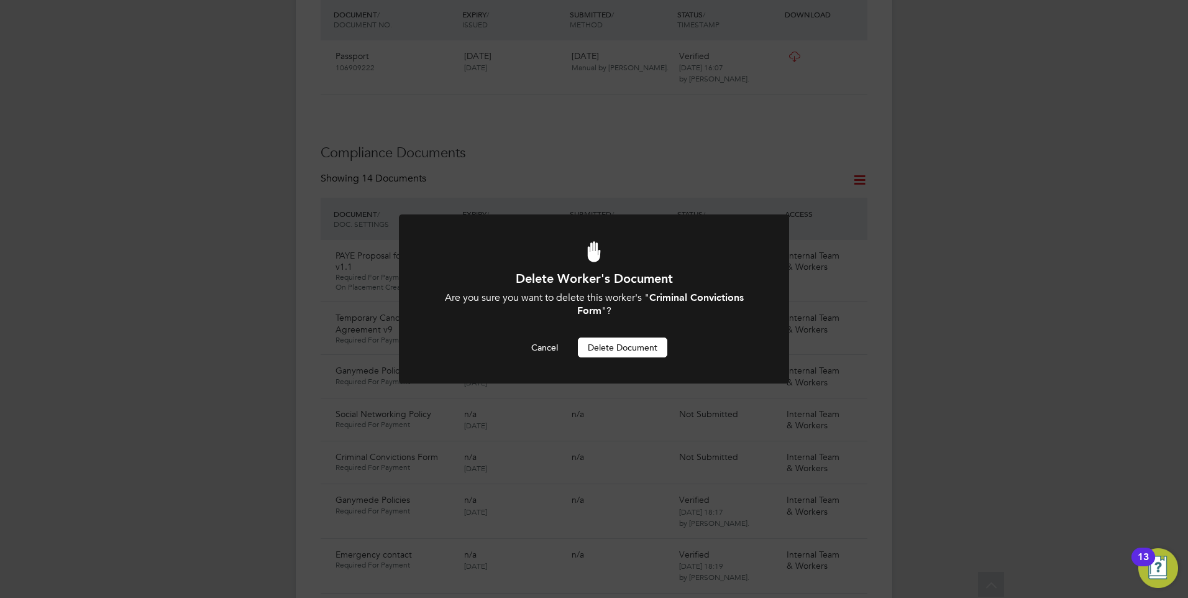
scroll to position [0, 0]
click at [617, 344] on button "Delete Document" at bounding box center [622, 347] width 89 height 20
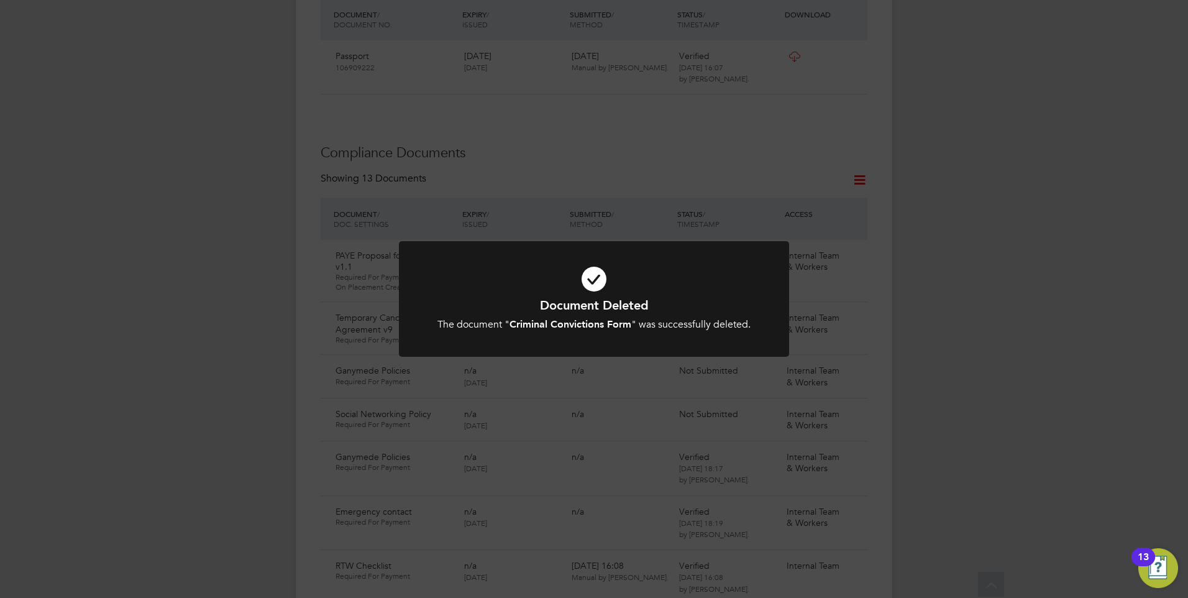
click at [572, 159] on div "Document Deleted The document " Criminal Convictions Form " was successfully de…" at bounding box center [594, 299] width 1188 height 598
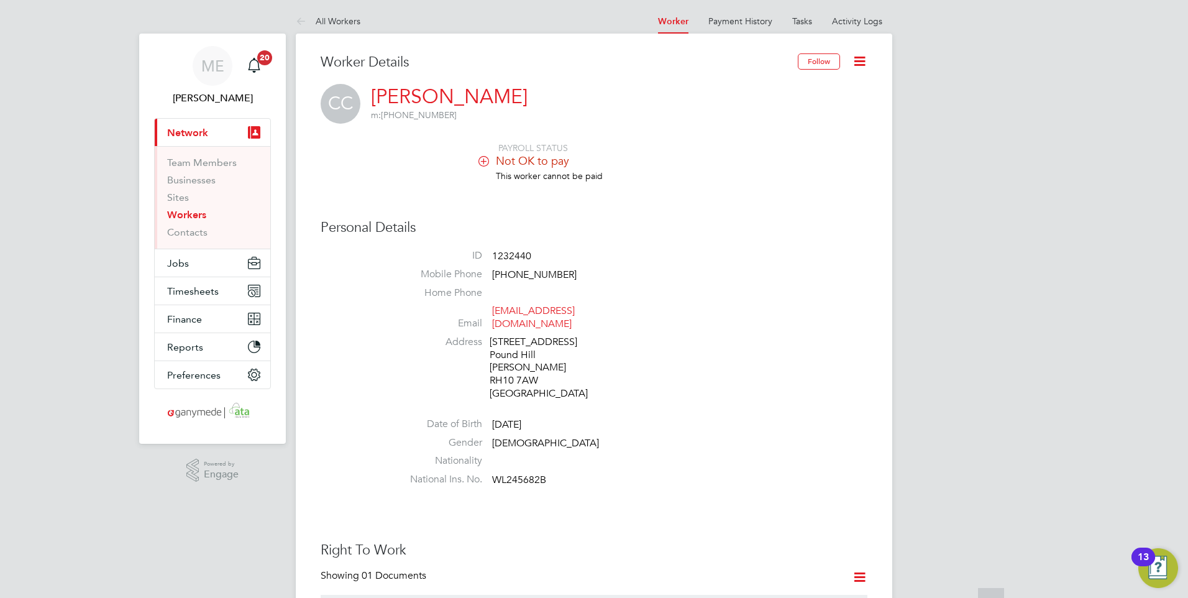
scroll to position [0, 0]
click at [299, 19] on icon at bounding box center [304, 24] width 16 height 16
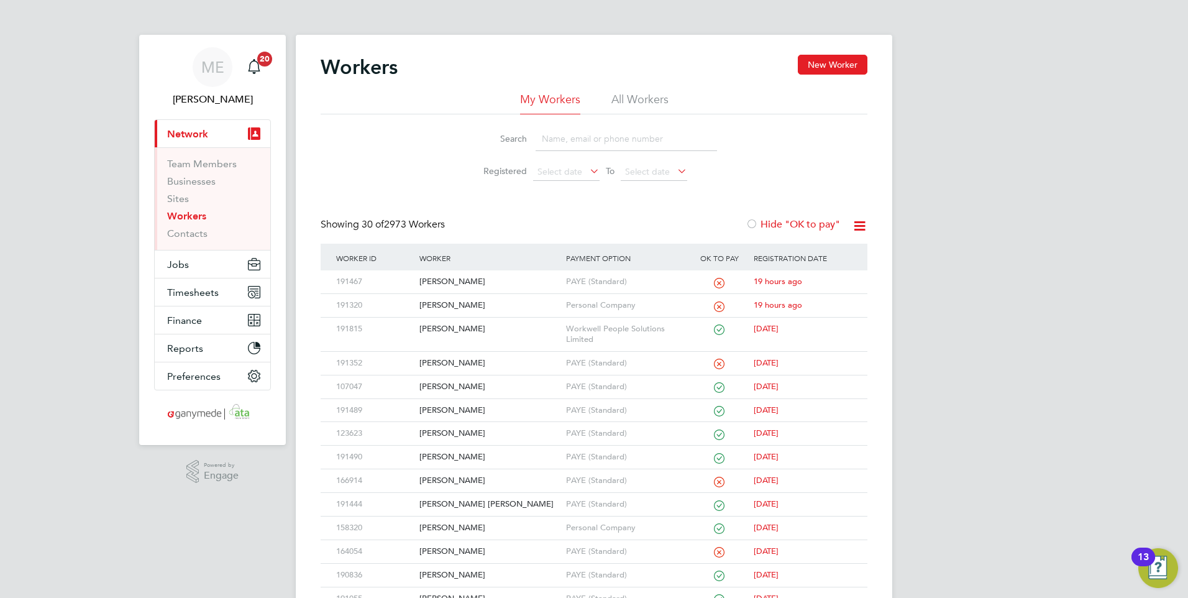
click at [556, 142] on input at bounding box center [626, 139] width 181 height 24
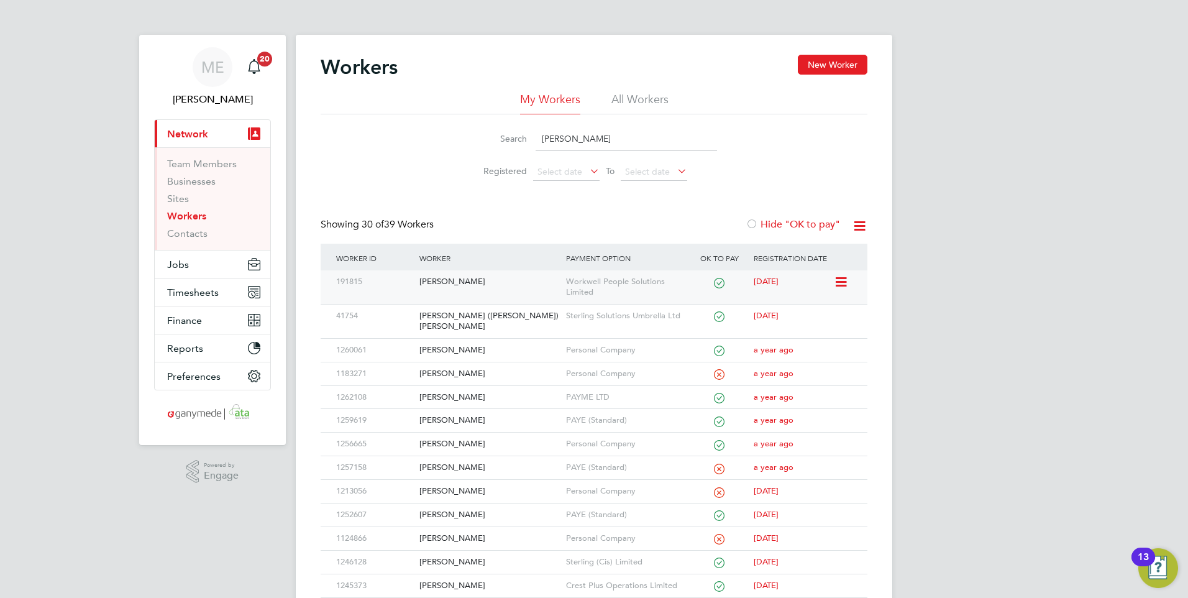
type input "jon"
click at [488, 272] on div "Jonathan Mountford" at bounding box center [489, 281] width 146 height 23
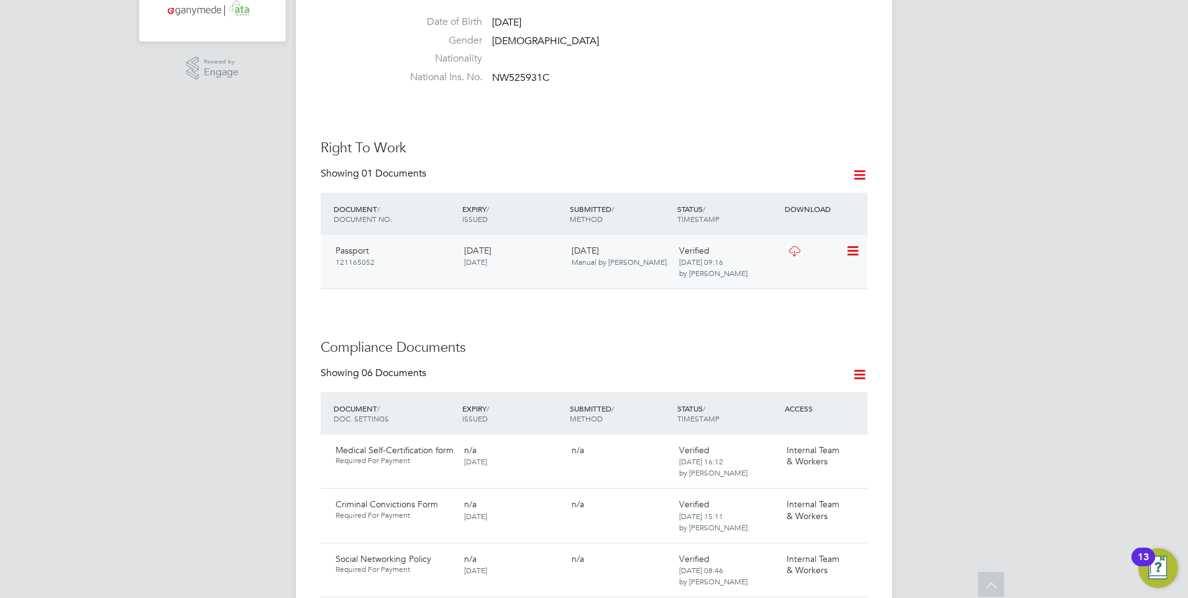
scroll to position [373, 0]
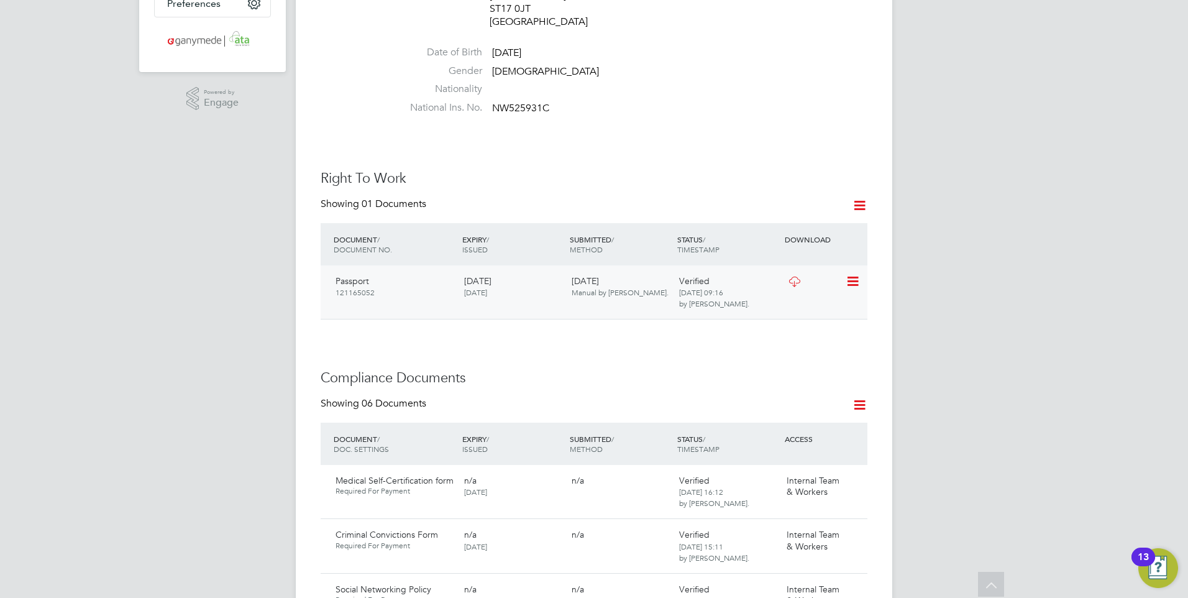
click at [793, 277] on icon at bounding box center [795, 282] width 16 height 10
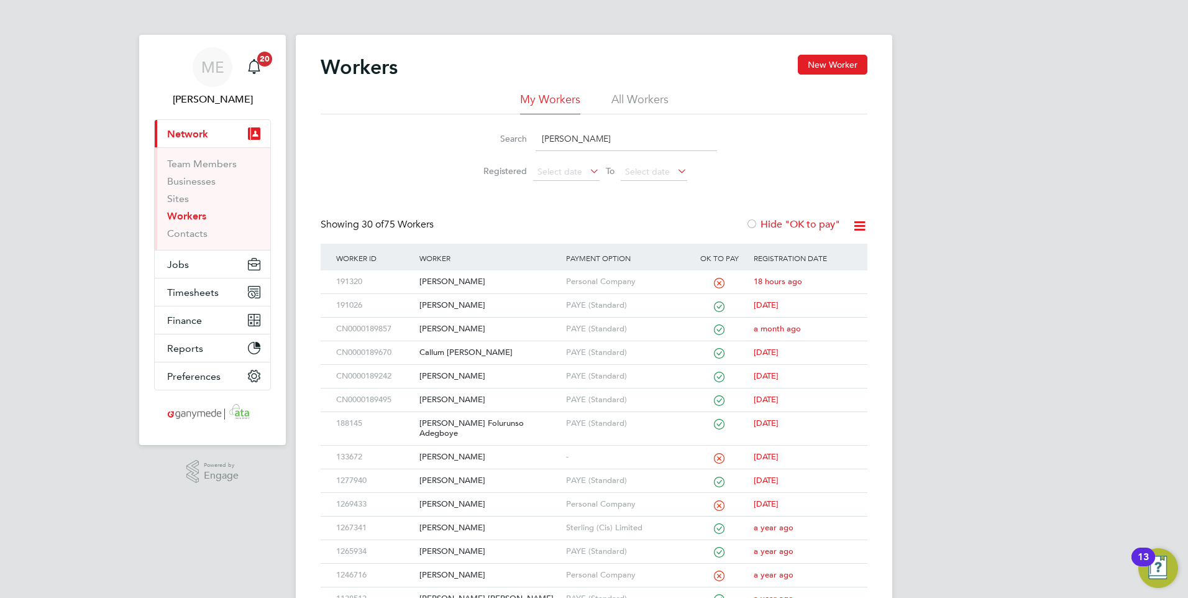
drag, startPoint x: 576, startPoint y: 129, endPoint x: 510, endPoint y: 140, distance: 67.3
click at [510, 140] on div "Search john" at bounding box center [594, 139] width 246 height 24
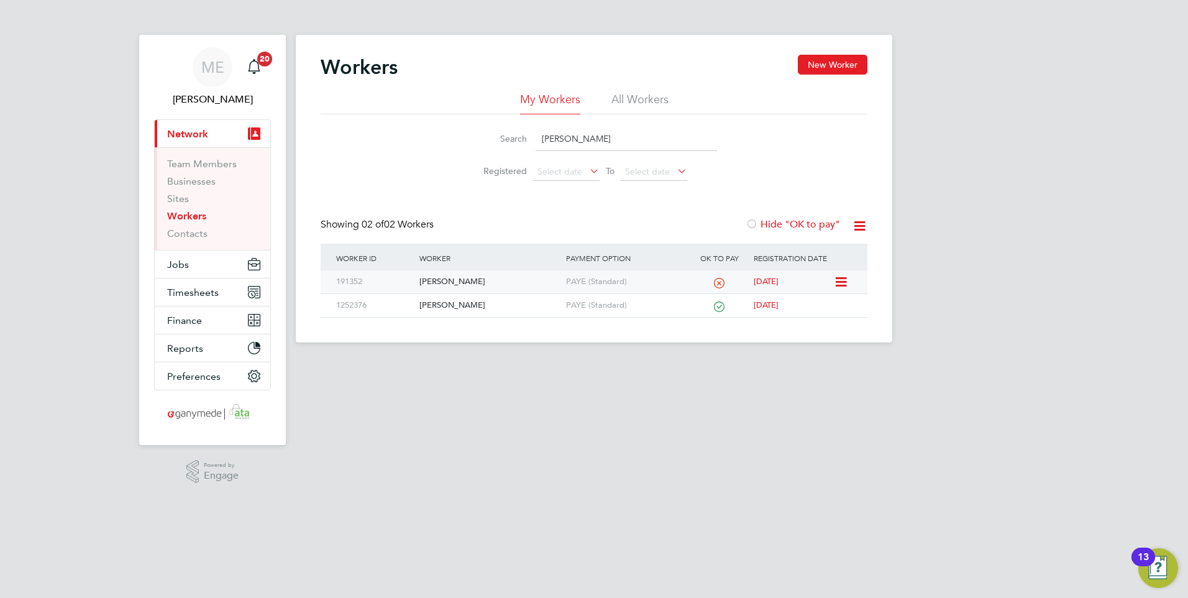
type input "arron"
click at [508, 278] on div "[PERSON_NAME]" at bounding box center [489, 281] width 146 height 23
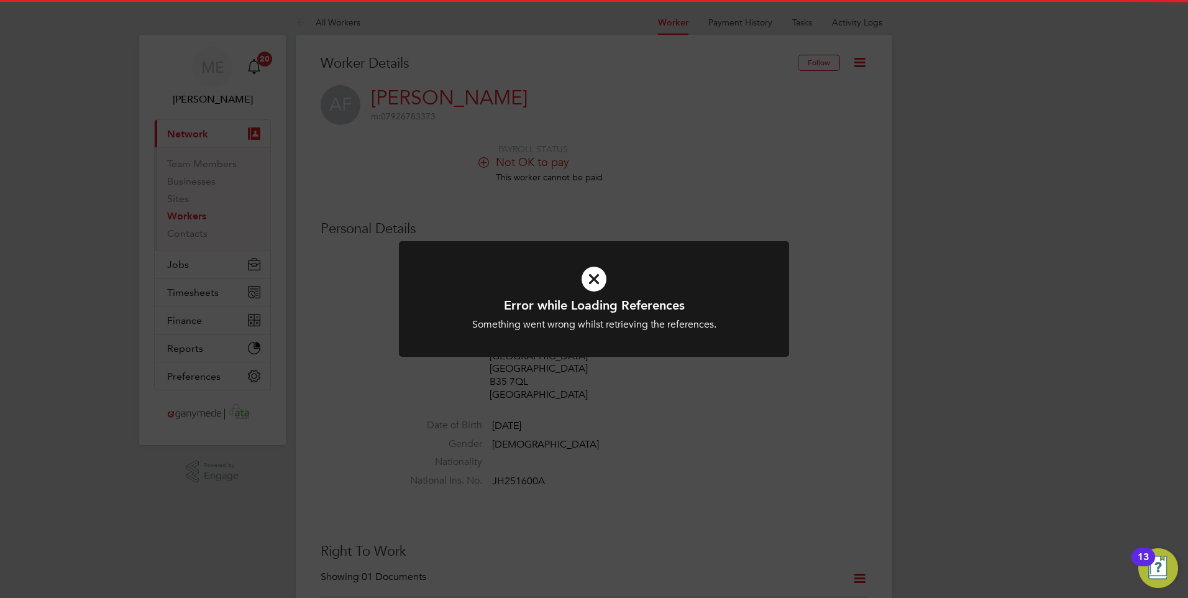
click at [592, 286] on icon at bounding box center [593, 279] width 323 height 48
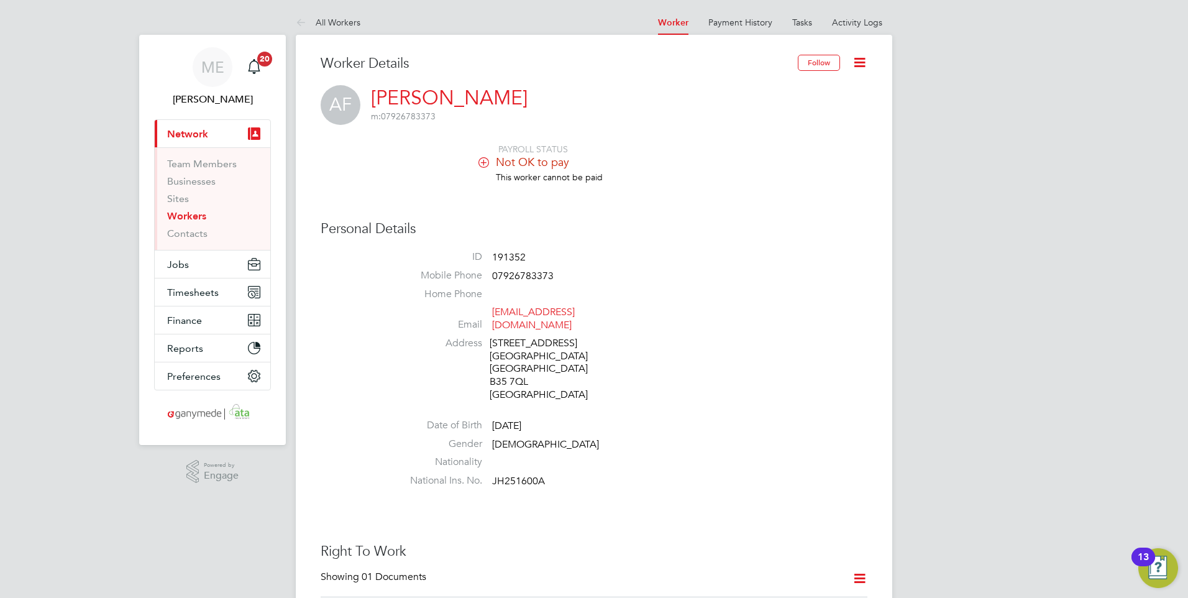
click at [298, 20] on icon at bounding box center [304, 24] width 16 height 16
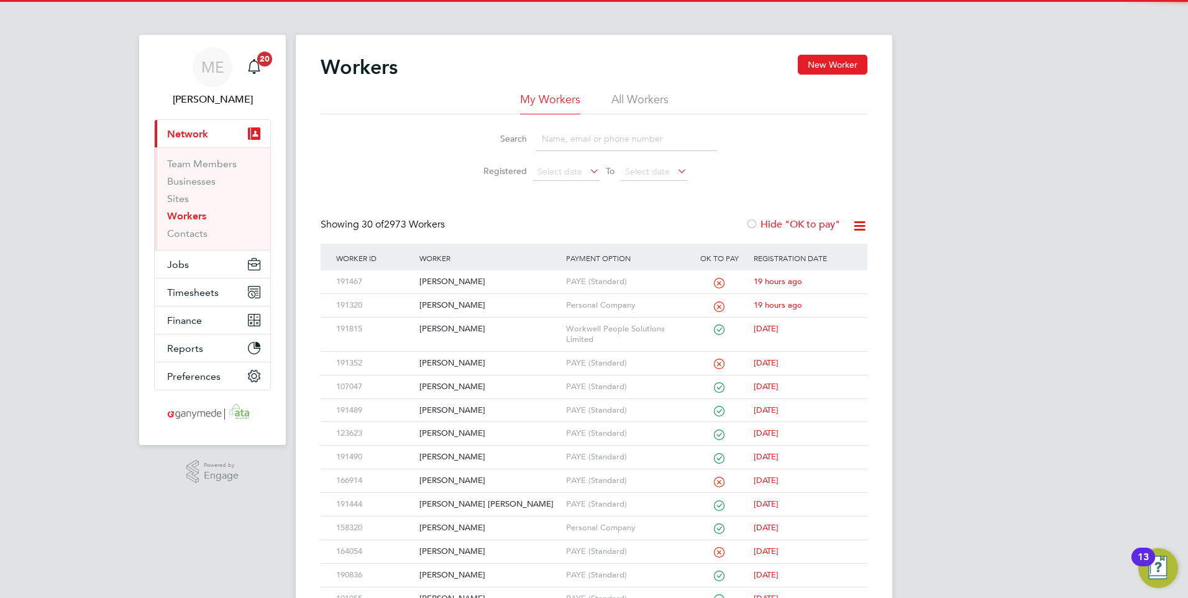
click at [569, 142] on input at bounding box center [626, 139] width 181 height 24
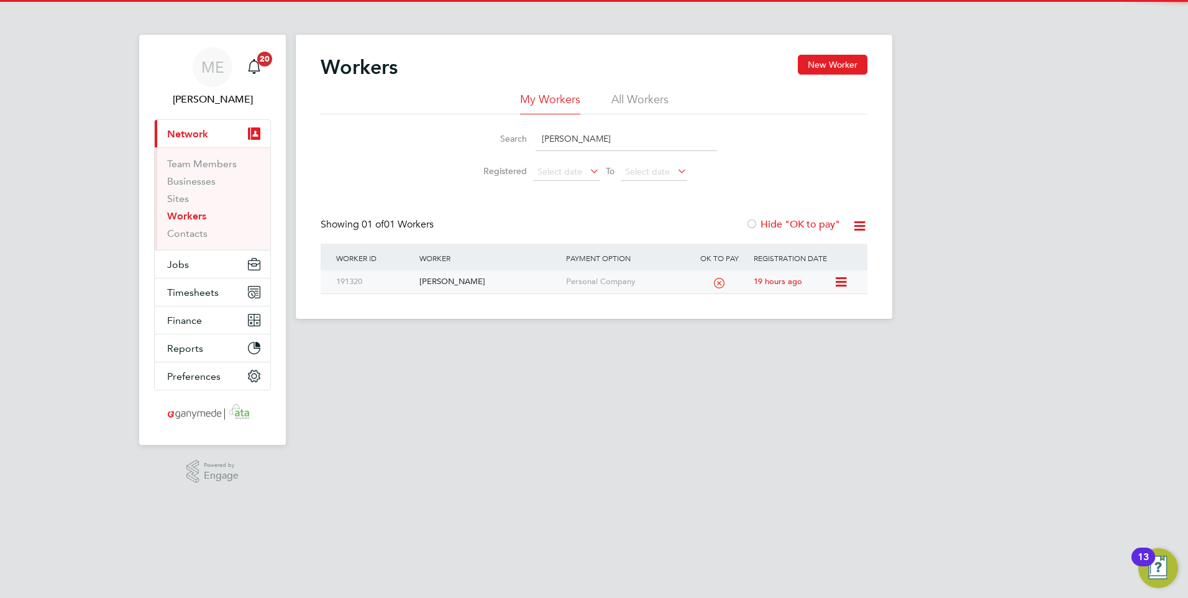
type input "johnath"
click at [495, 278] on div "[PERSON_NAME]" at bounding box center [489, 281] width 146 height 23
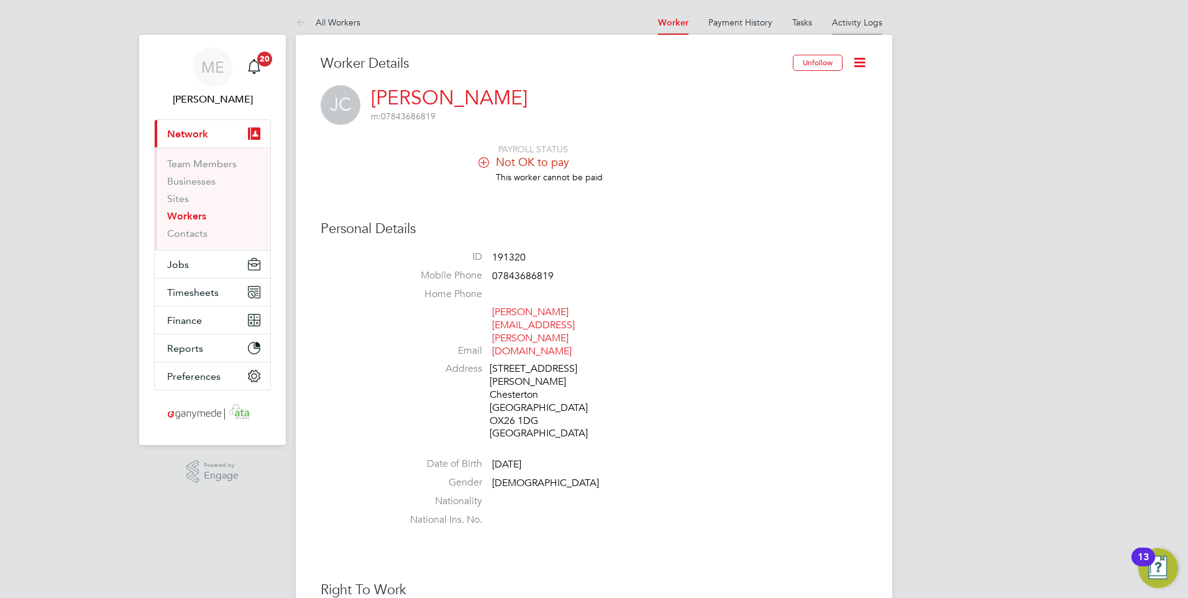
click at [851, 27] on li "Activity Logs" at bounding box center [857, 22] width 50 height 25
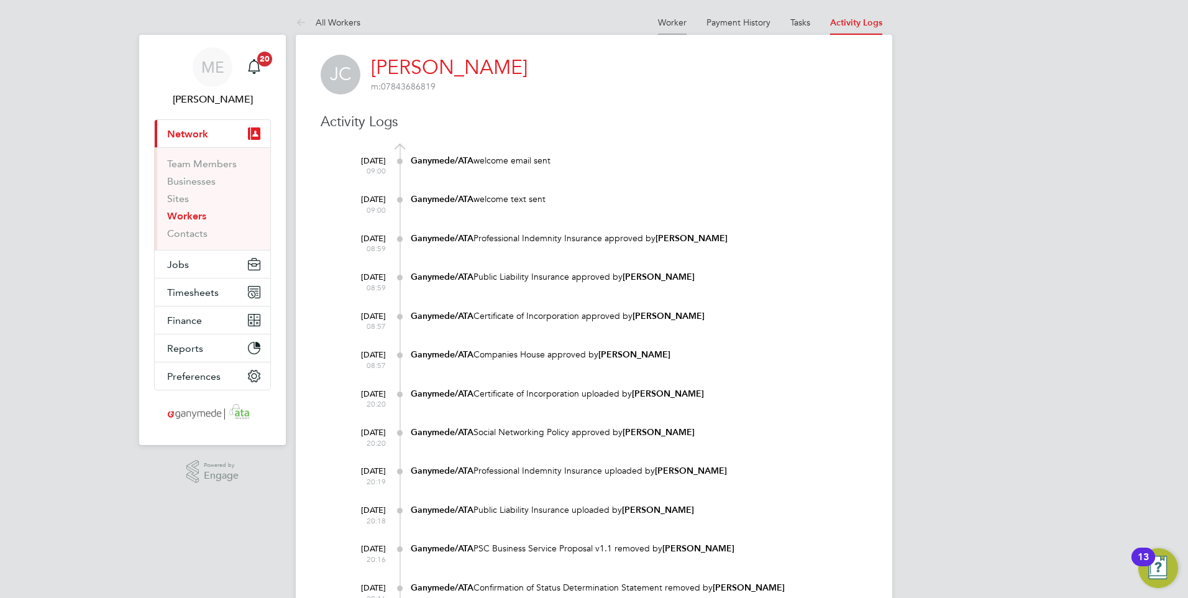
click at [677, 19] on link "Worker" at bounding box center [672, 22] width 29 height 11
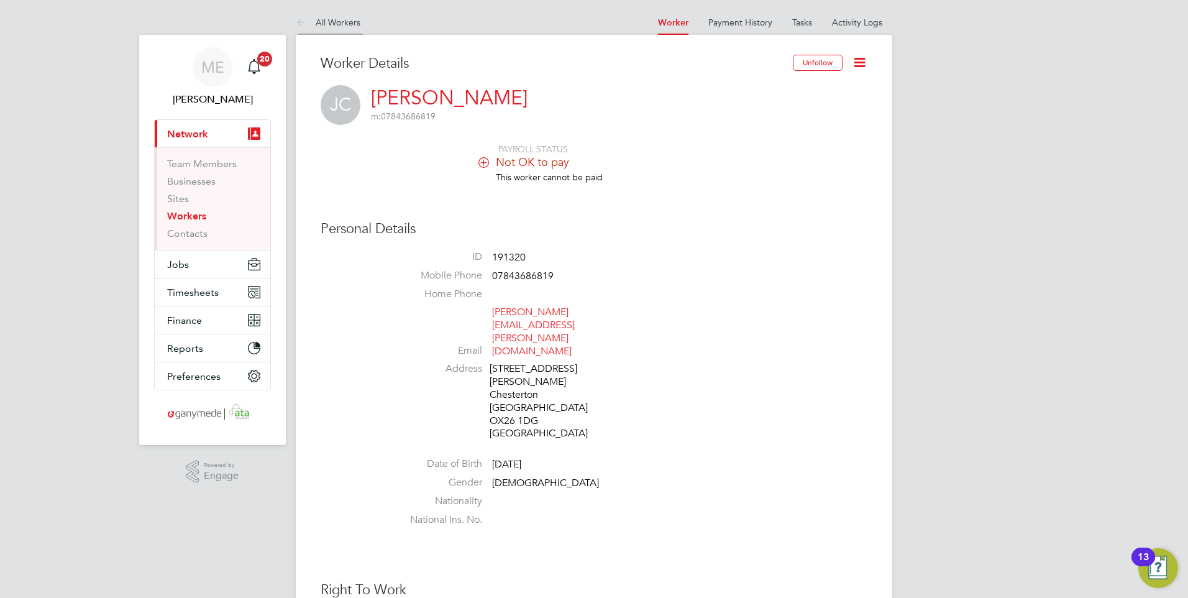
click at [296, 19] on icon at bounding box center [304, 24] width 16 height 16
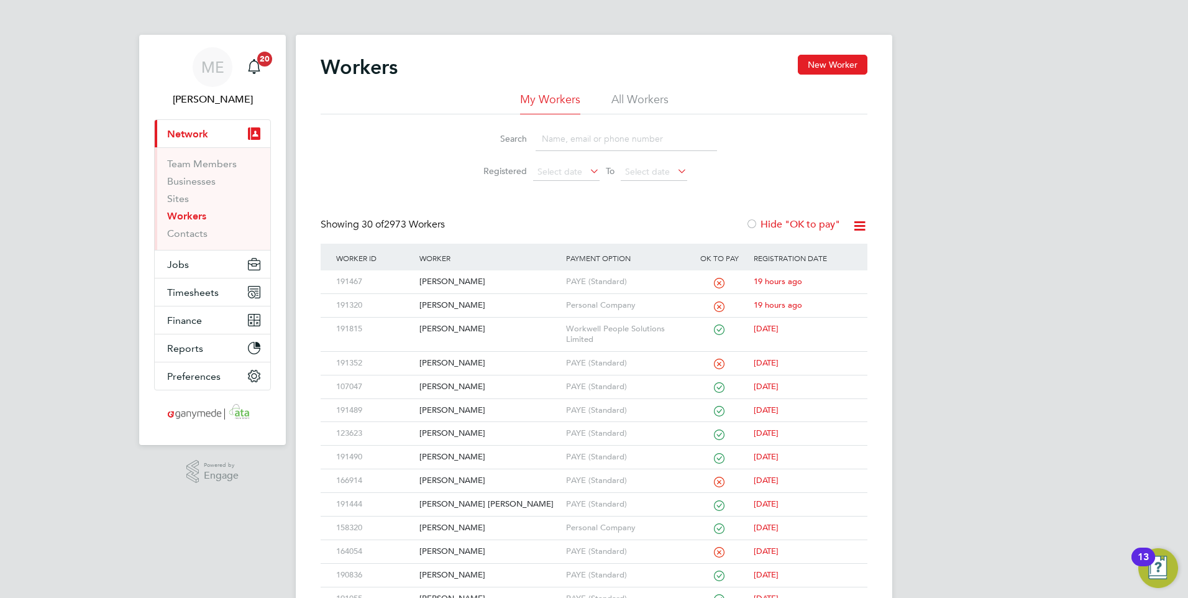
click at [568, 140] on input at bounding box center [626, 139] width 181 height 24
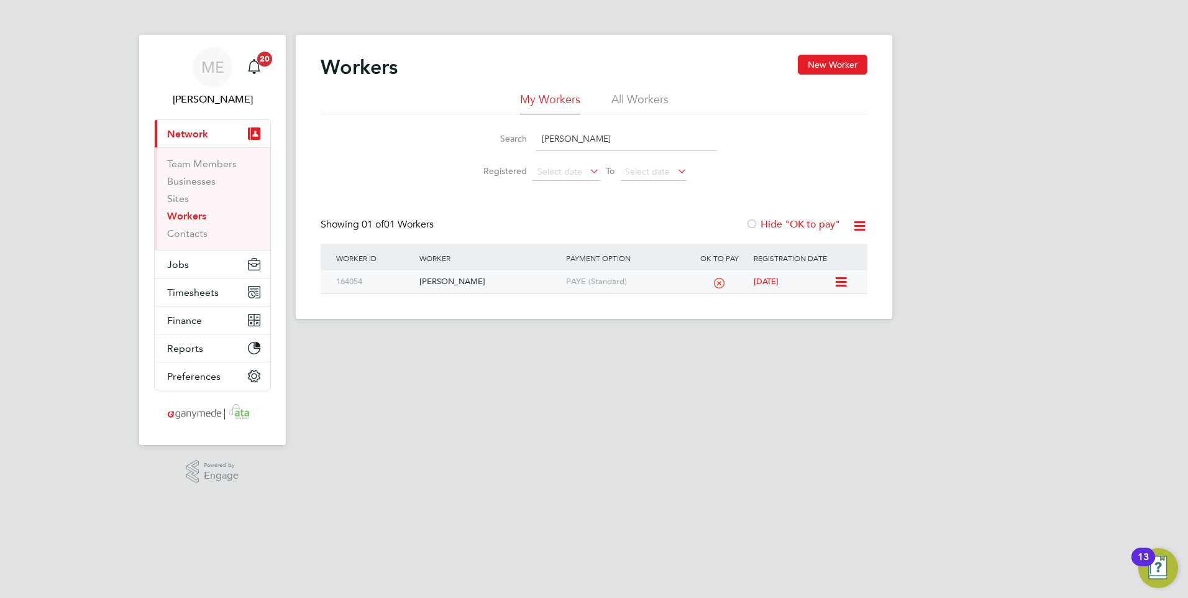
type input "WENDY"
click at [488, 283] on div "[PERSON_NAME]" at bounding box center [489, 281] width 146 height 23
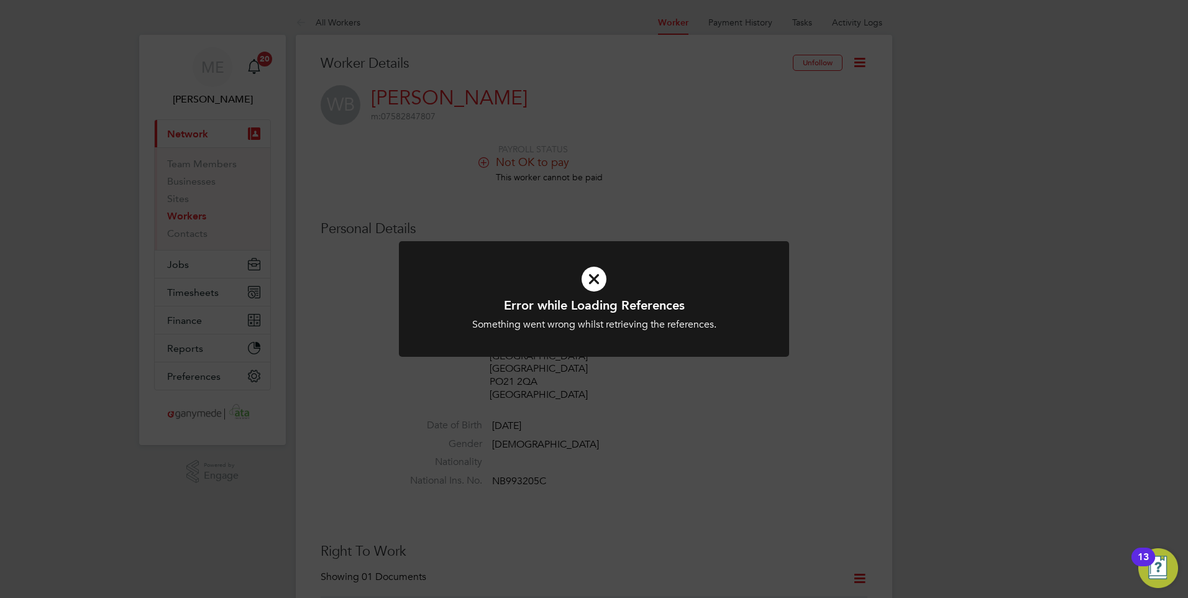
click at [585, 285] on icon at bounding box center [593, 279] width 323 height 48
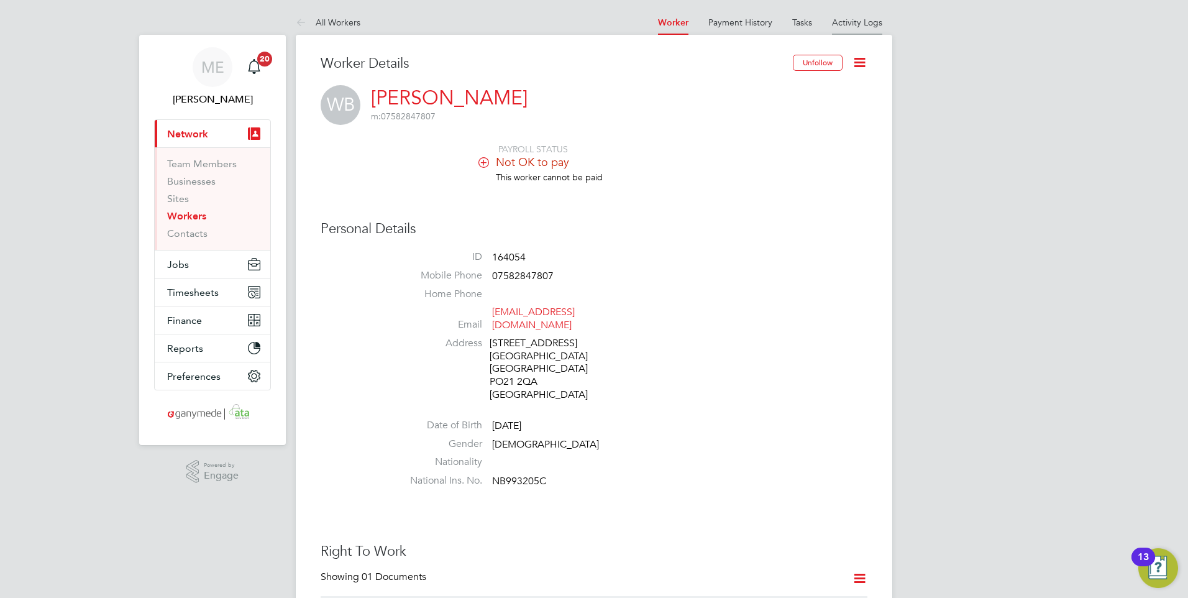
click at [857, 22] on link "Activity Logs" at bounding box center [857, 22] width 50 height 11
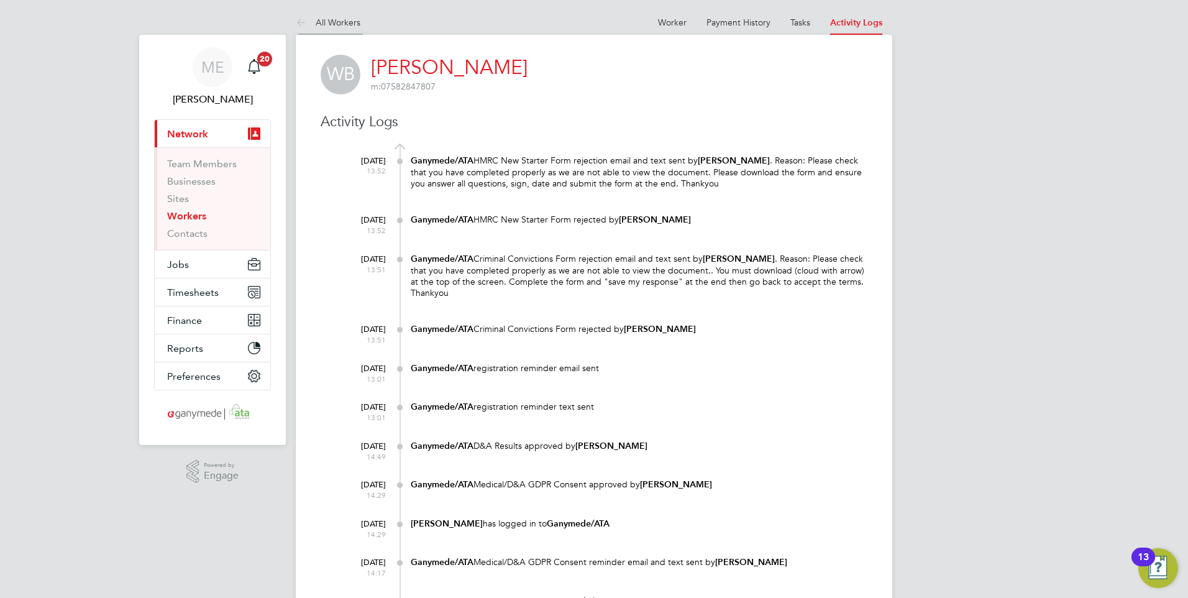
click at [296, 19] on icon at bounding box center [304, 24] width 16 height 16
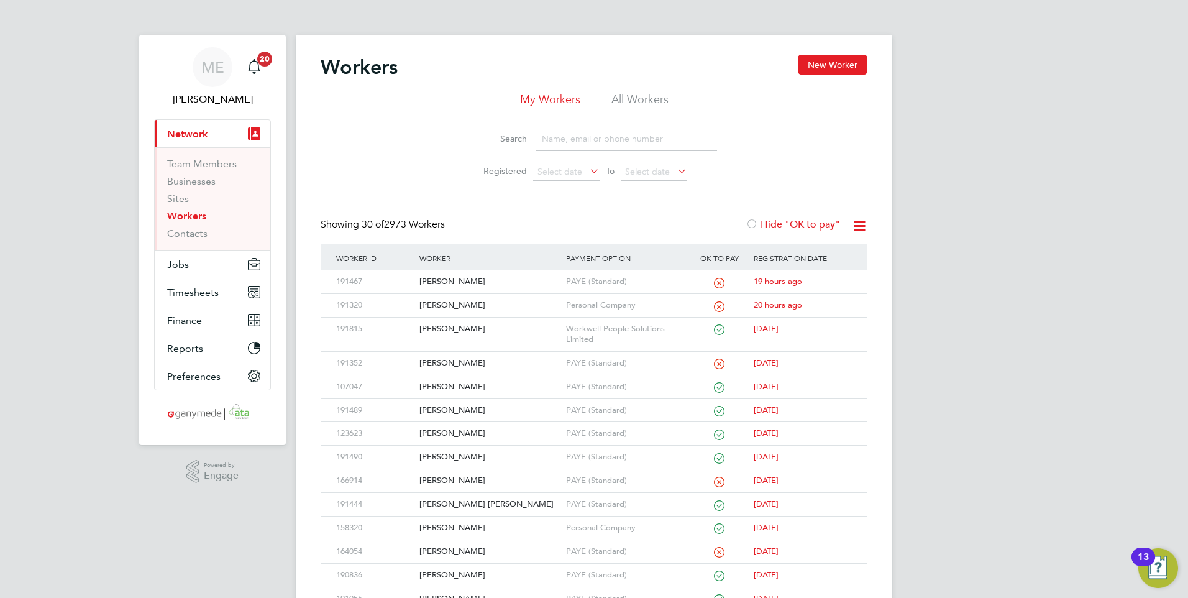
click at [542, 145] on input at bounding box center [626, 139] width 181 height 24
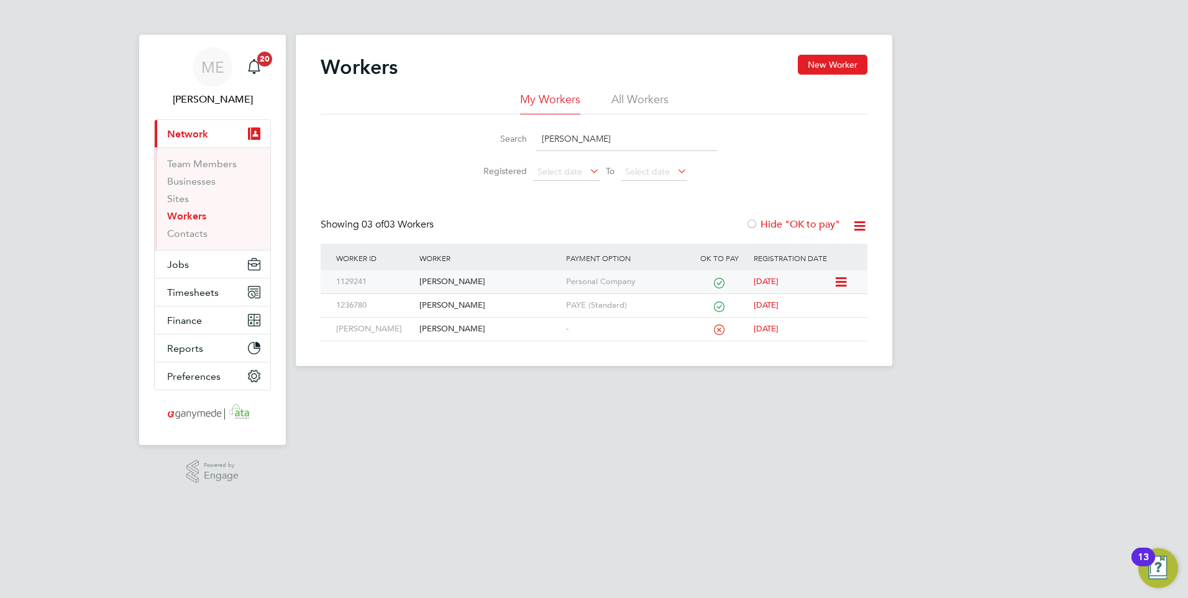
type input "[PERSON_NAME]"
click at [526, 278] on div "[PERSON_NAME]" at bounding box center [489, 281] width 146 height 23
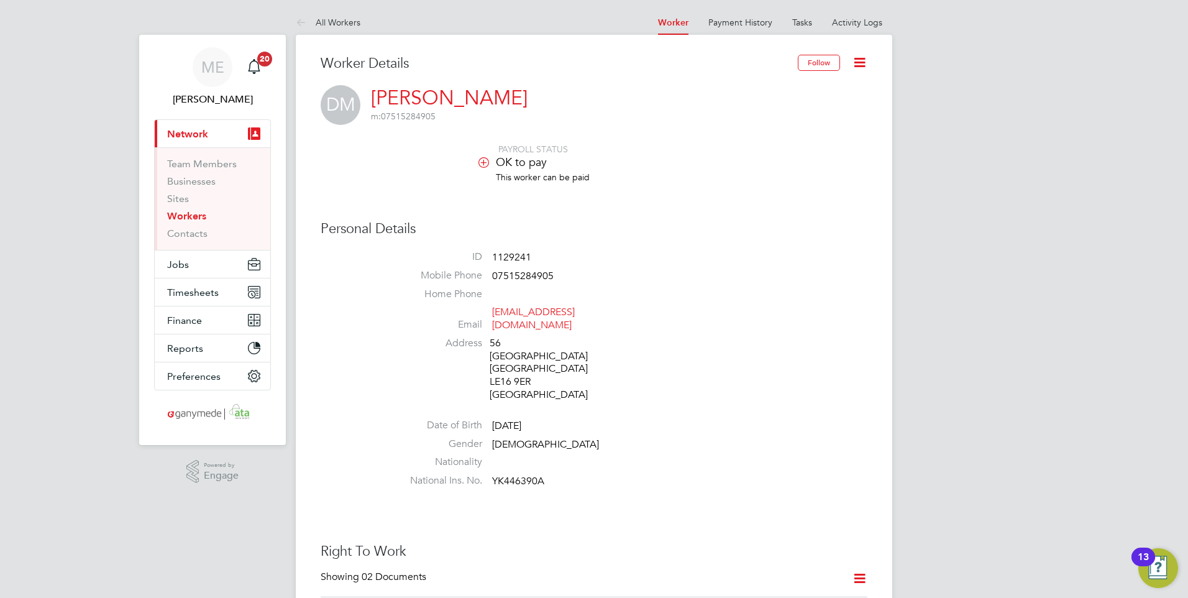
drag, startPoint x: 539, startPoint y: 311, endPoint x: 573, endPoint y: 344, distance: 47.5
click at [500, 371] on div "56 Caxton Street Market Harborough LE16 9ER United Kingdom" at bounding box center [549, 369] width 118 height 65
click at [625, 313] on li "Email mcgannondenis@yahoo.co.uk" at bounding box center [631, 321] width 472 height 30
click at [299, 16] on icon at bounding box center [304, 24] width 16 height 16
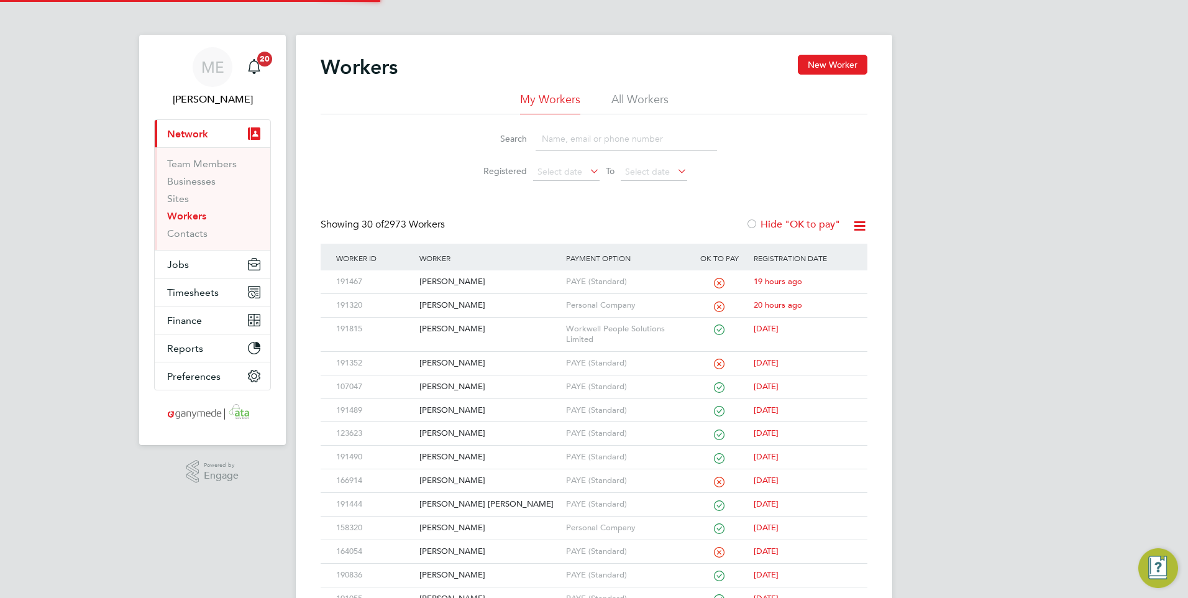
click at [576, 131] on input at bounding box center [626, 139] width 181 height 24
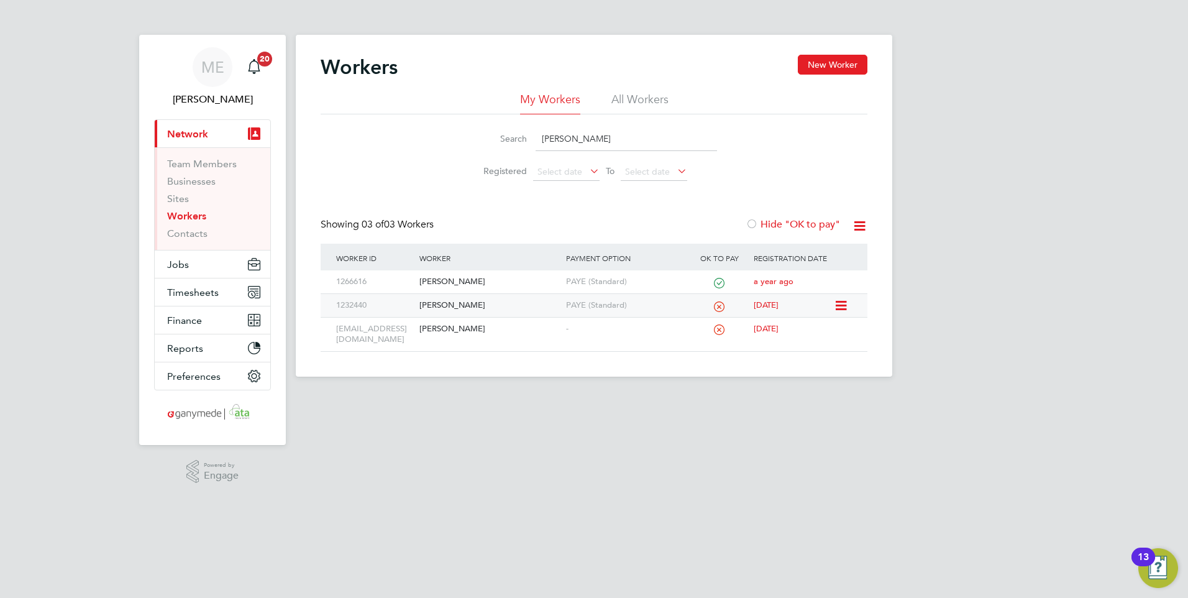
type input "CAROL"
click at [481, 306] on div "[PERSON_NAME]" at bounding box center [489, 305] width 146 height 23
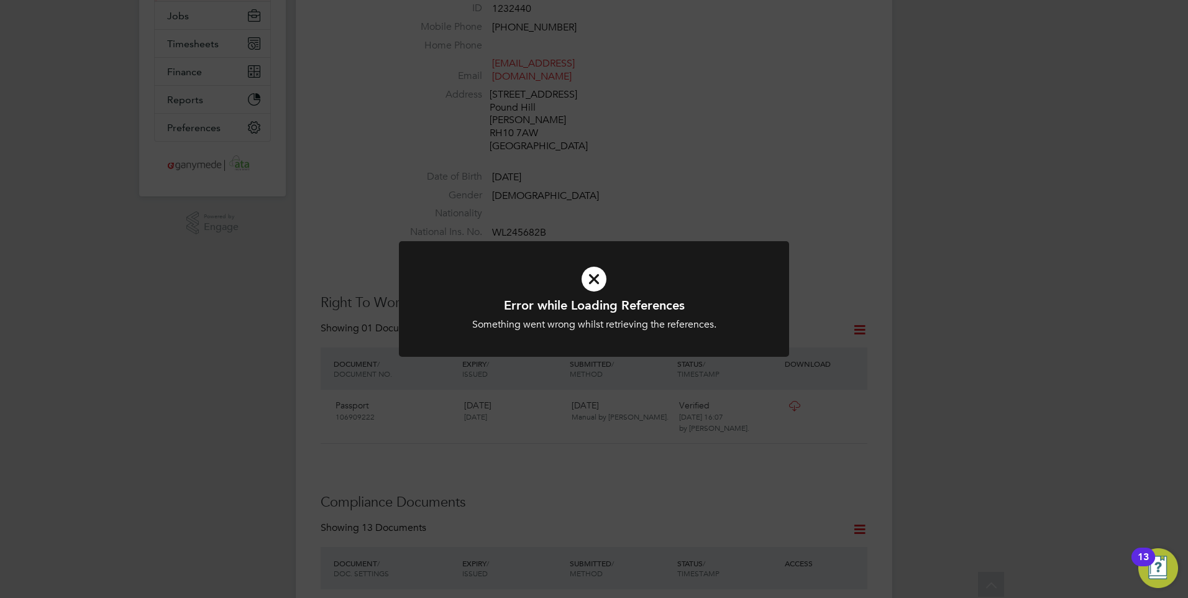
click at [583, 313] on h1 "Error while Loading References" at bounding box center [593, 305] width 323 height 16
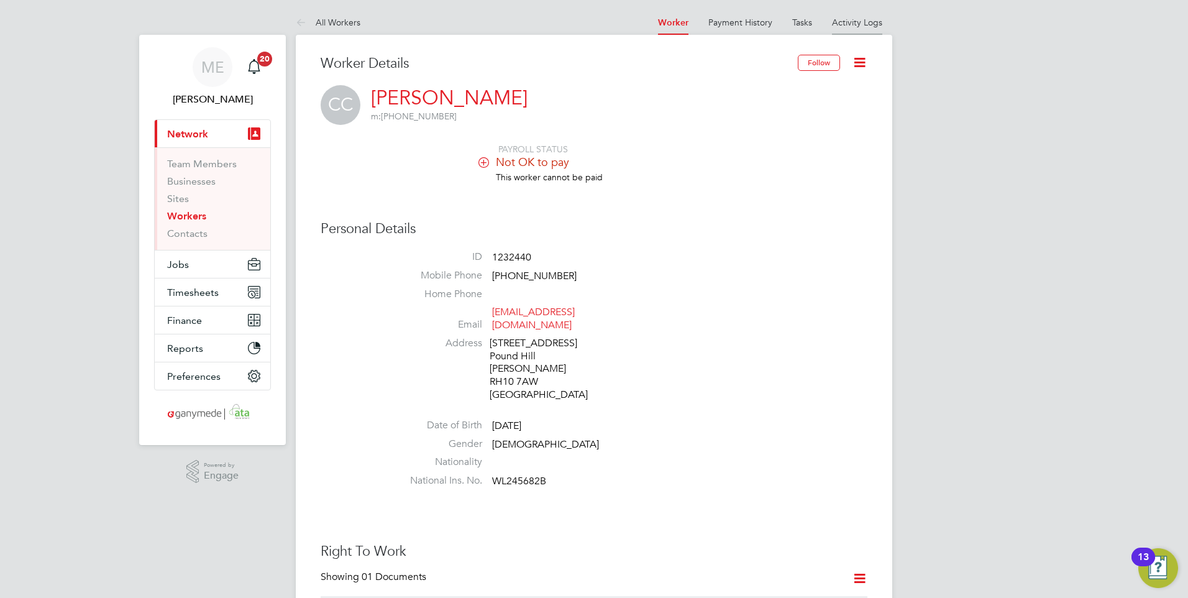
click at [843, 22] on link "Activity Logs" at bounding box center [857, 22] width 50 height 11
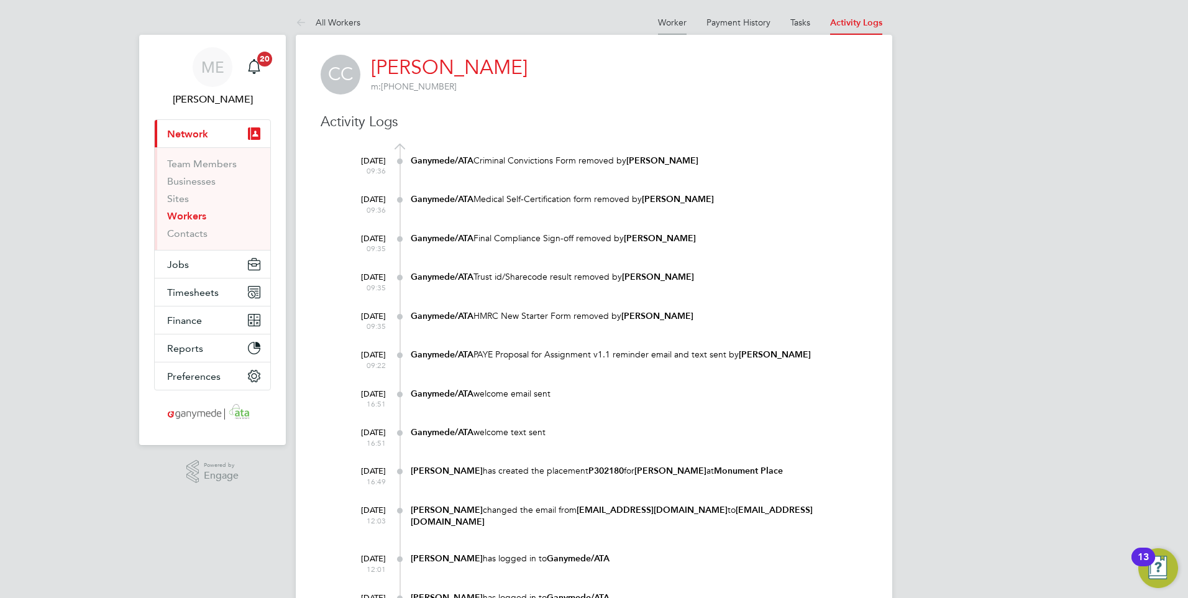
click at [672, 24] on link "Worker" at bounding box center [672, 22] width 29 height 11
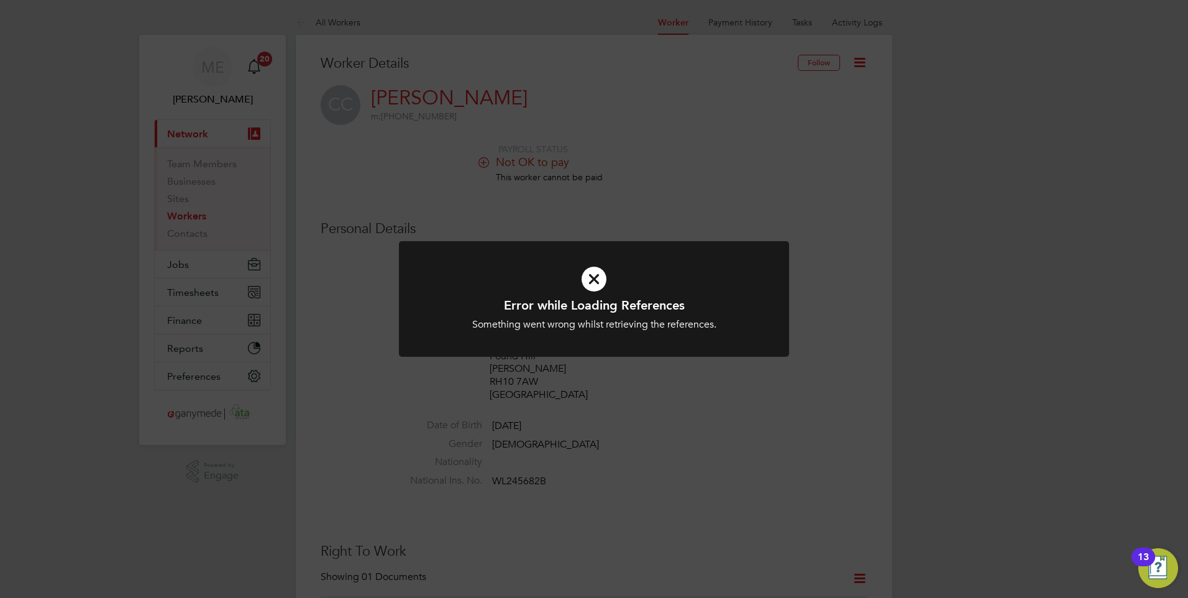
click at [585, 288] on icon at bounding box center [593, 279] width 323 height 48
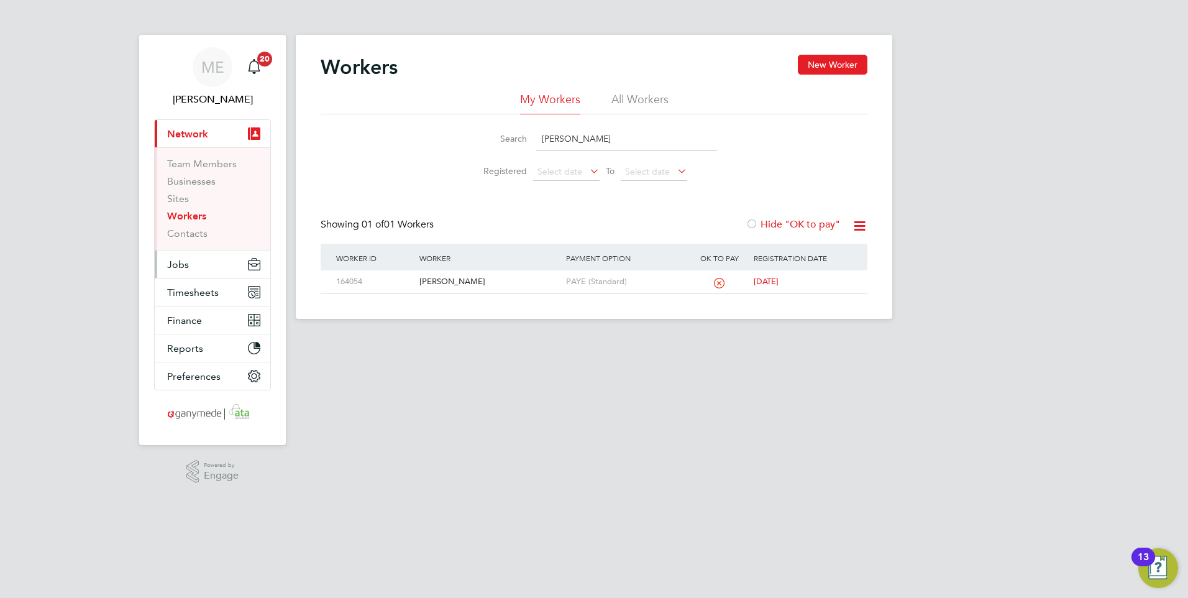
click at [199, 267] on button "Jobs" at bounding box center [213, 263] width 116 height 27
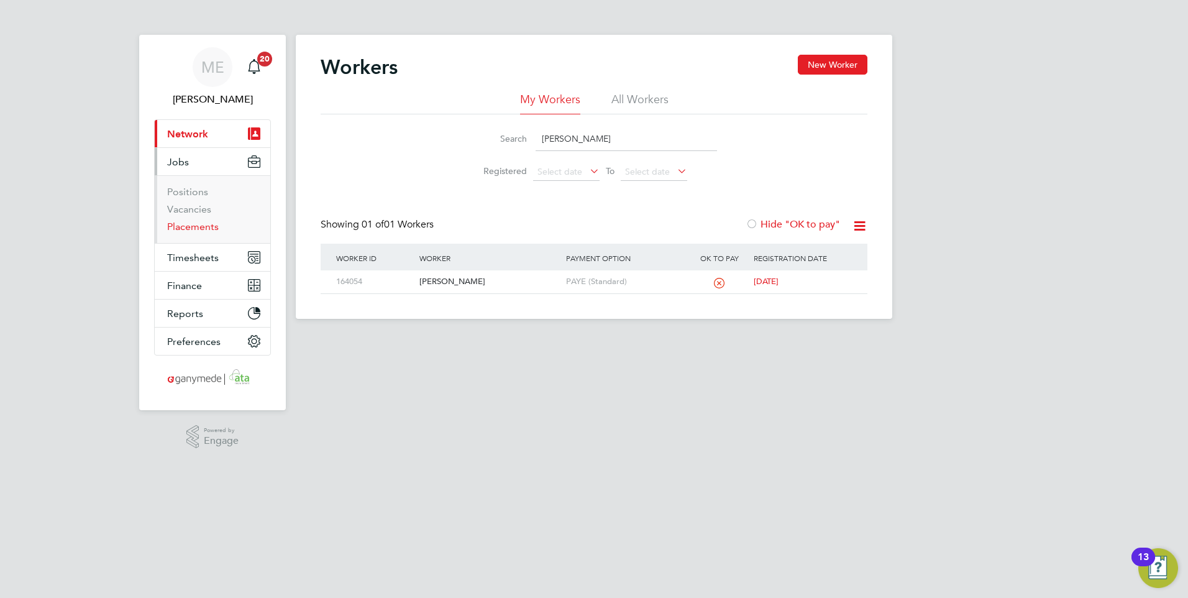
click at [193, 223] on link "Placements" at bounding box center [193, 227] width 52 height 12
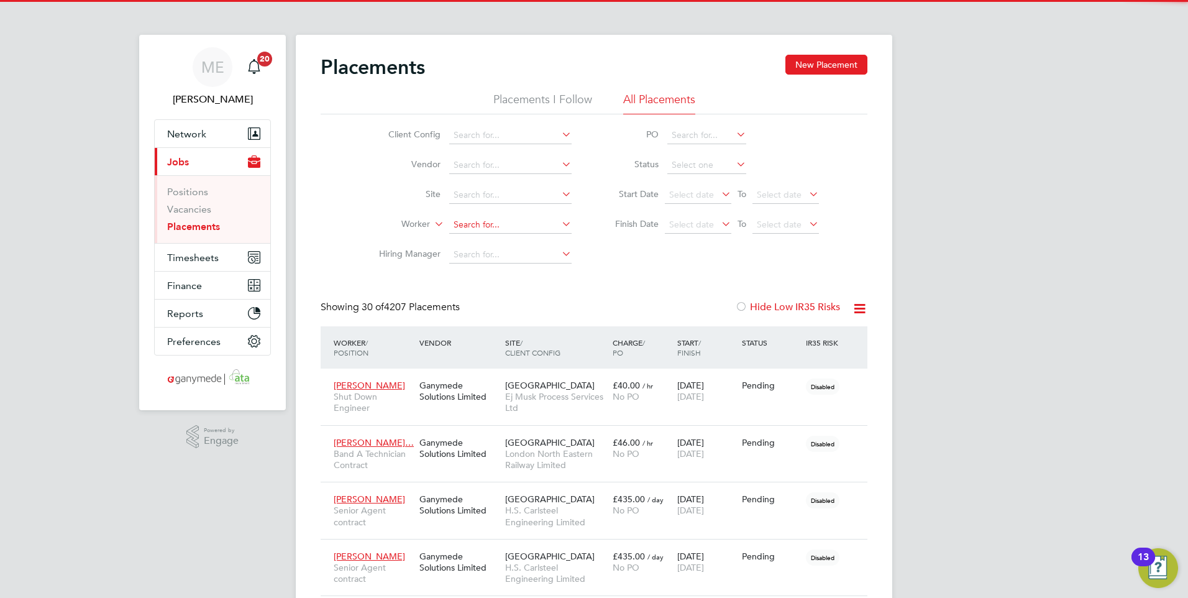
click at [471, 225] on input at bounding box center [510, 224] width 122 height 17
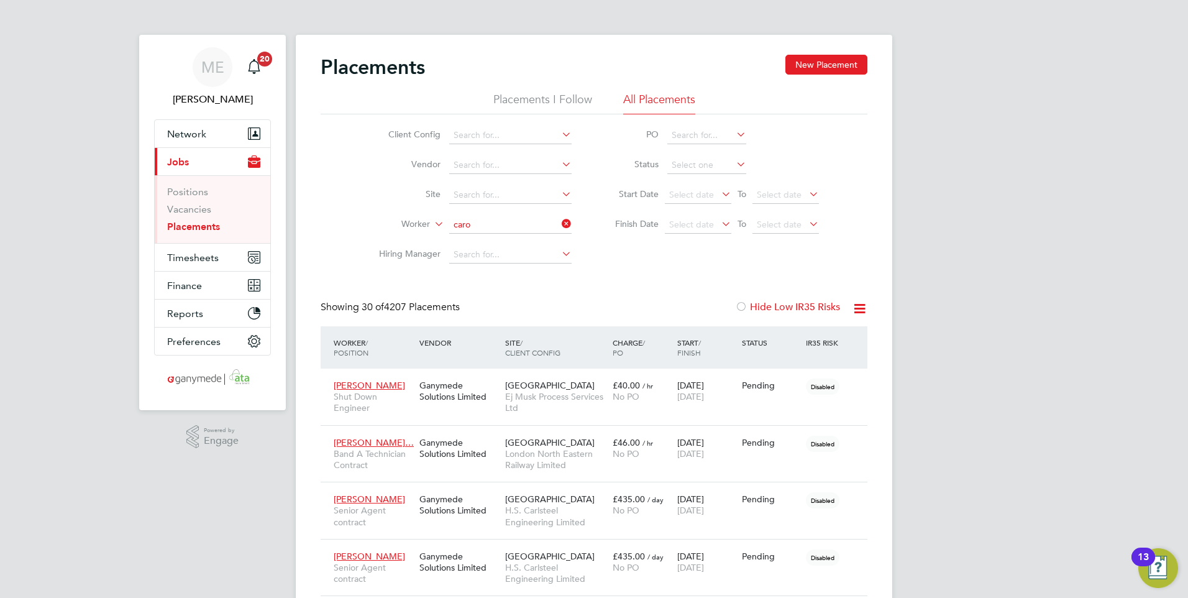
click at [474, 259] on li "Caro le Caudwell" at bounding box center [511, 258] width 124 height 17
type input "[PERSON_NAME]"
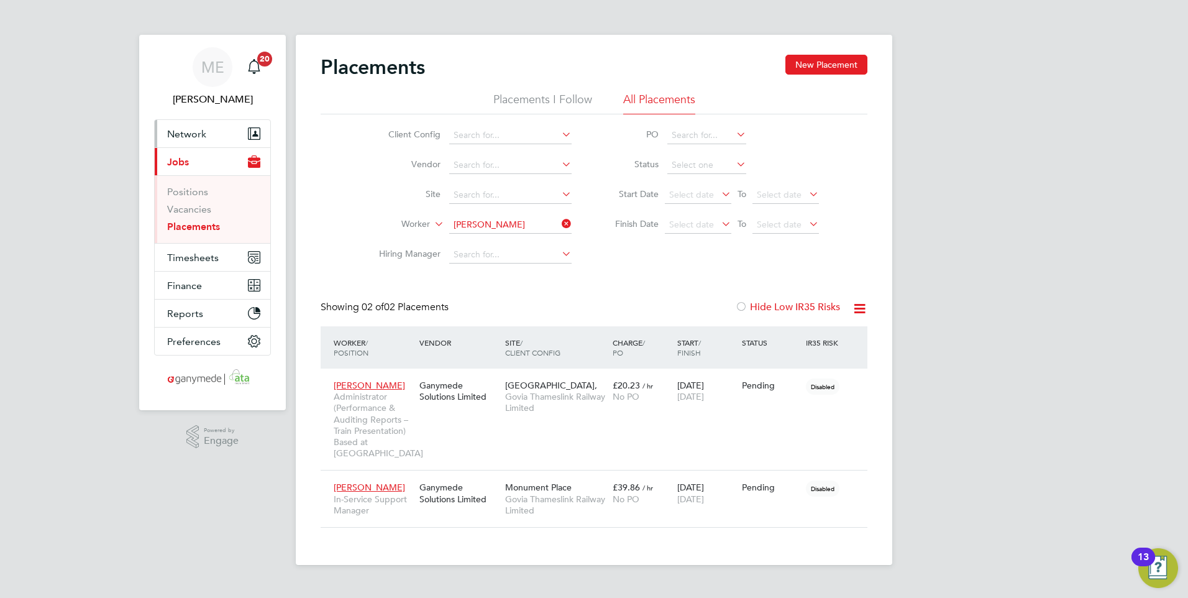
click at [222, 126] on button "Network" at bounding box center [213, 133] width 116 height 27
click at [183, 219] on li "Vacancies" at bounding box center [213, 211] width 93 height 17
click at [559, 220] on icon at bounding box center [559, 223] width 0 height 17
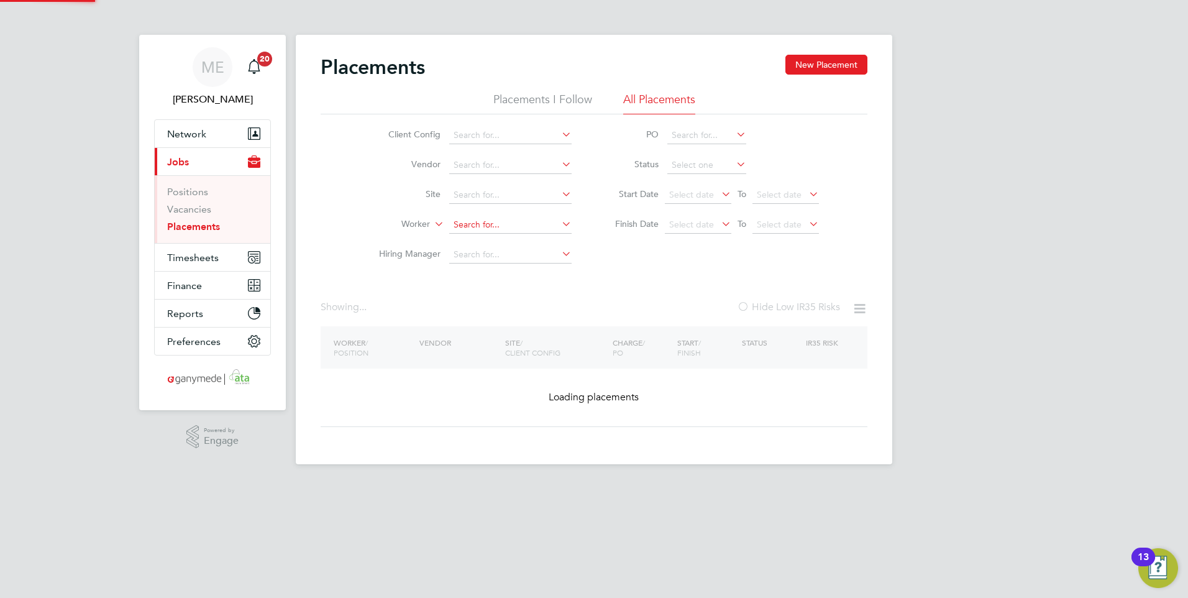
click at [513, 224] on input at bounding box center [510, 224] width 122 height 17
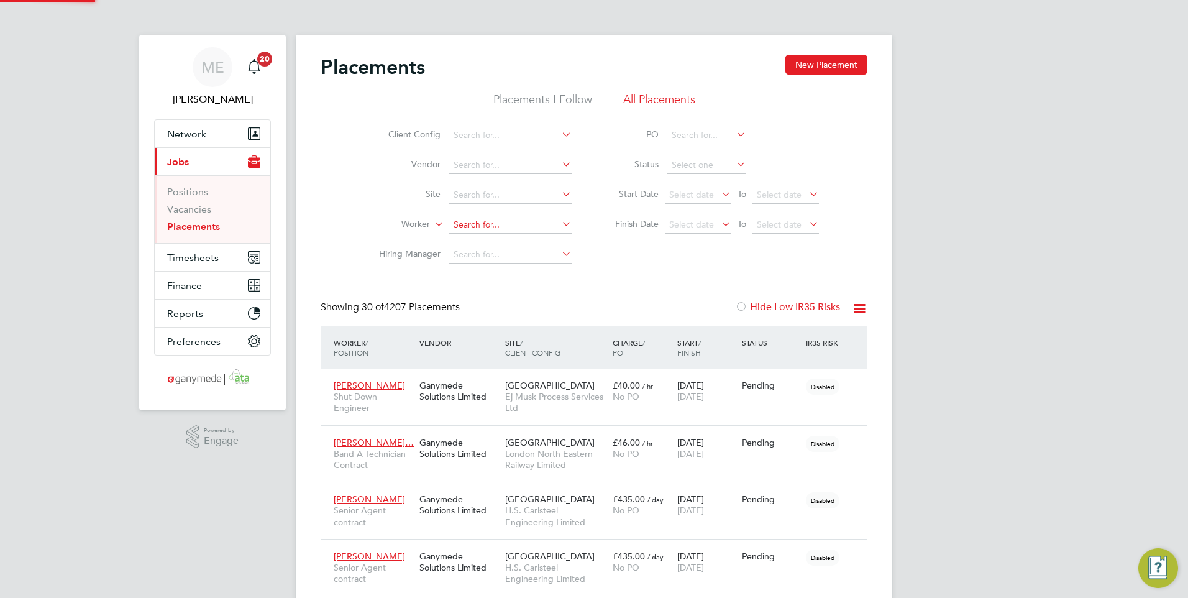
scroll to position [47, 86]
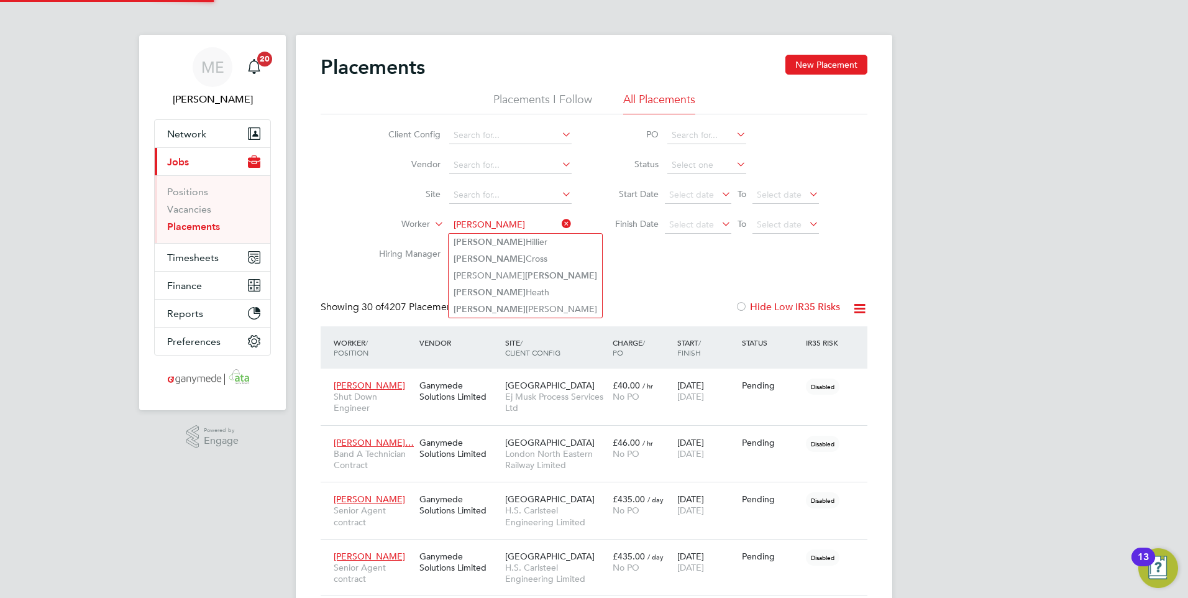
click at [480, 240] on li "[PERSON_NAME]" at bounding box center [525, 242] width 153 height 17
type input "[PERSON_NAME]"
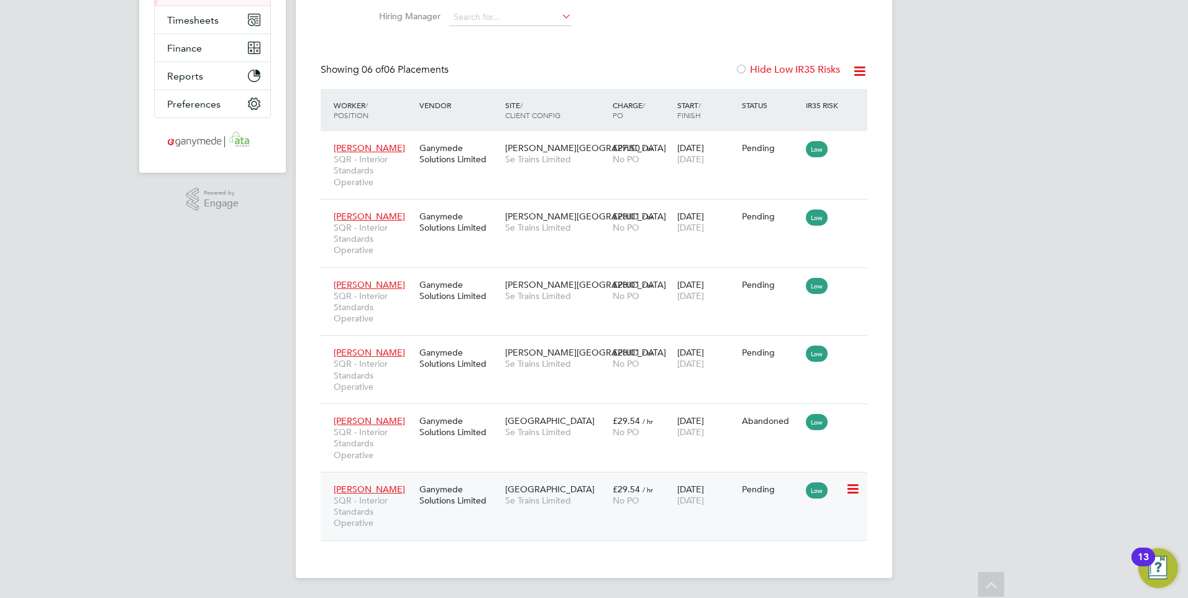
click at [537, 517] on div "[PERSON_NAME] SQR - Interior Standards Operative Ganymede Solutions Limited Gro…" at bounding box center [594, 506] width 547 height 68
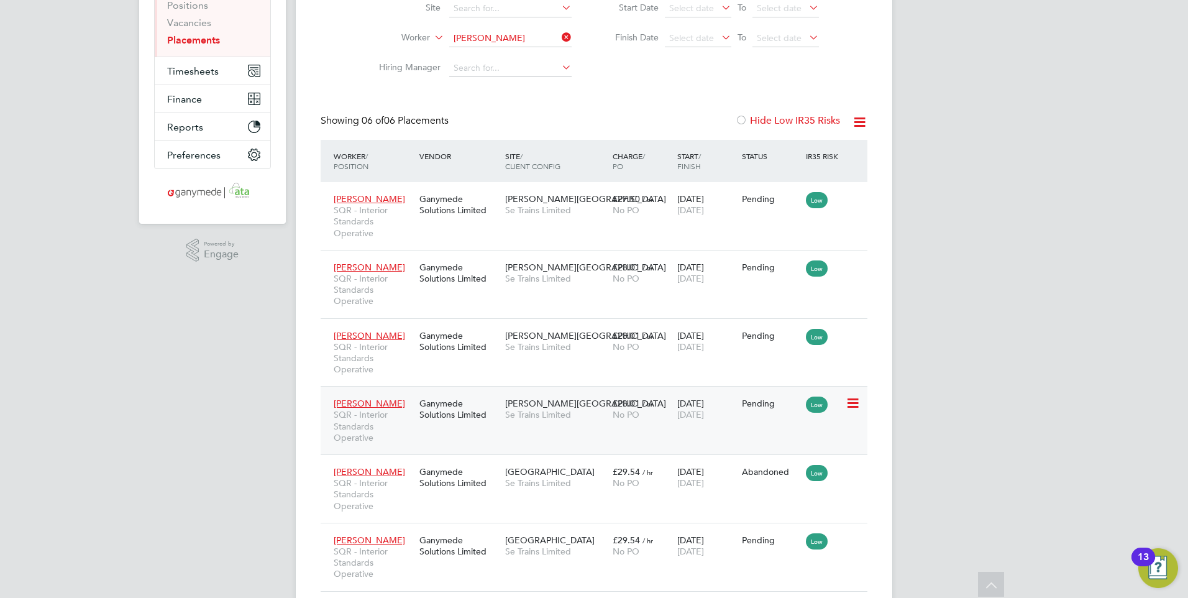
click at [497, 429] on div "[PERSON_NAME] SQR - Interior Standards Operative Ganymede Solutions Limited [PE…" at bounding box center [594, 420] width 547 height 68
click at [363, 401] on span "[PERSON_NAME]" at bounding box center [369, 403] width 71 height 11
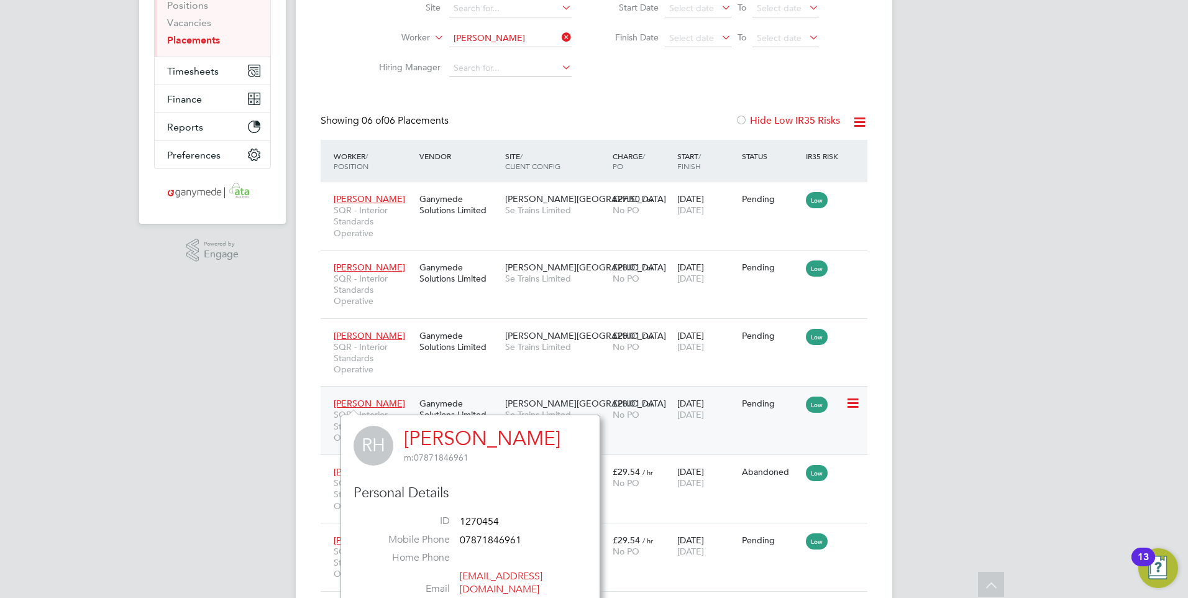
click at [357, 400] on span "[PERSON_NAME]" at bounding box center [369, 403] width 71 height 11
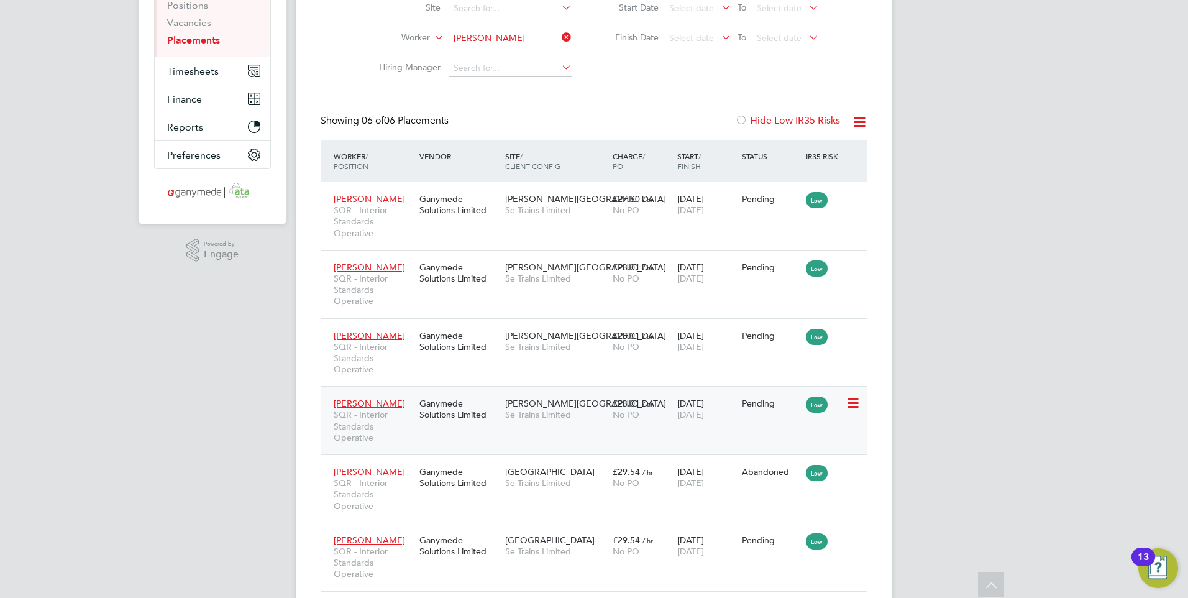
click at [423, 406] on div "Ganymede Solutions Limited" at bounding box center [459, 408] width 86 height 35
